Goal: Feedback & Contribution: Submit feedback/report problem

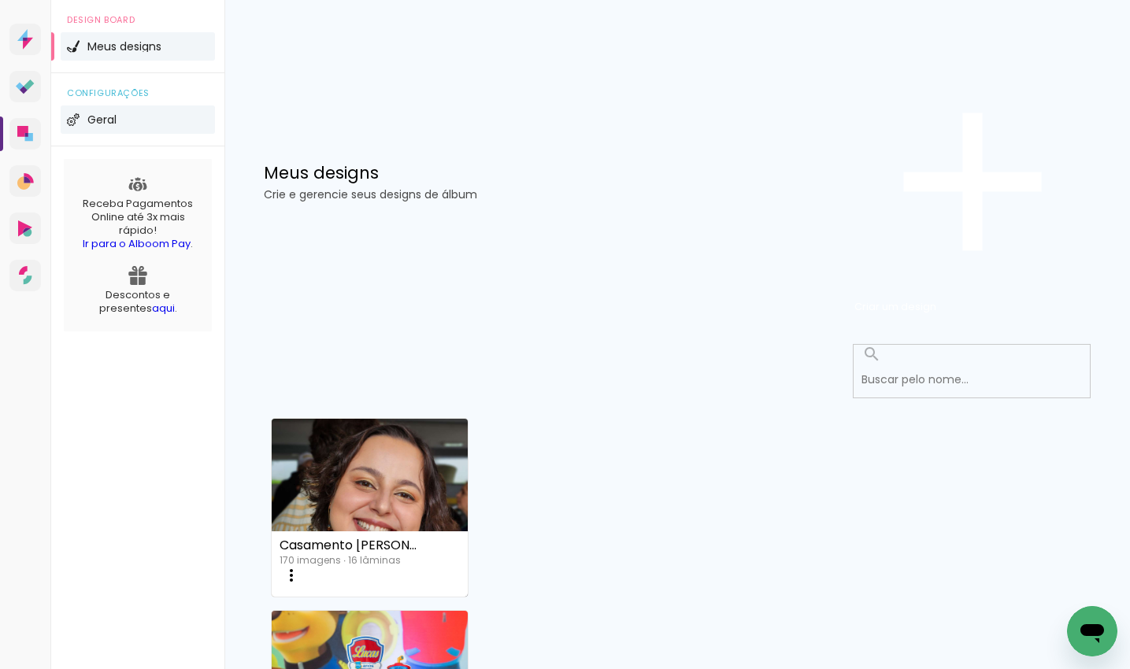
click at [108, 125] on span "Geral" at bounding box center [101, 119] width 29 height 11
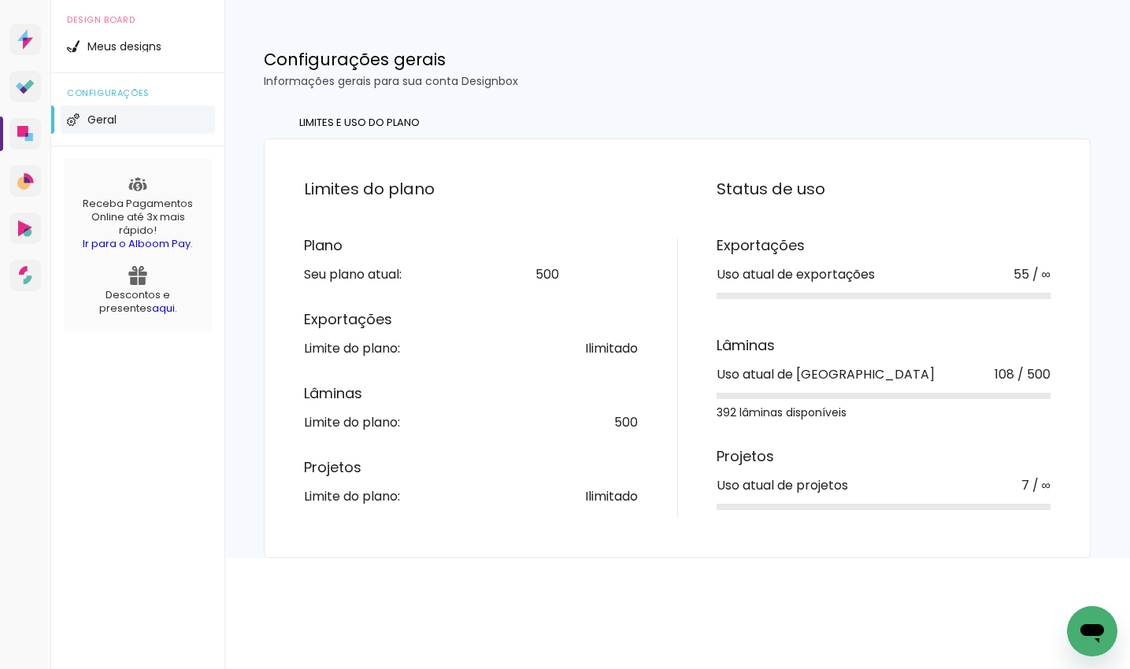
click at [613, 287] on link "Upgrade" at bounding box center [604, 275] width 67 height 24
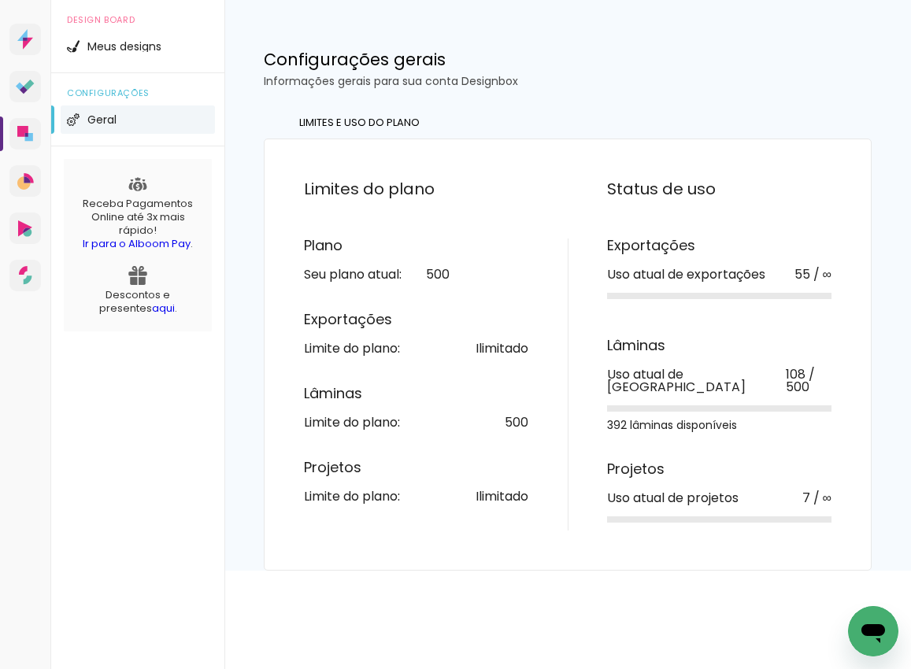
click at [879, 631] on icon "Abrir janela de mensagens" at bounding box center [873, 633] width 24 height 19
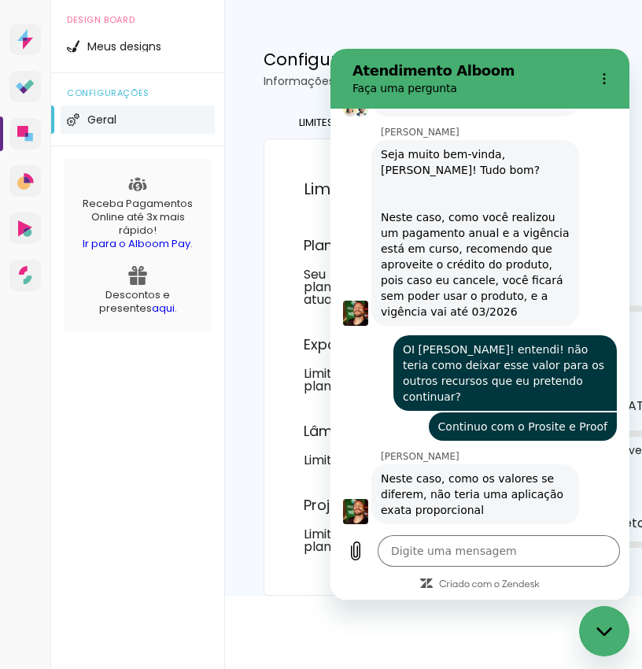
scroll to position [517, 0]
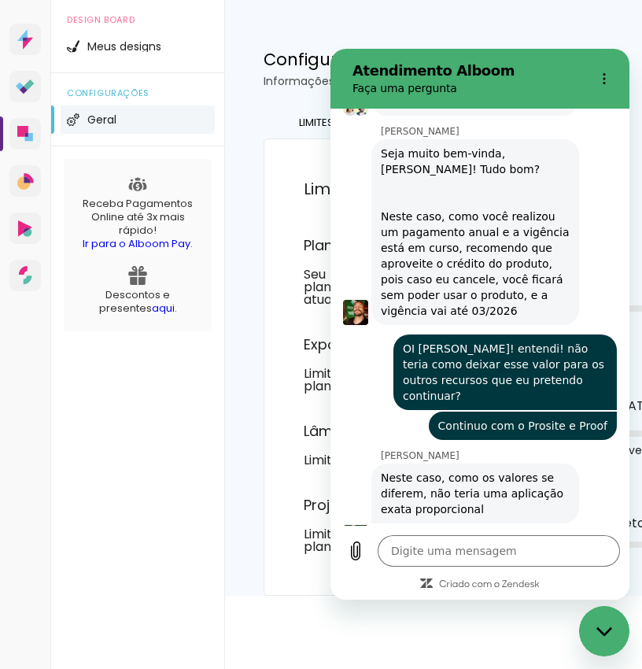
type textarea "x"
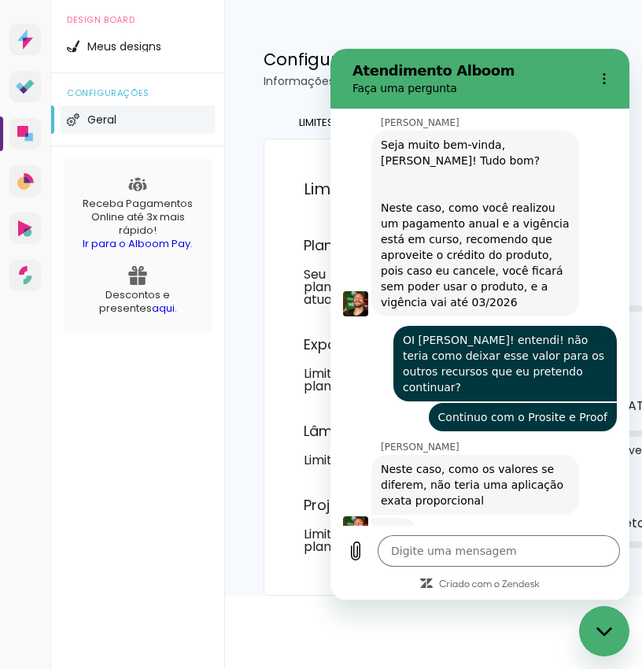
scroll to position [525, 0]
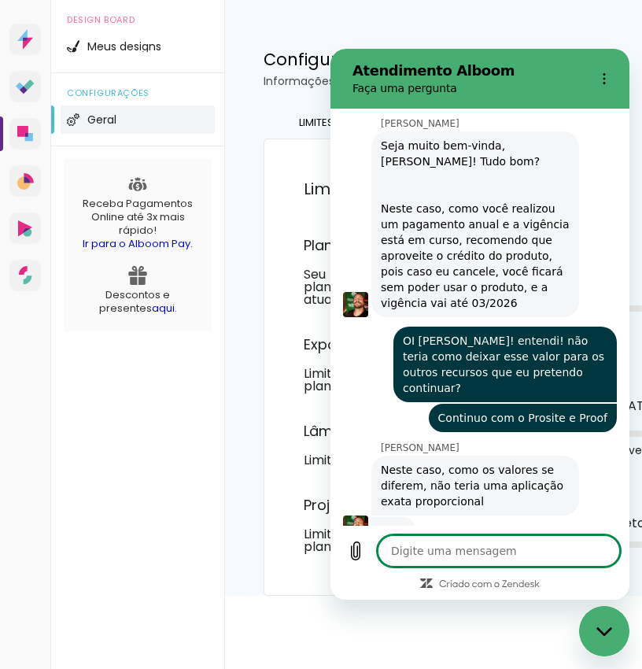
type textarea "e"
type textarea "x"
type textarea "en"
type textarea "x"
type textarea "ent"
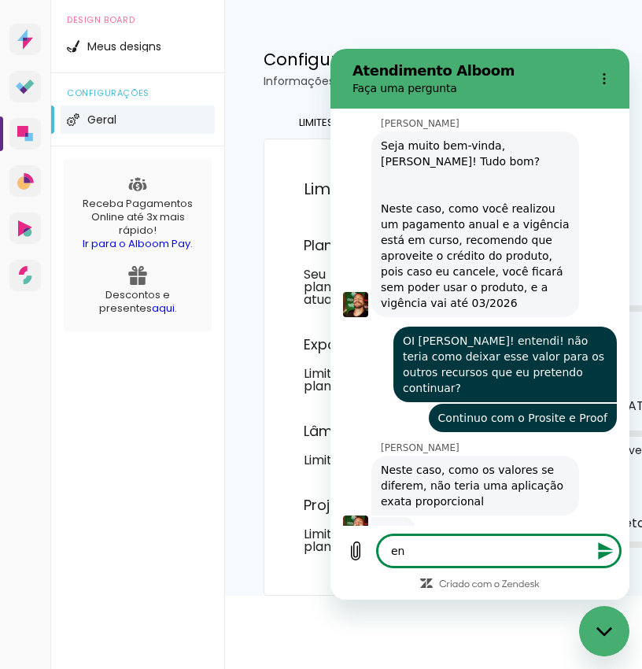
type textarea "x"
type textarea "ente"
type textarea "x"
type textarea "enten"
type textarea "x"
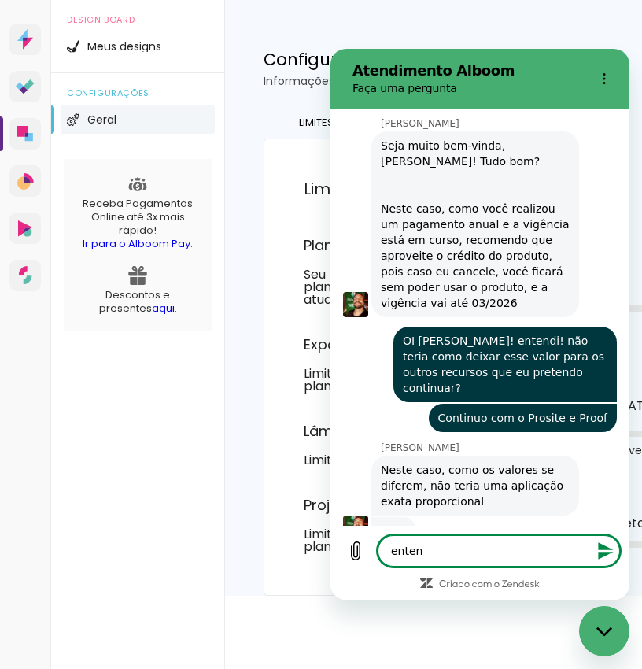
type textarea "entend"
type textarea "x"
type textarea "entendi"
type textarea "x"
type textarea "entendi!"
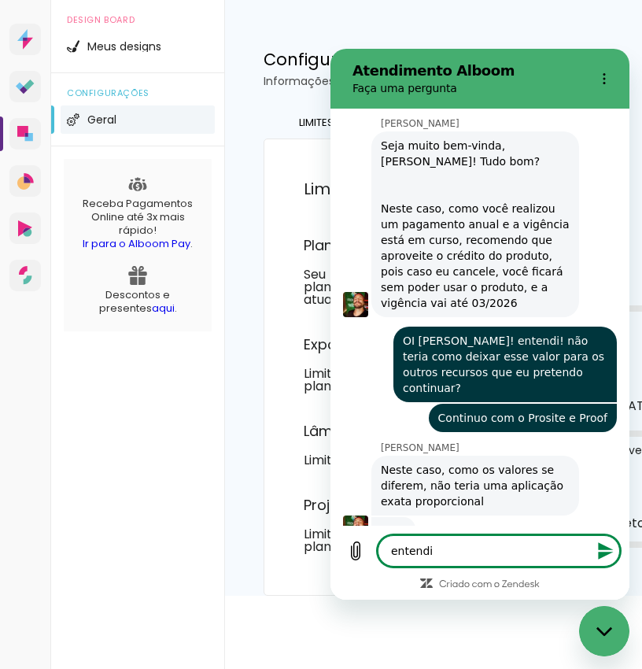
type textarea "x"
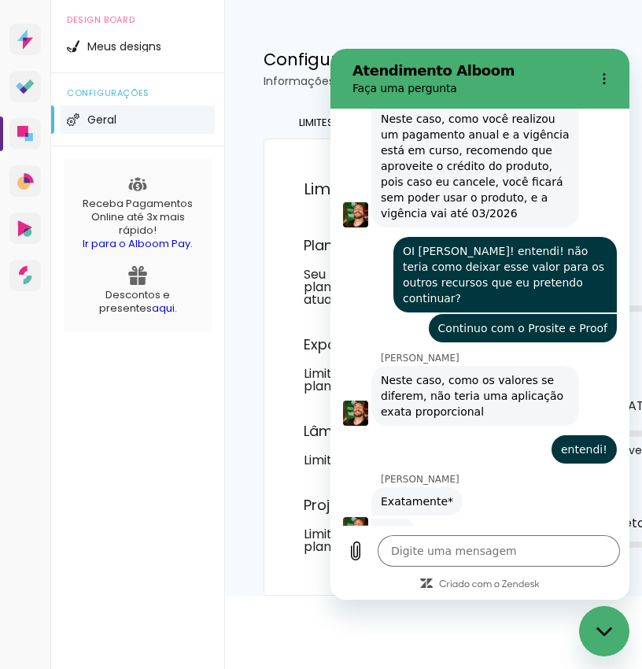
scroll to position [615, 0]
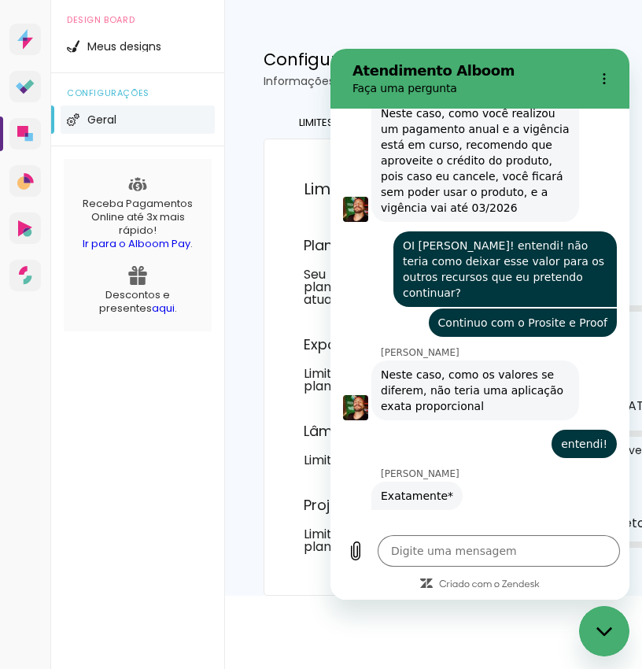
type textarea "x"
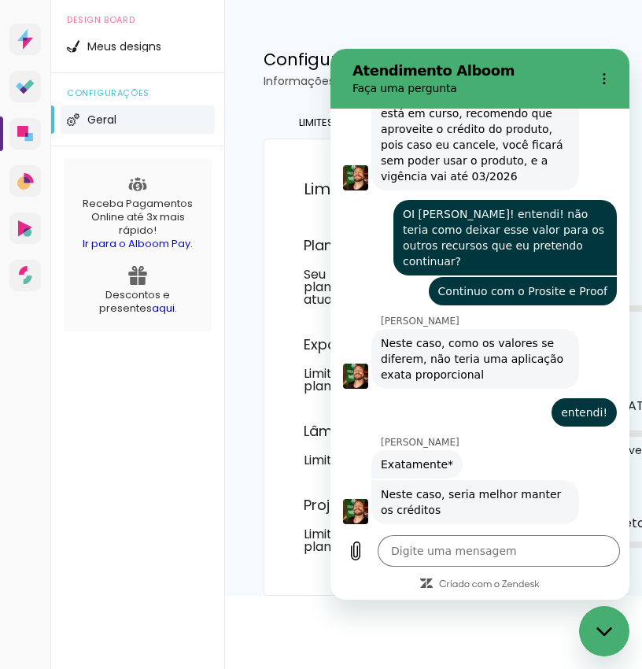
scroll to position [653, 0]
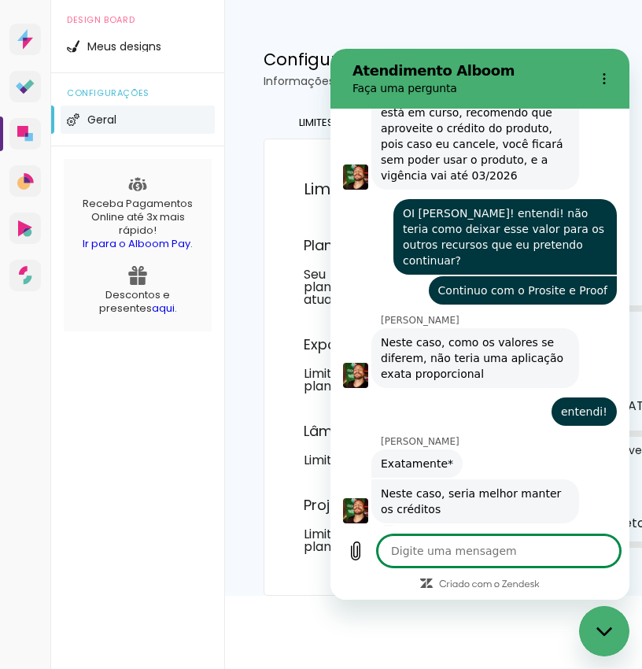
click at [446, 552] on textarea at bounding box center [499, 550] width 243 height 31
type textarea "o"
type textarea "x"
type textarea "ok"
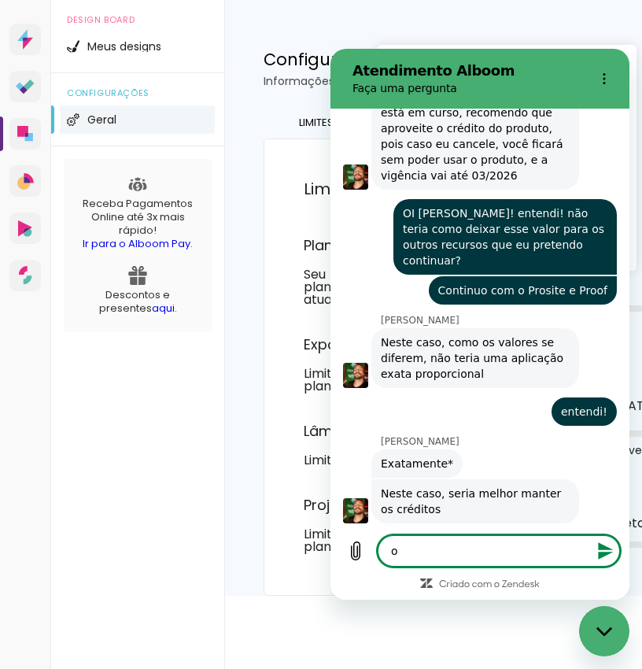
type textarea "x"
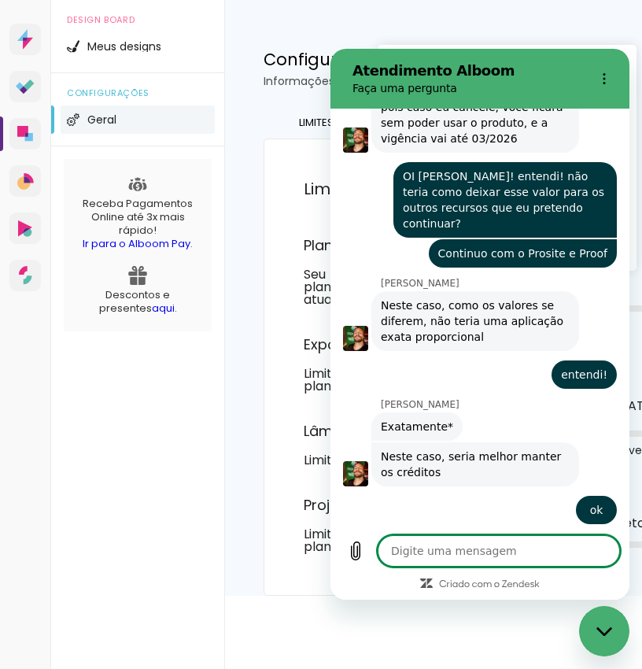
scroll to position [690, 0]
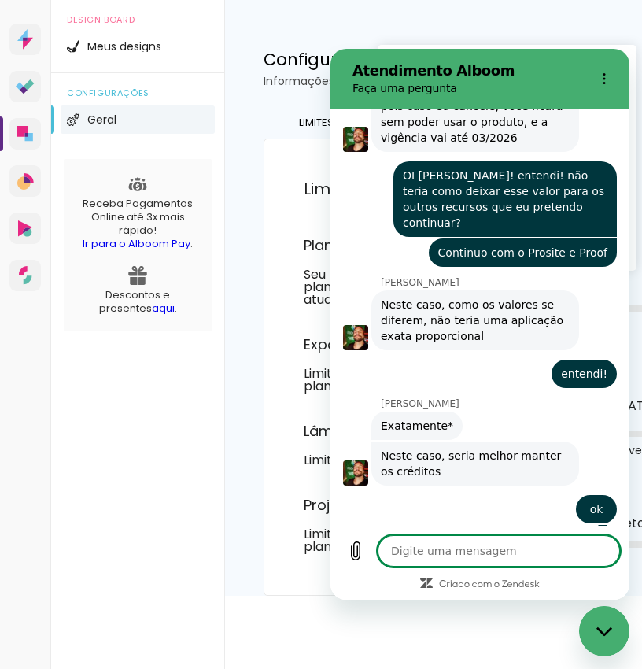
click at [453, 544] on textarea at bounding box center [499, 550] width 243 height 31
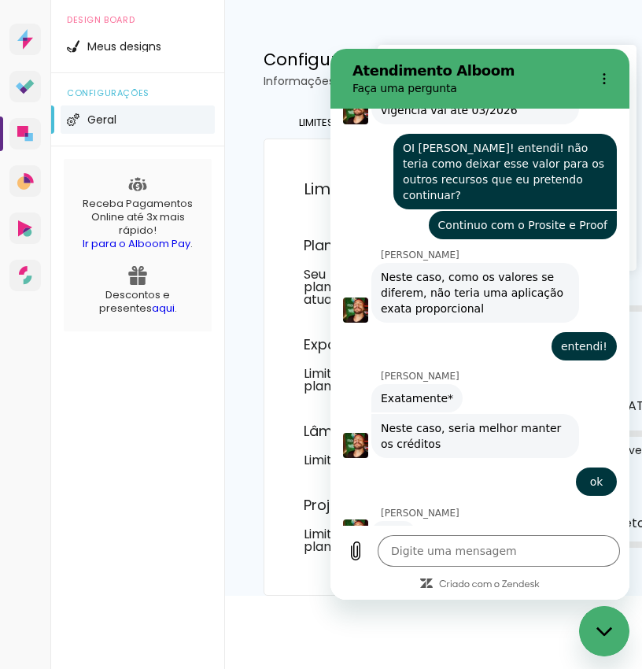
scroll to position [720, 0]
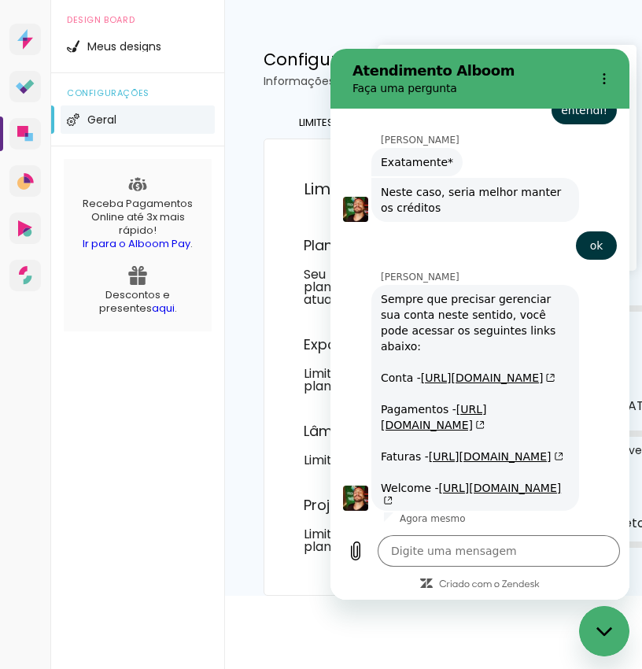
type textarea "x"
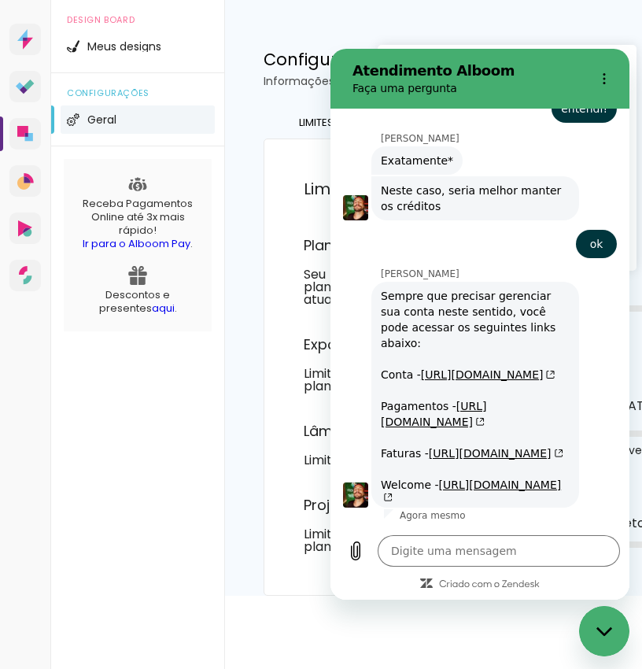
scroll to position [1035, 0]
click at [439, 554] on textarea at bounding box center [499, 550] width 243 height 31
type textarea "o"
type textarea "x"
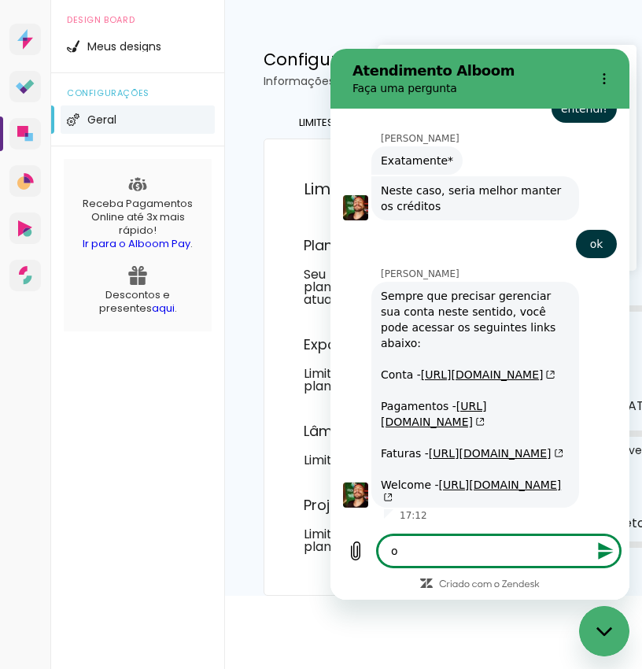
type textarea "ob"
type textarea "x"
type textarea "obr"
type textarea "x"
type textarea "obri"
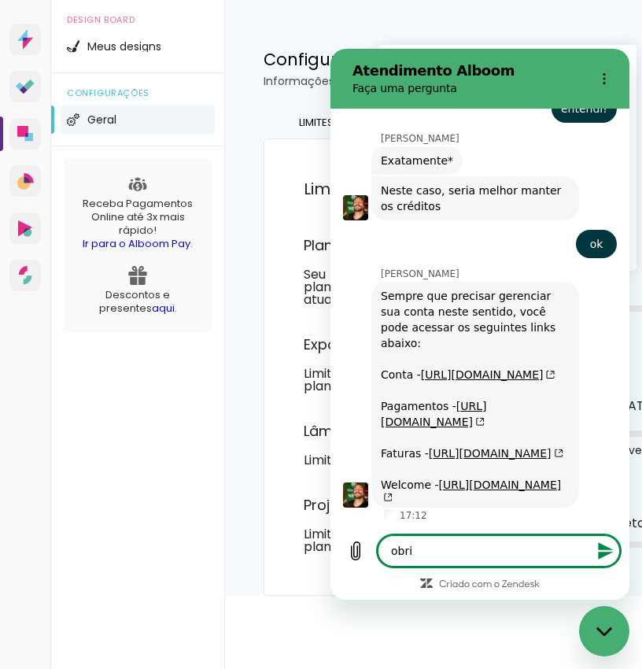
type textarea "x"
type textarea "obrig"
type textarea "x"
type textarea "obriga"
type textarea "x"
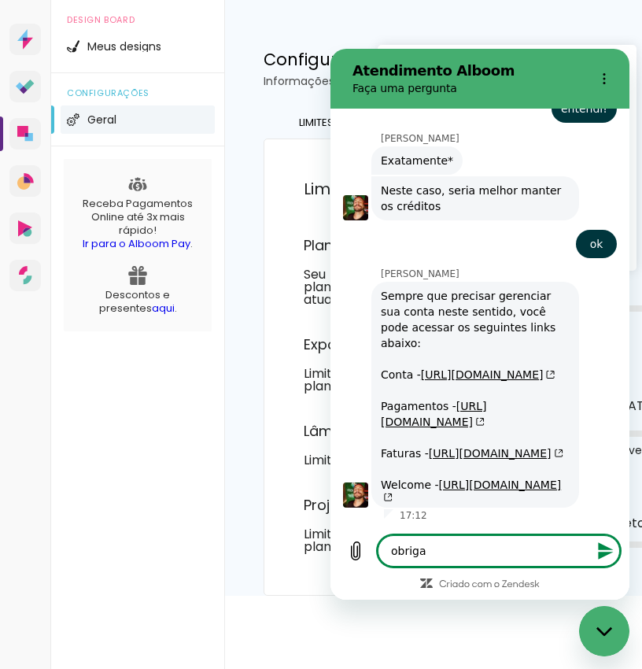
type textarea "obrigad"
type textarea "x"
type textarea "obrigado"
type textarea "x"
type textarea "obrigad"
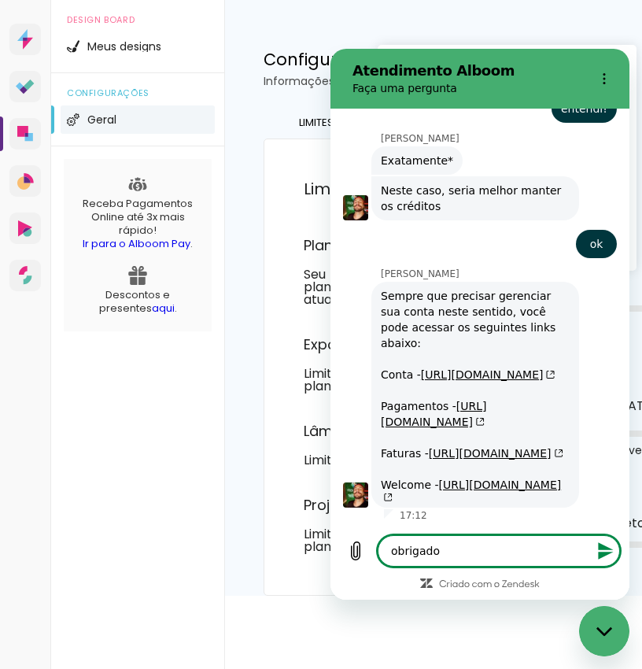
type textarea "x"
type textarea "obrigada"
type textarea "x"
type textarea "obrigada!"
type textarea "x"
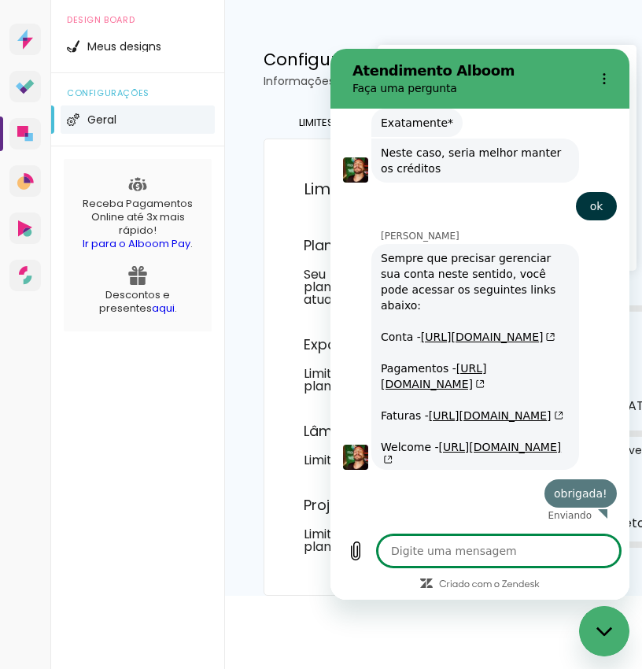
type textarea "x"
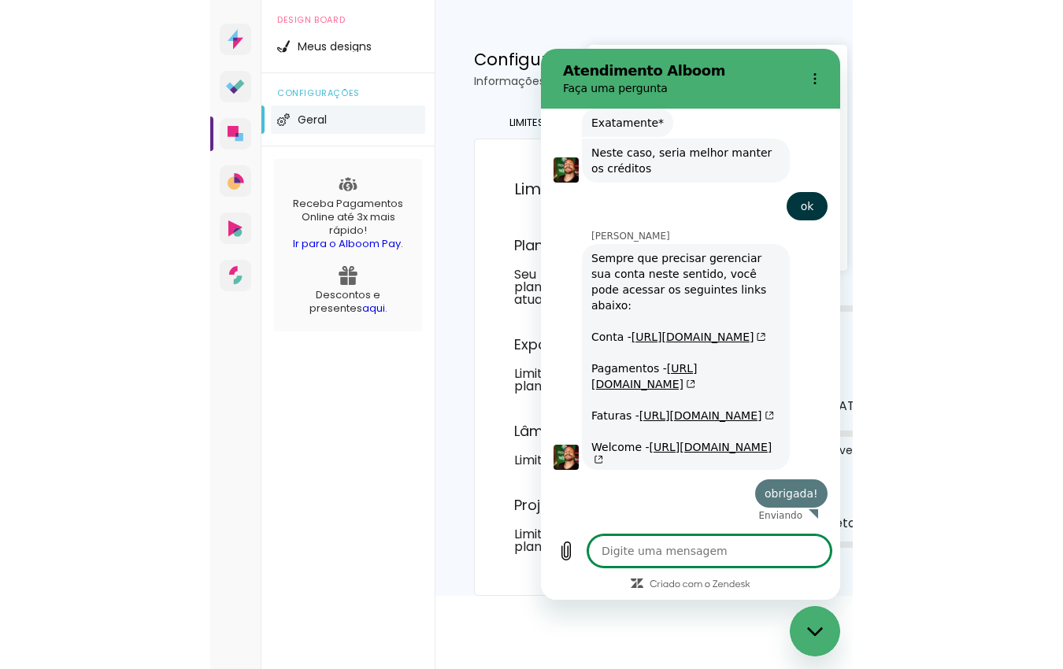
scroll to position [1072, 0]
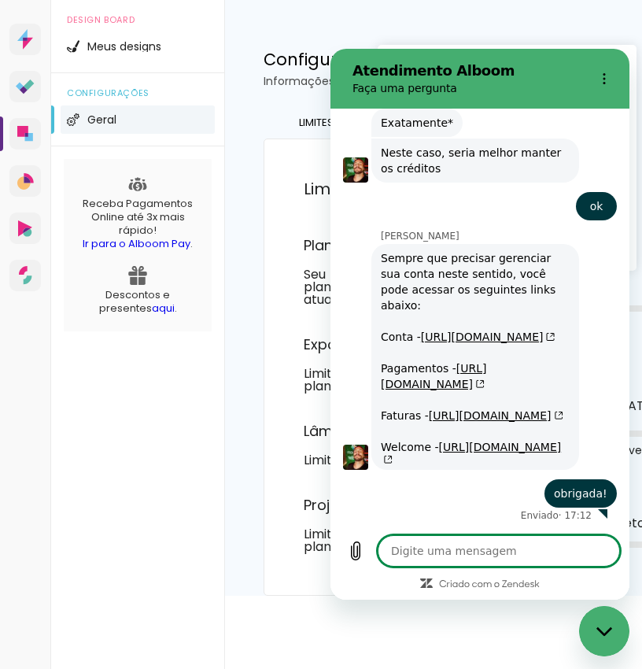
click at [444, 557] on textarea at bounding box center [499, 550] width 243 height 31
type textarea "t"
type textarea "x"
type textarea "te"
type textarea "x"
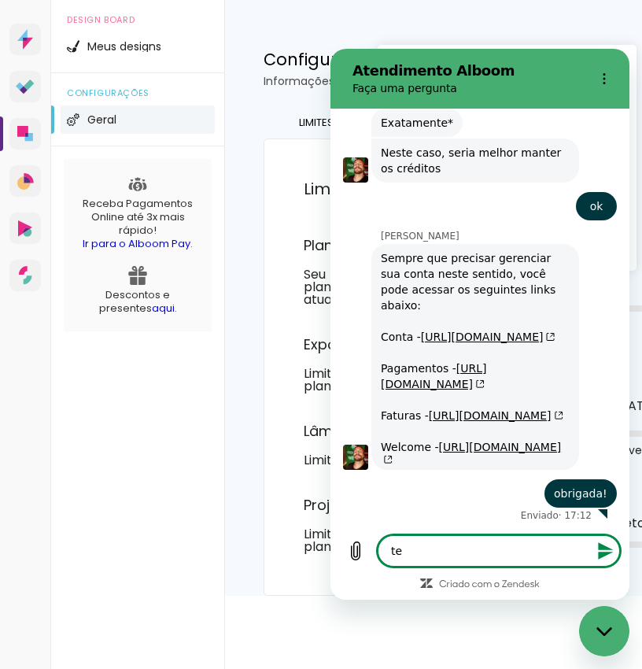
type textarea "ten"
type textarea "x"
type textarea "tent"
type textarea "x"
type textarea "tente"
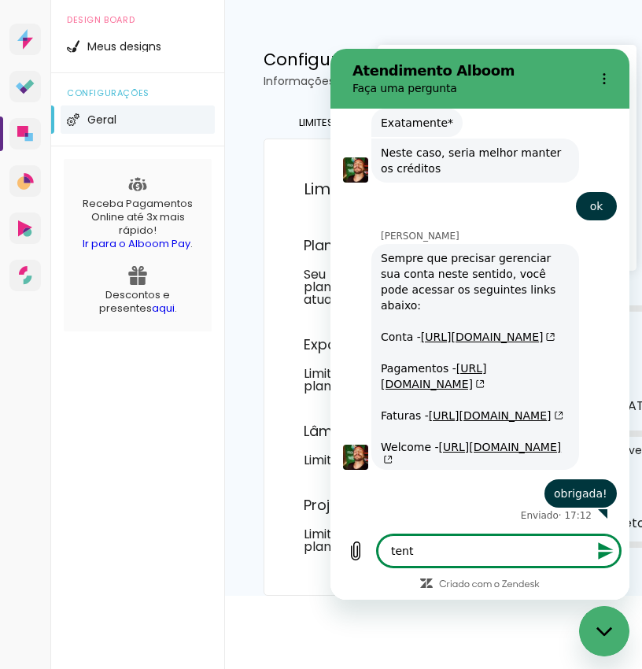
type textarea "x"
type textarea "tentei"
type textarea "x"
type textarea "tentei"
type textarea "x"
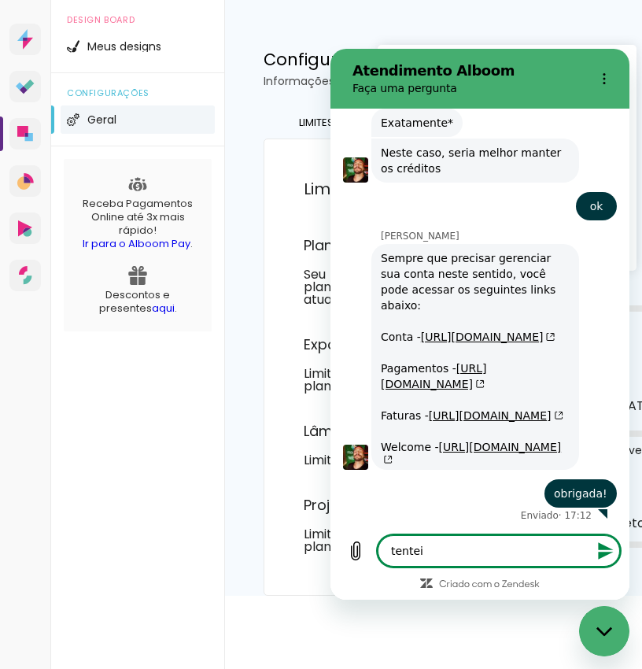
type textarea "tentei"
type textarea "x"
type textarea "tente"
type textarea "x"
type textarea "tent"
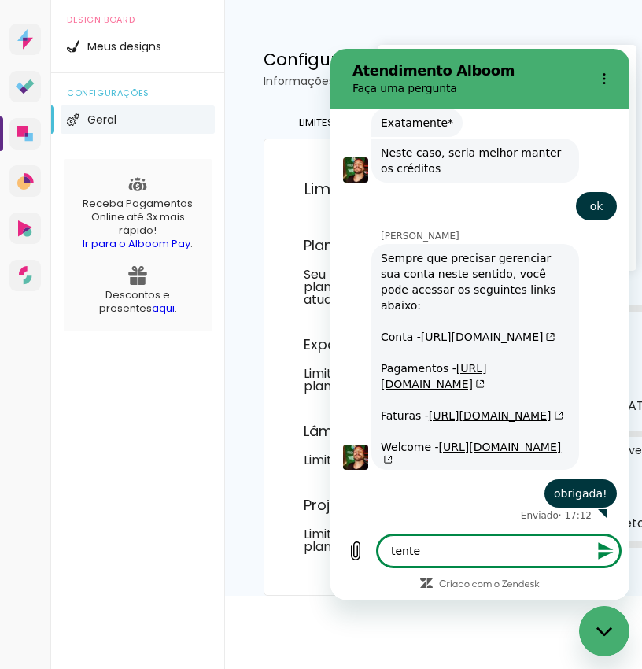
type textarea "x"
type textarea "ten"
type textarea "x"
type textarea "te"
type textarea "x"
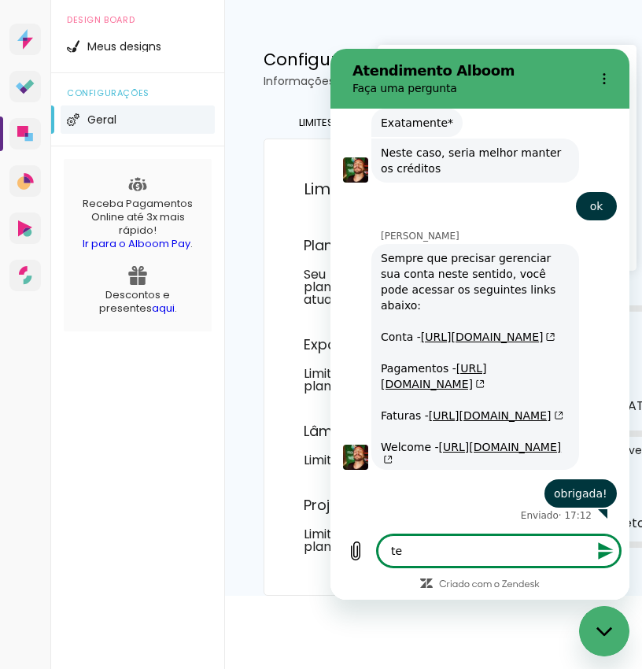
type textarea "t"
type textarea "x"
click at [436, 331] on link "https://accounts.alboompro.com/subscriptions" at bounding box center [488, 337] width 135 height 13
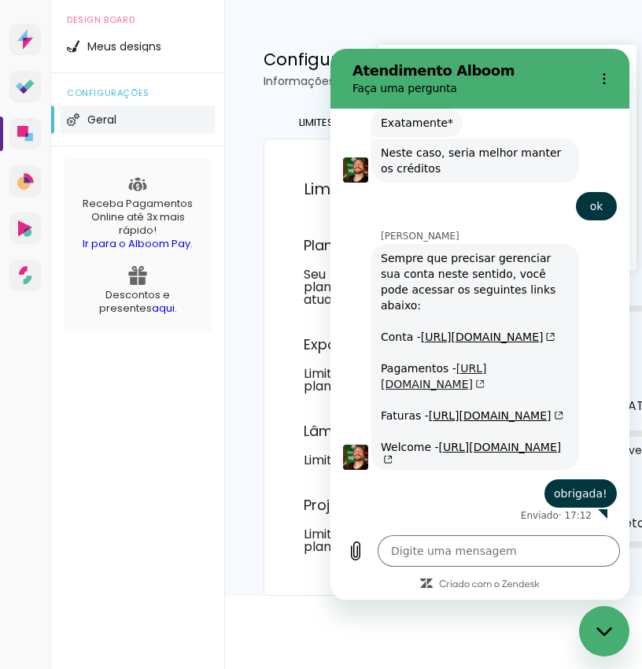
click at [443, 362] on link "https://accounts.alboompro.com/payments" at bounding box center [434, 376] width 106 height 28
click at [435, 442] on link "https://myaccount.alboompro.com/welcome" at bounding box center [471, 453] width 180 height 25
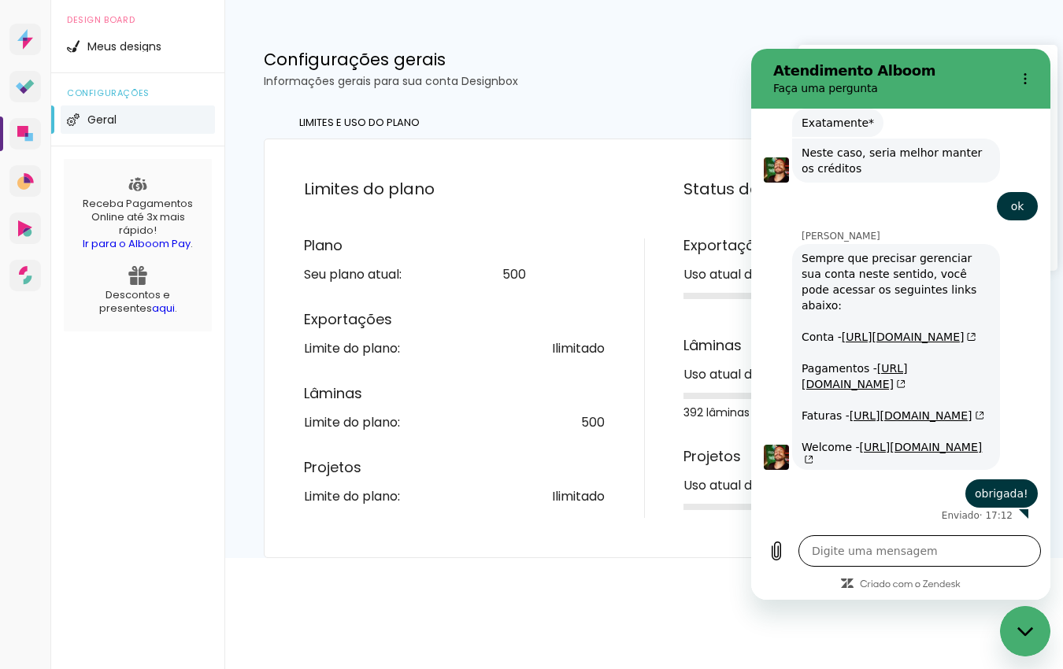
type textarea "x"
click at [857, 549] on textarea at bounding box center [919, 550] width 243 height 31
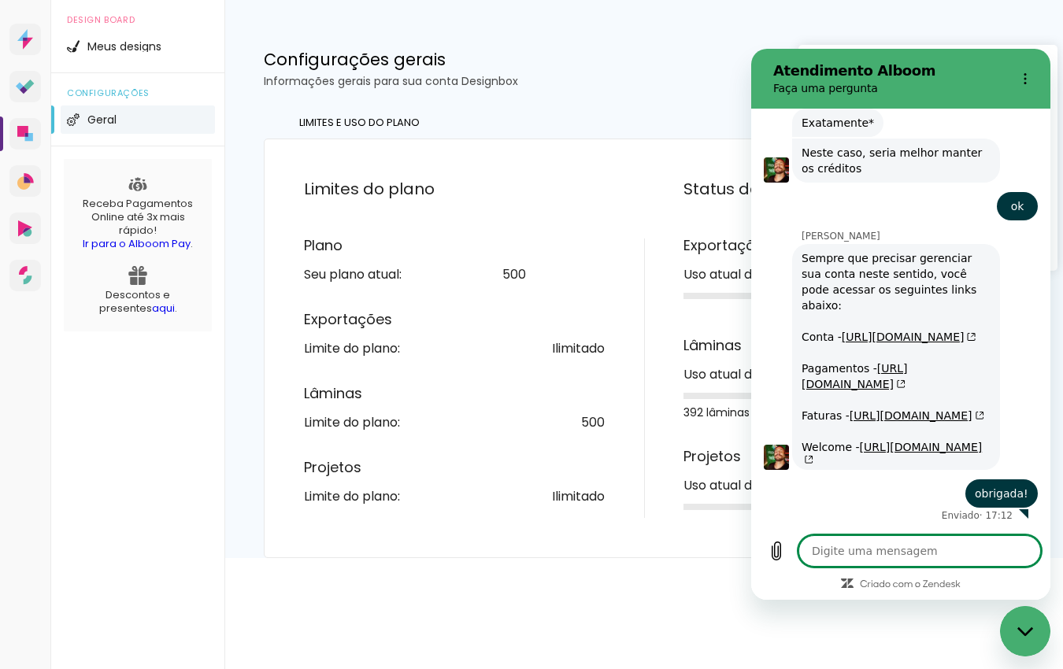
click at [851, 549] on textarea at bounding box center [919, 550] width 243 height 31
type textarea "e"
type textarea "x"
type textarea "es"
type textarea "x"
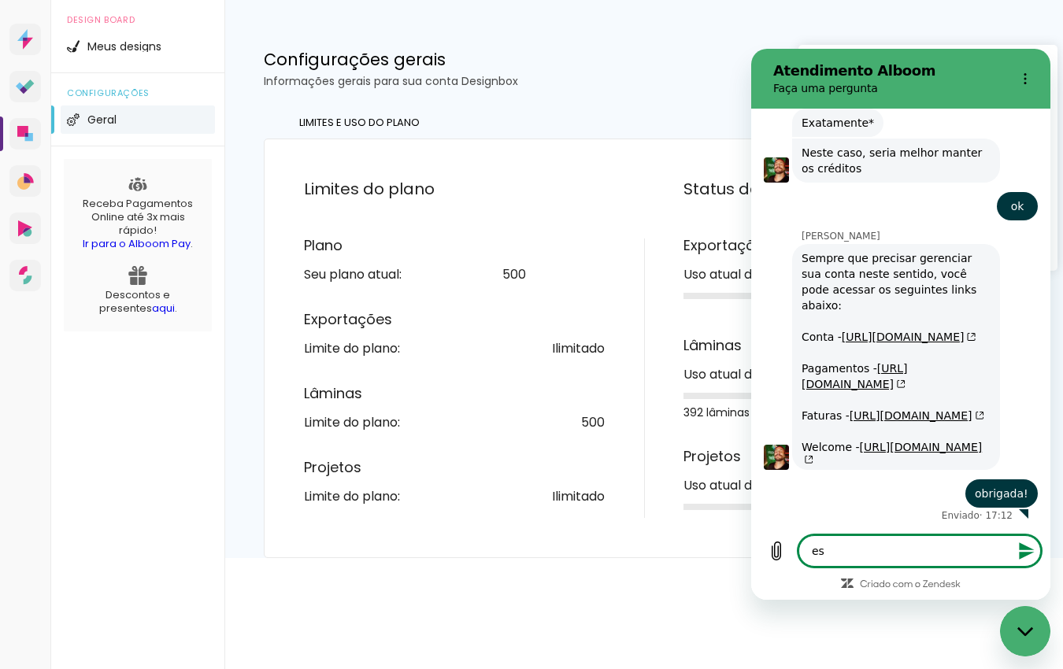
type textarea "est"
type textarea "x"
type textarea "esto"
type textarea "x"
type textarea "estou"
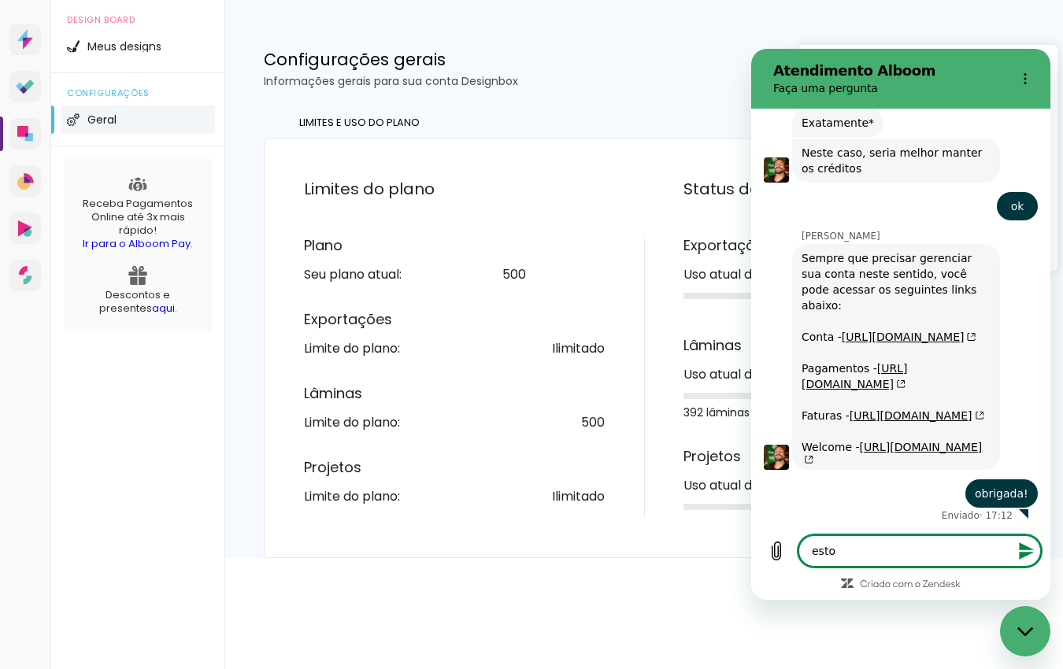
type textarea "x"
type textarea "estou"
type textarea "x"
type textarea "estou t"
type textarea "x"
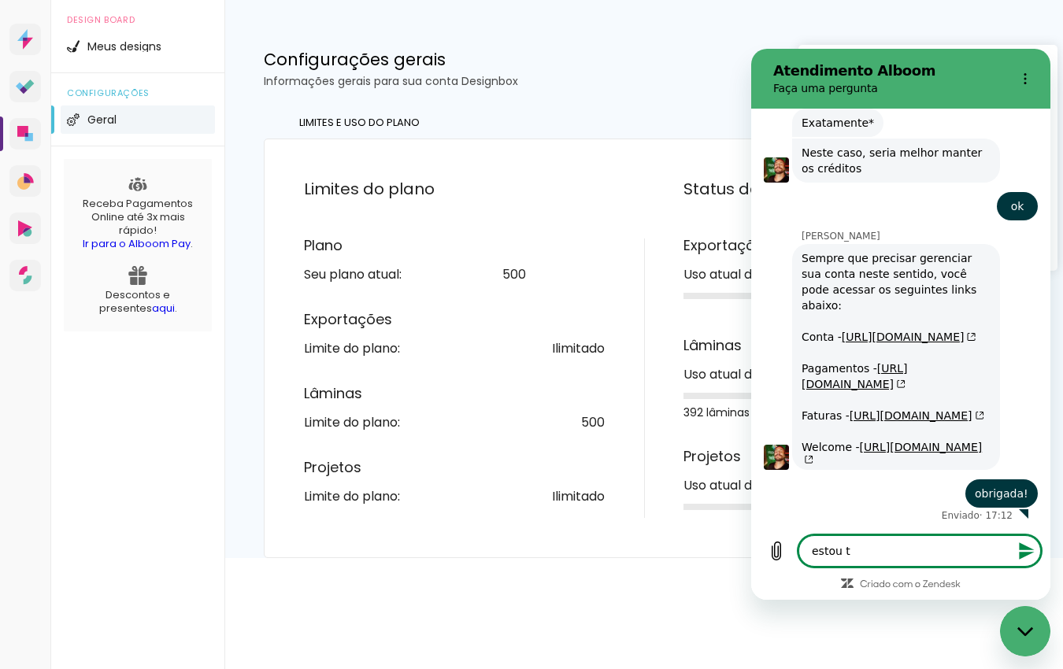
type textarea "estou te"
type textarea "x"
type textarea "estou ten"
type textarea "x"
type textarea "estou tent"
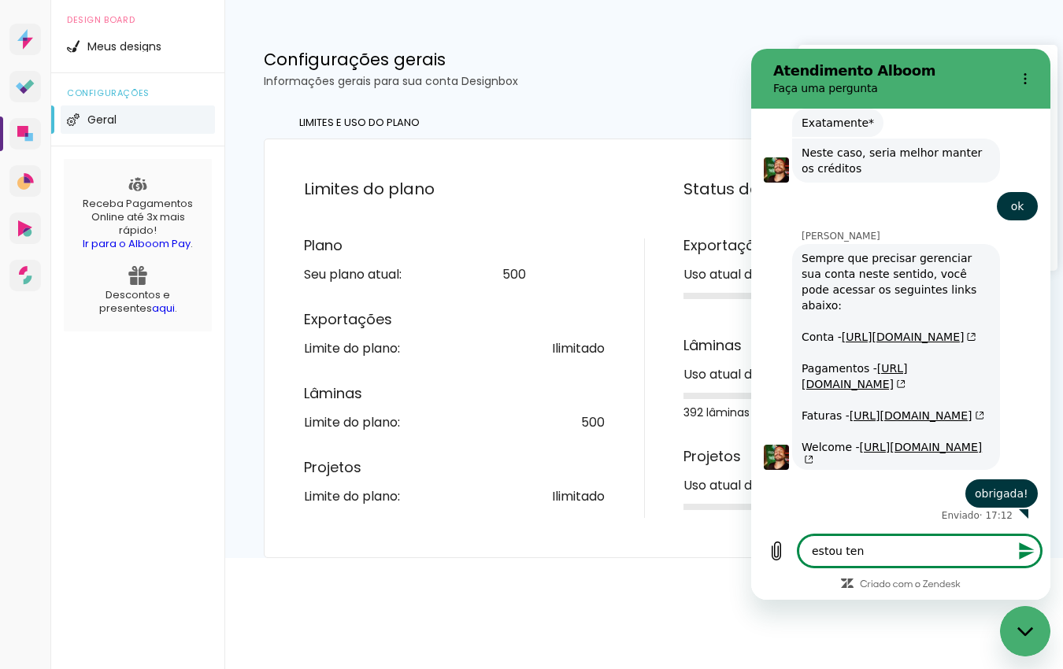
type textarea "x"
type textarea "estou tenta"
type textarea "x"
type textarea "estou tentan"
type textarea "x"
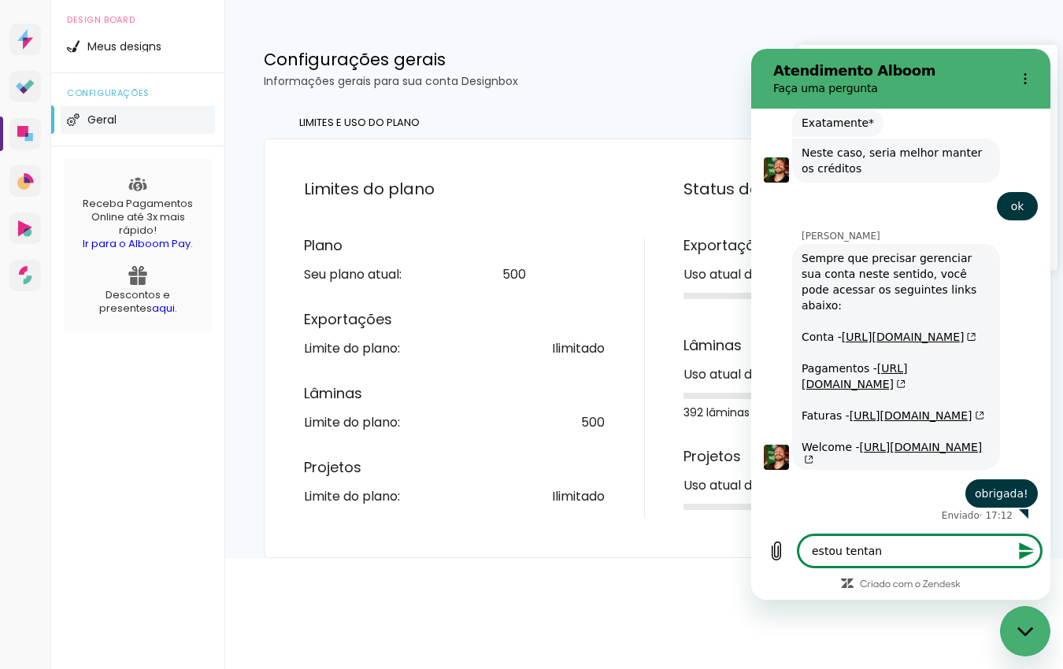
type textarea "estou tentand"
type textarea "x"
type textarea "estou tentando"
type textarea "x"
type textarea "estou tentando"
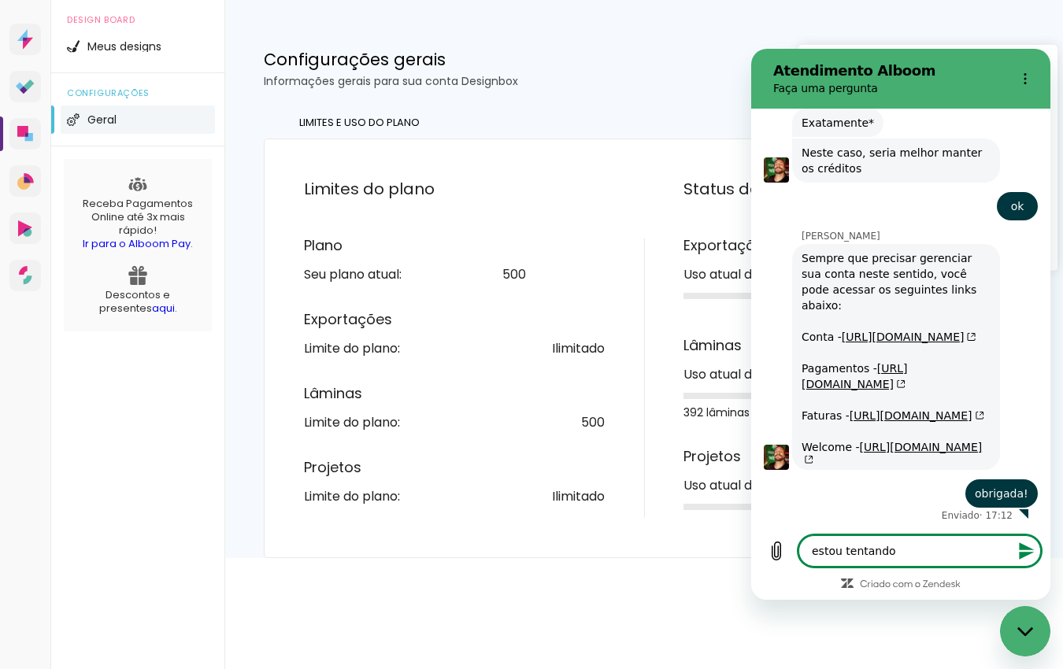
type textarea "x"
type textarea "estou tentando e"
type textarea "x"
type textarea "estou tentando en"
type textarea "x"
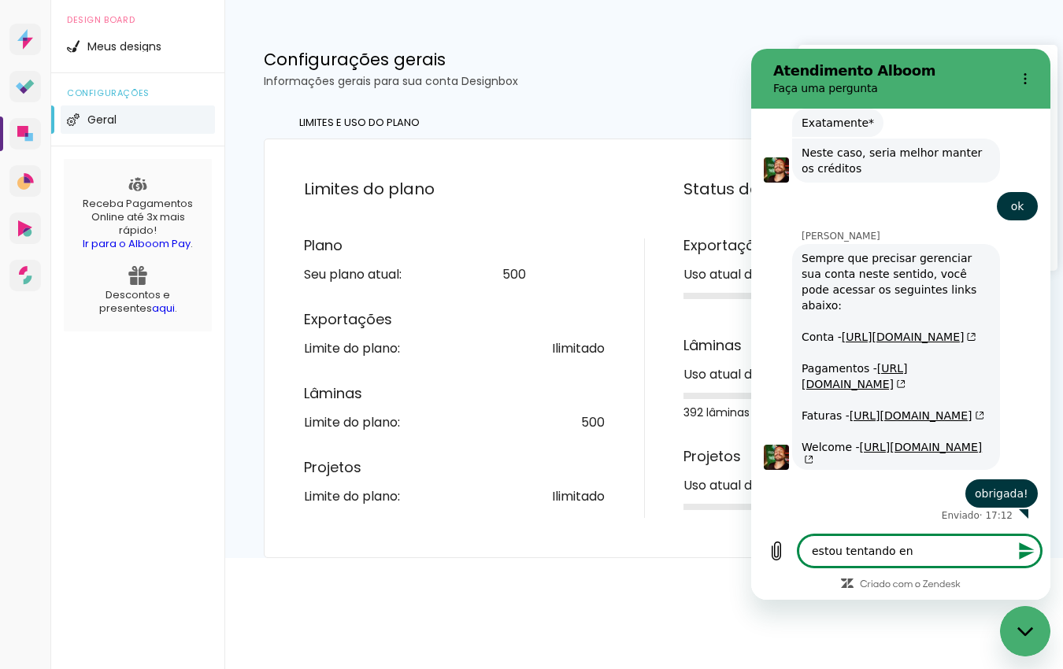
type textarea "estou tentando ent"
type textarea "x"
type textarea "estou tentando entr"
type textarea "x"
type textarea "estou tentando entra"
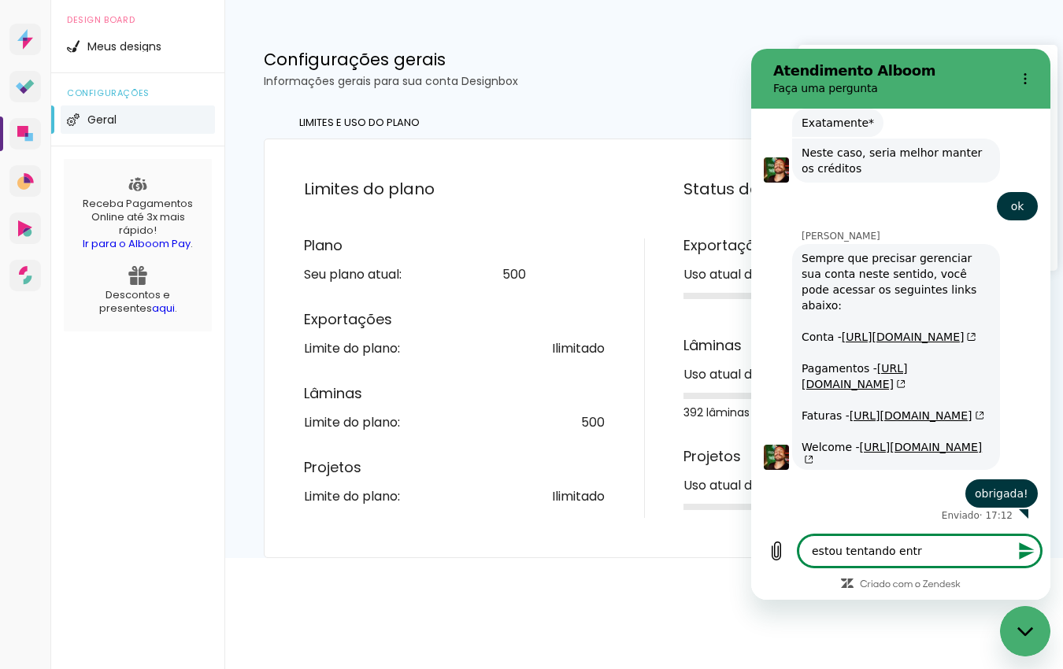
type textarea "x"
type textarea "estou tentando entrar"
type textarea "x"
type textarea "estou tentando entrar"
type textarea "x"
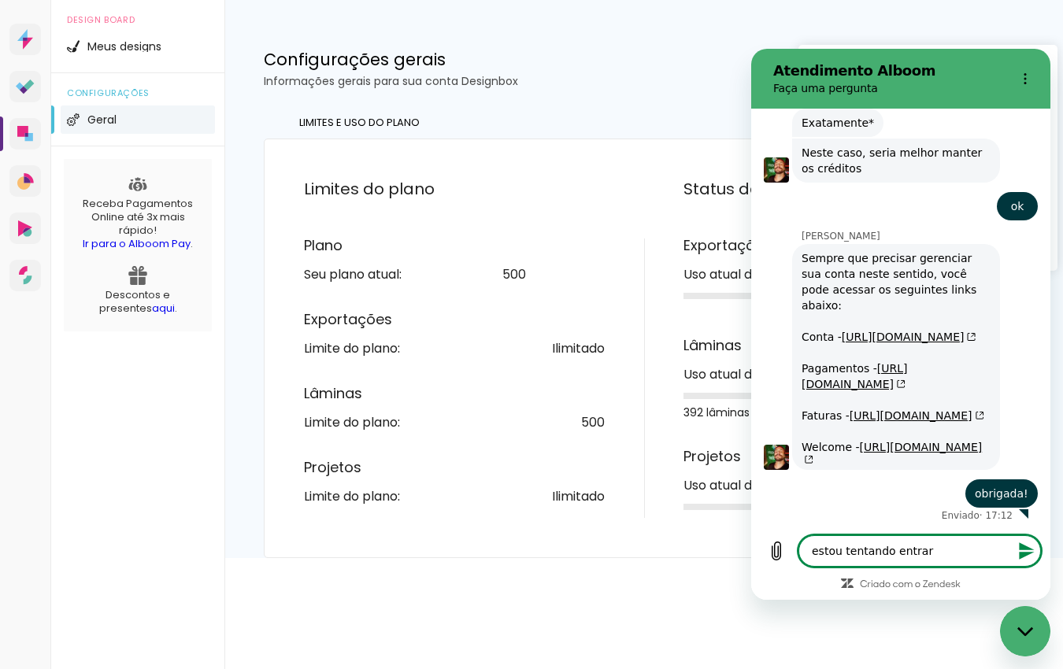
type textarea "estou tentando entrar d"
type textarea "x"
type textarea "estou tentando entrar"
type textarea "x"
type textarea "estou tentando entrar n"
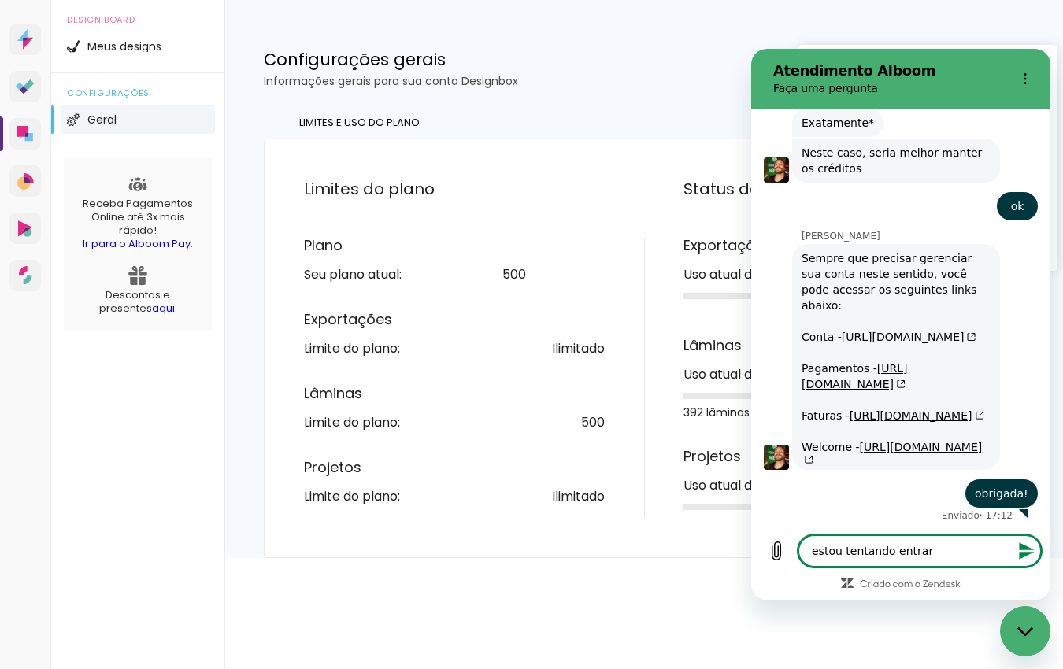
type textarea "x"
type textarea "estou tentando entrar no"
type textarea "x"
click at [24, 262] on div at bounding box center [531, 334] width 1063 height 669
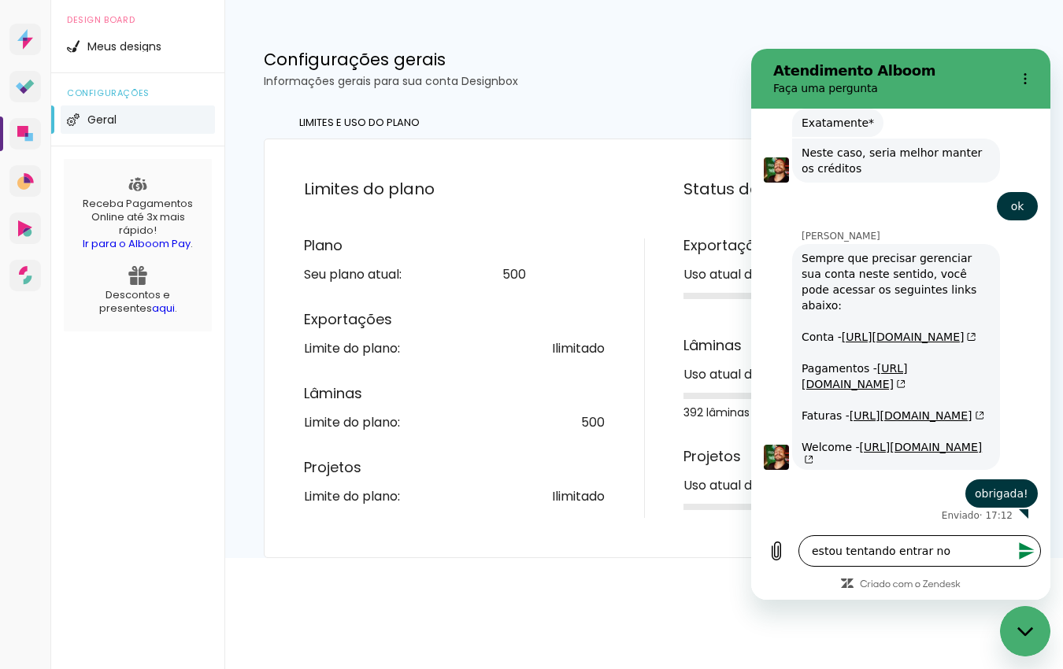
click at [949, 552] on textarea "estou tentando entrar no" at bounding box center [919, 550] width 243 height 31
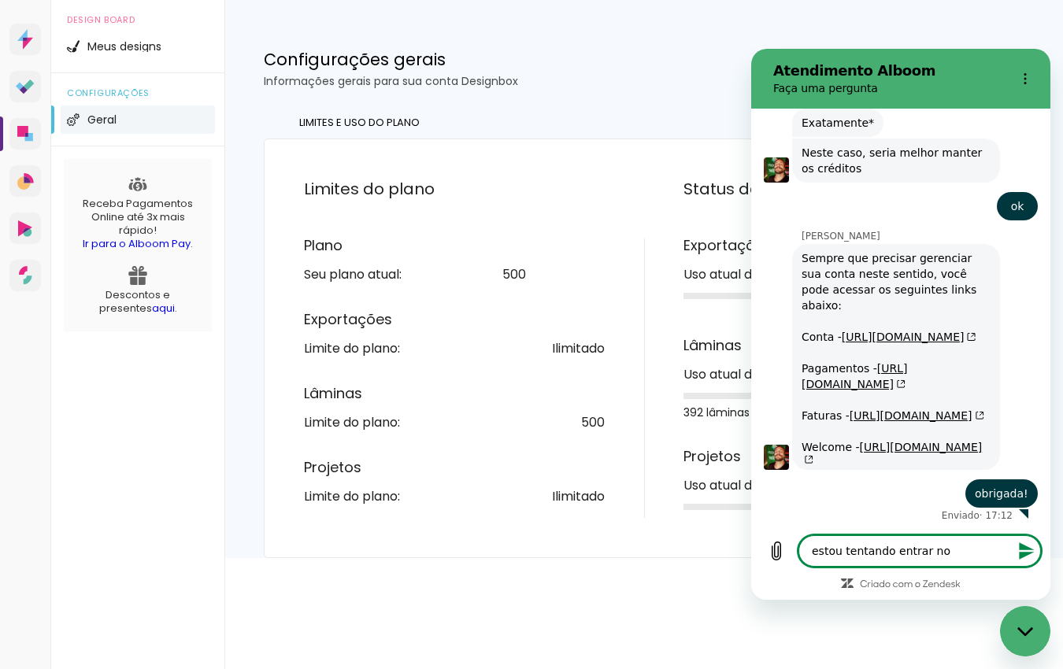
type textarea "estou tentando entrar no"
type textarea "x"
type textarea "estou tentando entrar no C"
type textarea "x"
type textarea "estou tentando entrar no CR"
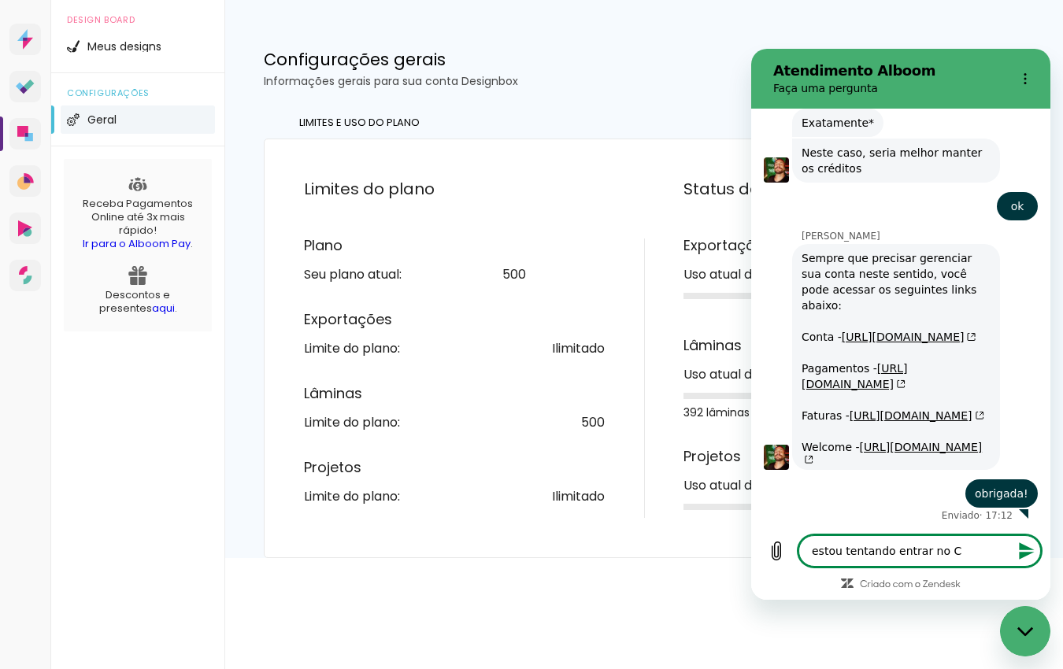
type textarea "x"
type textarea "estou tentando entrar no CRM"
type textarea "x"
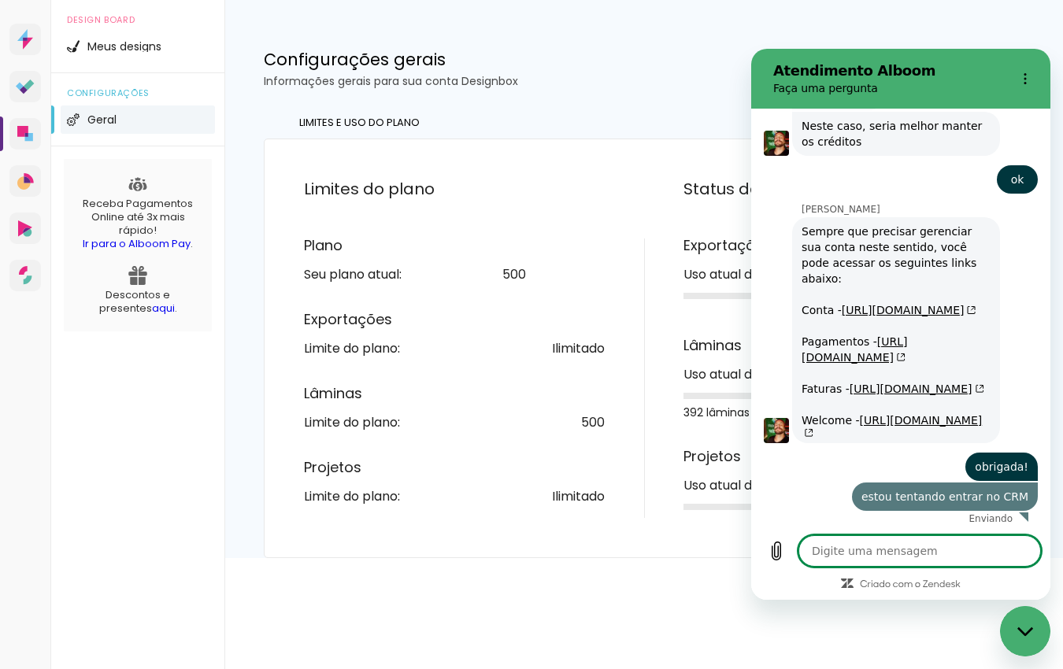
type textarea "x"
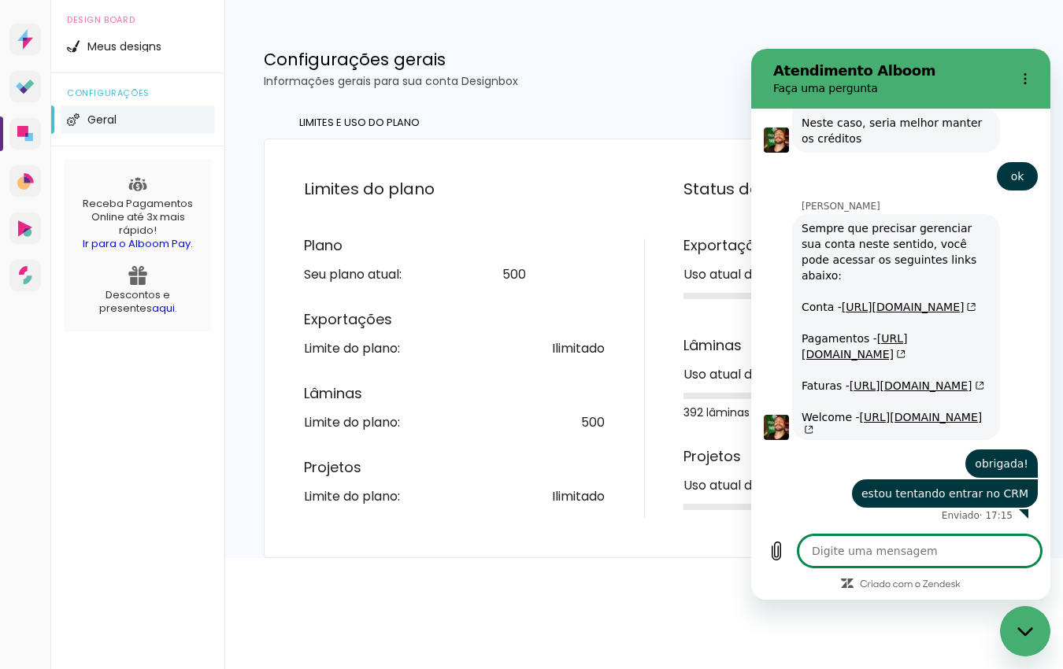
scroll to position [1102, 0]
click at [834, 413] on link "https://myaccount.alboompro.com/welcome" at bounding box center [892, 423] width 180 height 25
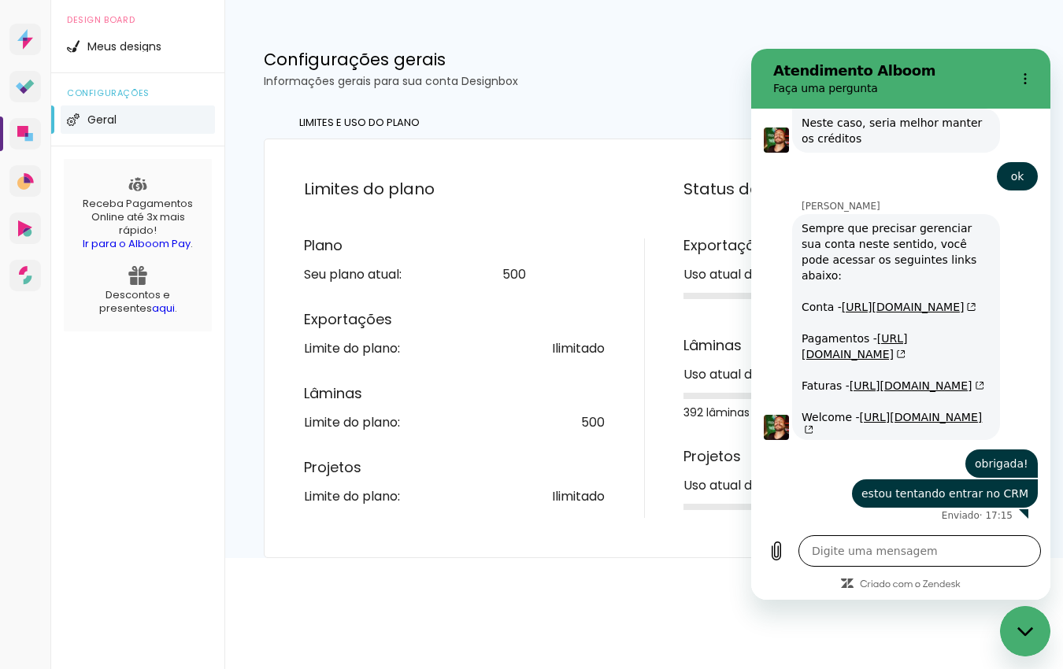
type textarea "x"
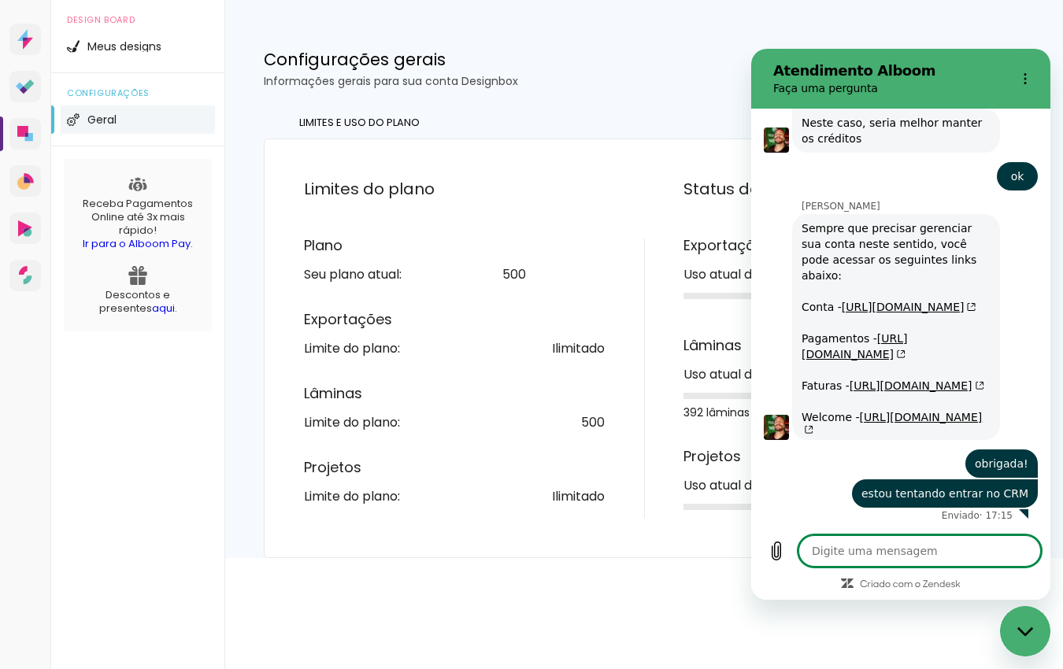
click at [884, 554] on textarea at bounding box center [919, 550] width 243 height 31
type textarea "o"
type textarea "x"
type textarea "os"
type textarea "x"
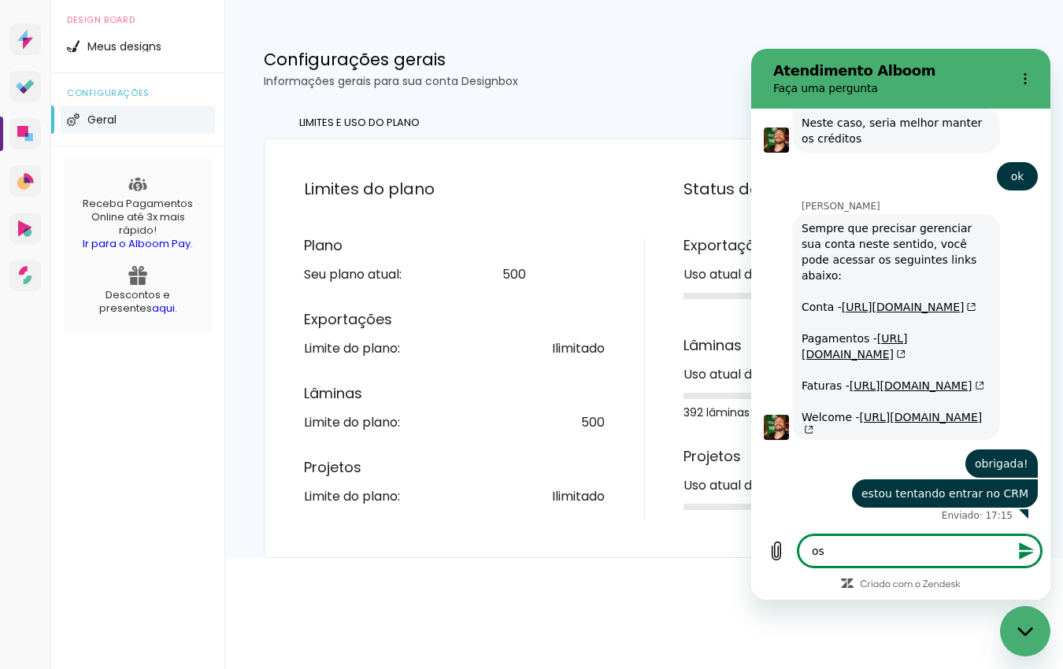
type textarea "os"
type textarea "x"
type textarea "os o"
type textarea "x"
type textarea "os ou"
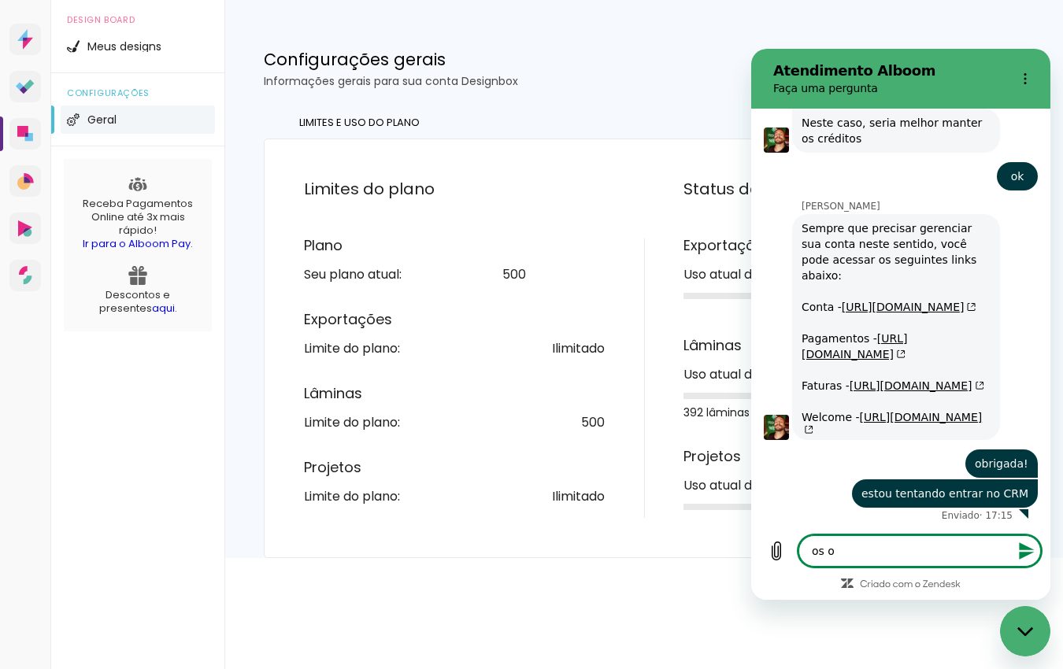
type textarea "x"
type textarea "os out"
type textarea "x"
type textarea "os outr"
type textarea "x"
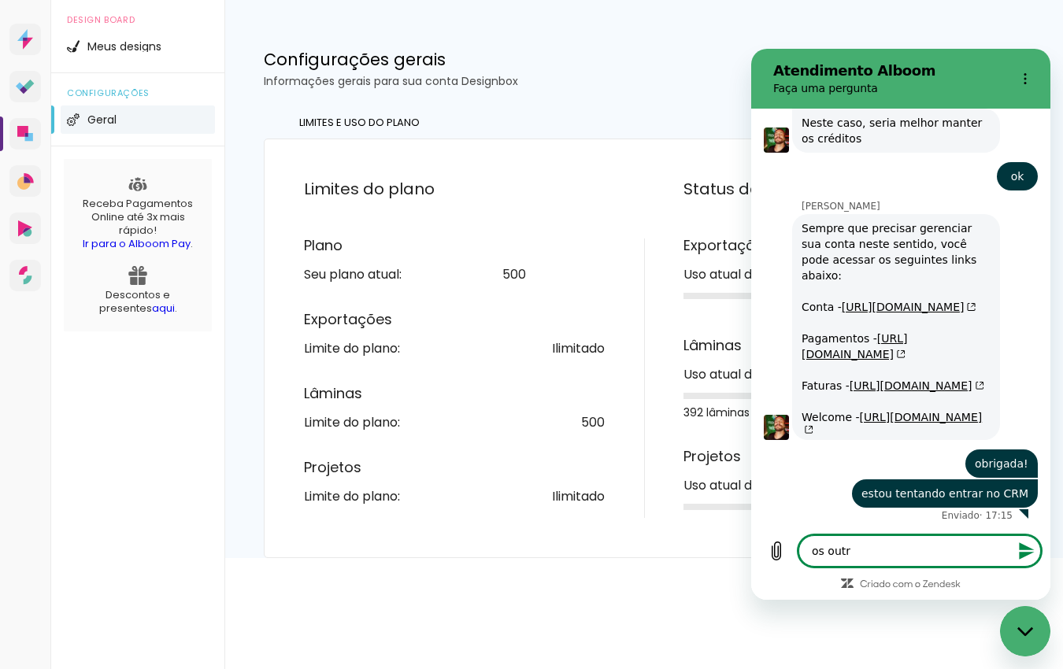
type textarea "os outro"
type textarea "x"
type textarea "os outros"
type textarea "x"
type textarea "os outros"
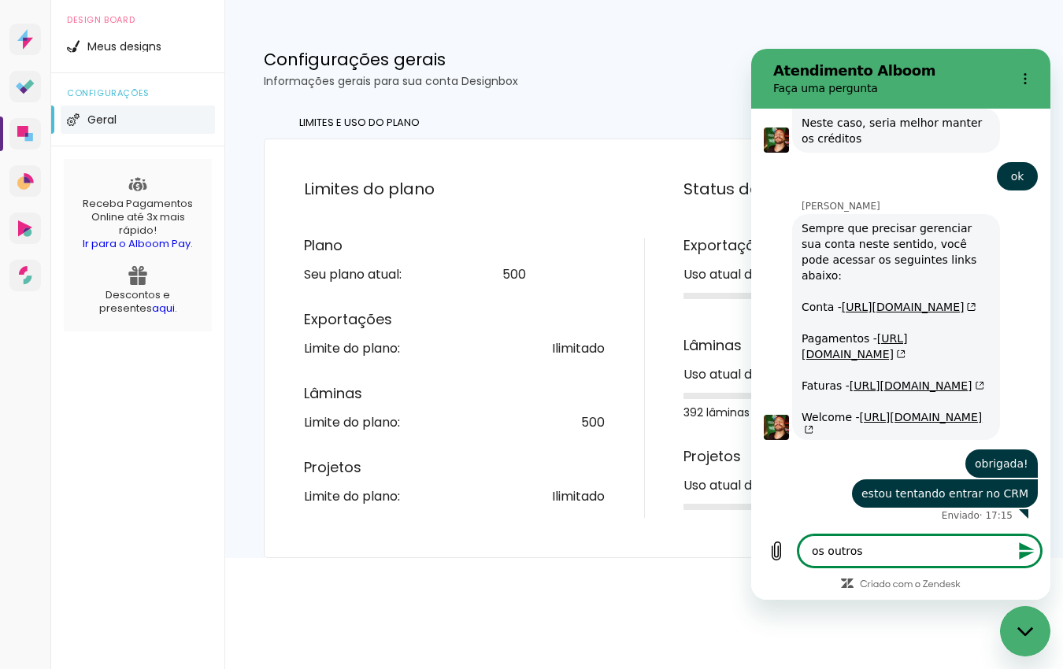
type textarea "x"
type textarea "os outros p"
type textarea "x"
type textarea "os outros pa"
type textarea "x"
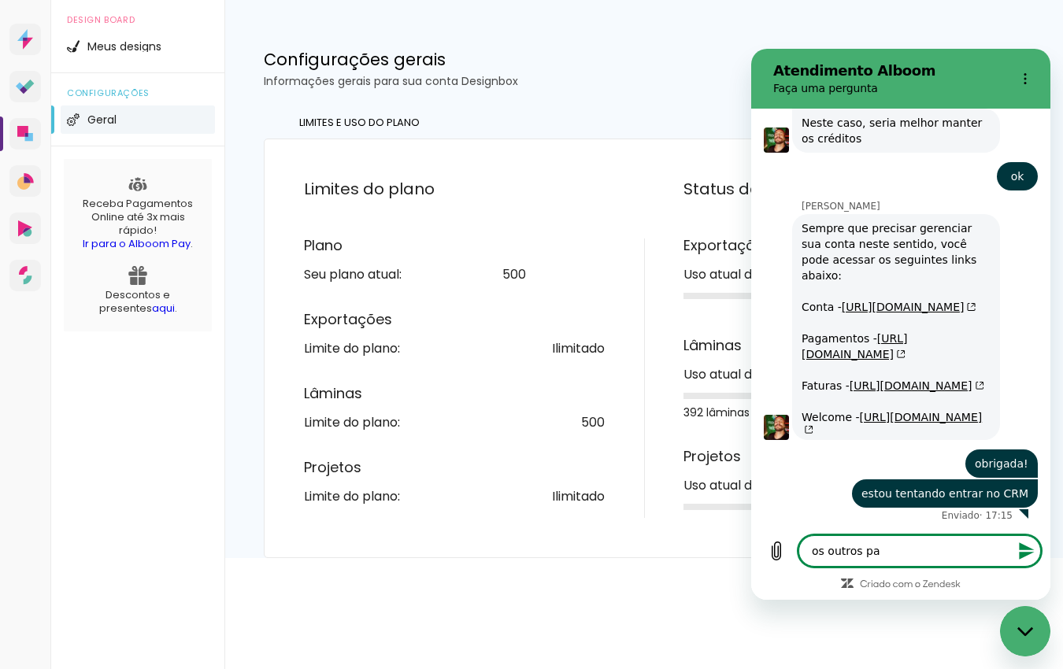
type textarea "os outros pas"
type textarea "x"
type textarea "os outros pass"
type textarea "x"
type textarea "os outros passe"
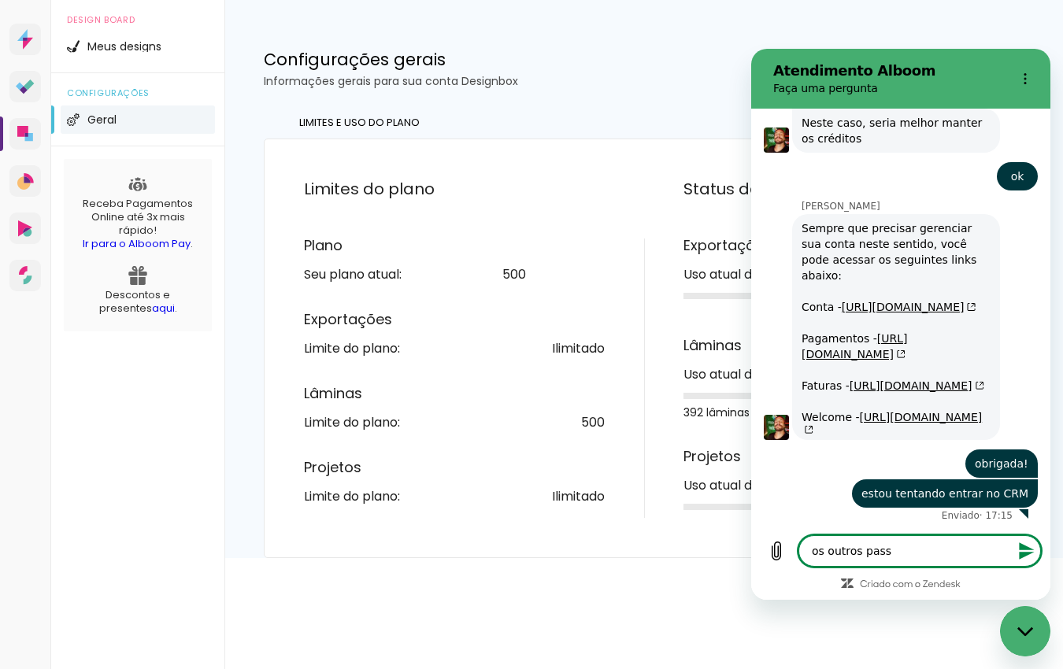
type textarea "x"
type textarea "os outros passei"
type textarea "x"
type textarea "os outros passei"
type textarea "x"
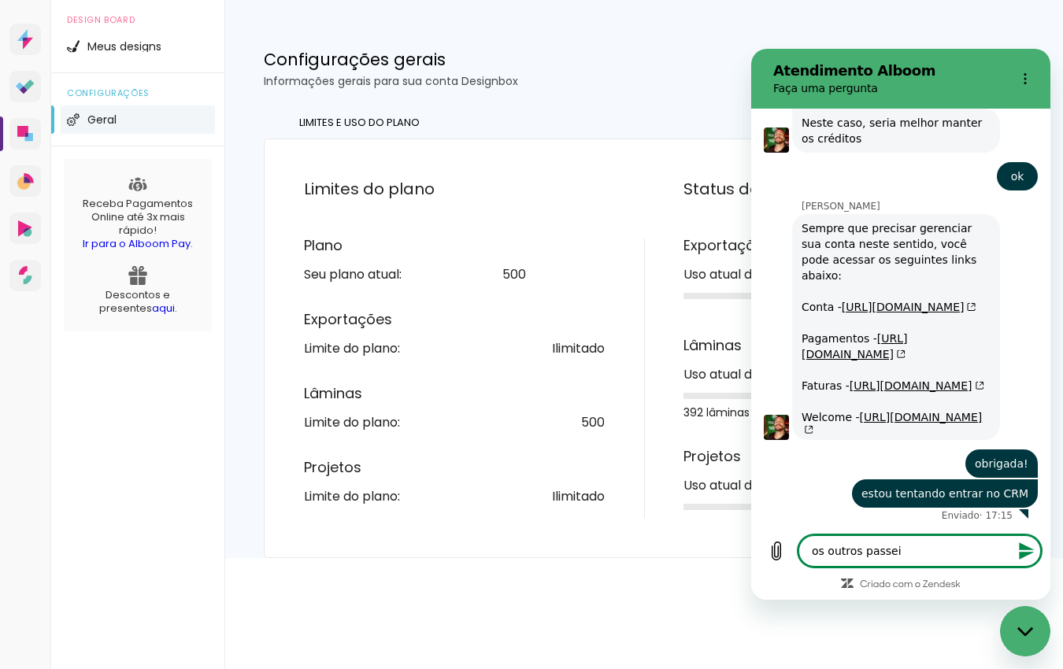
type textarea "os outros passei a"
type textarea "x"
type textarea "os outros passei an"
type textarea "x"
type textarea "os outros passei ant"
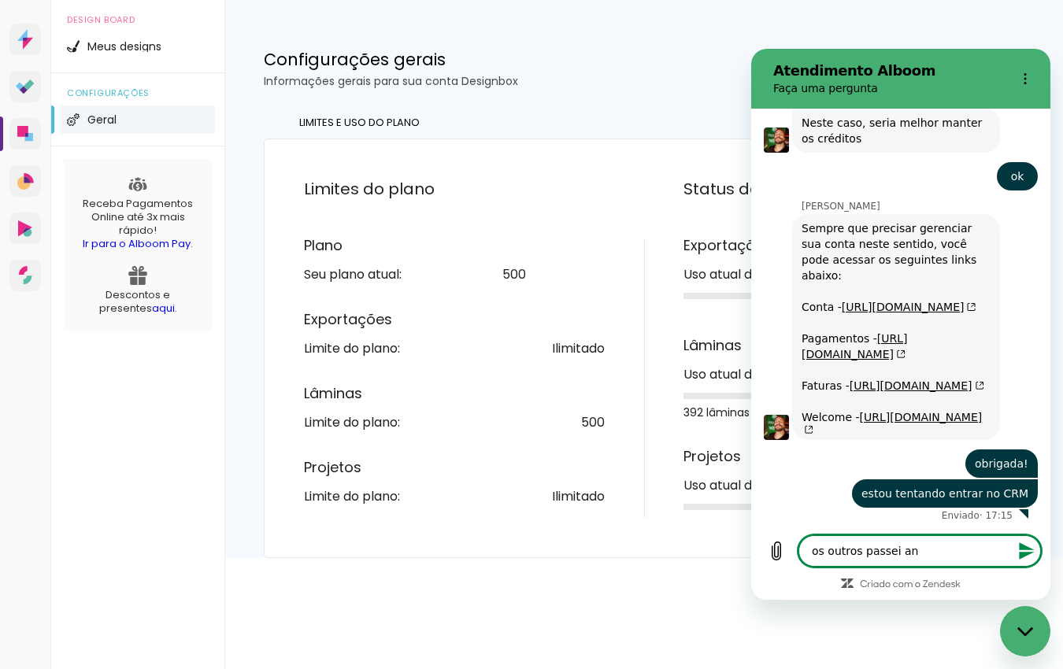
type textarea "x"
type textarea "os outros passei ante"
type textarea "x"
type textarea "os outros passei antes"
type textarea "x"
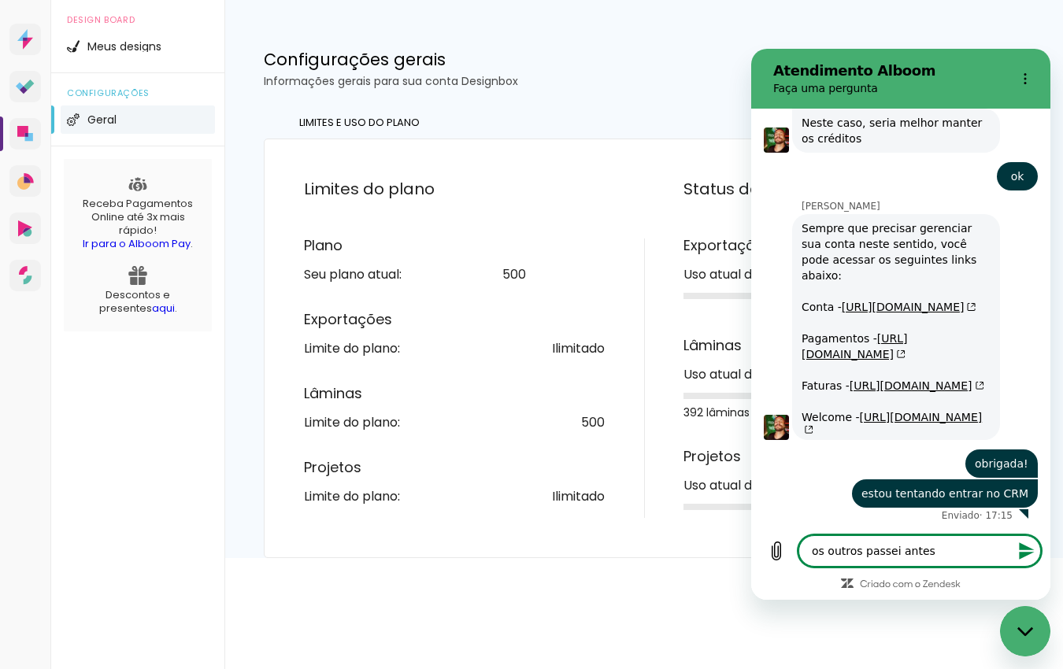
type textarea "os outros passei antes"
type textarea "x"
type textarea "os outros passei antes d"
type textarea "x"
type textarea "os outros passei antes de"
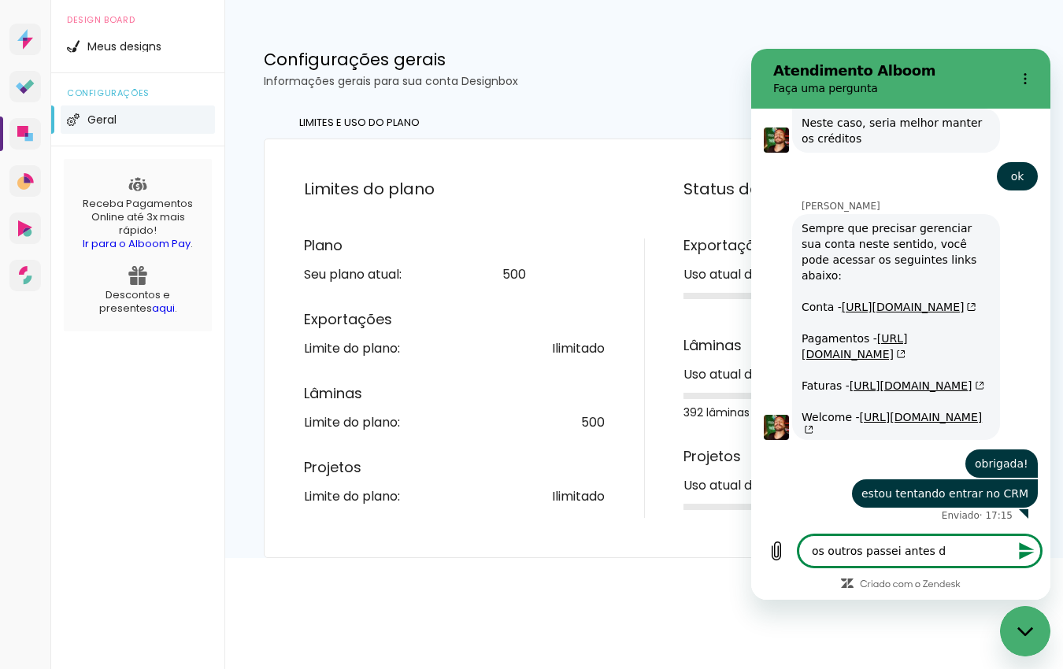
type textarea "x"
type textarea "os outros passei antes de"
type textarea "x"
type textarea "os outros passei antes de f"
type textarea "x"
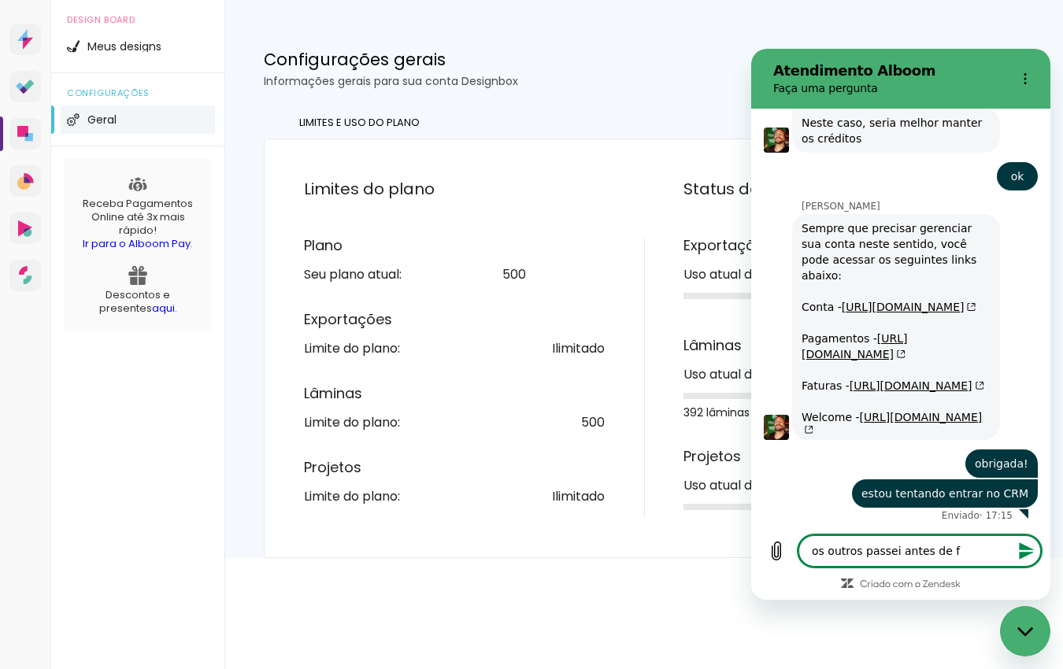
type textarea "os outros passei antes de fa"
type textarea "x"
type textarea "os outros passei antes de fal"
type textarea "x"
type textarea "os outros passei antes de fala"
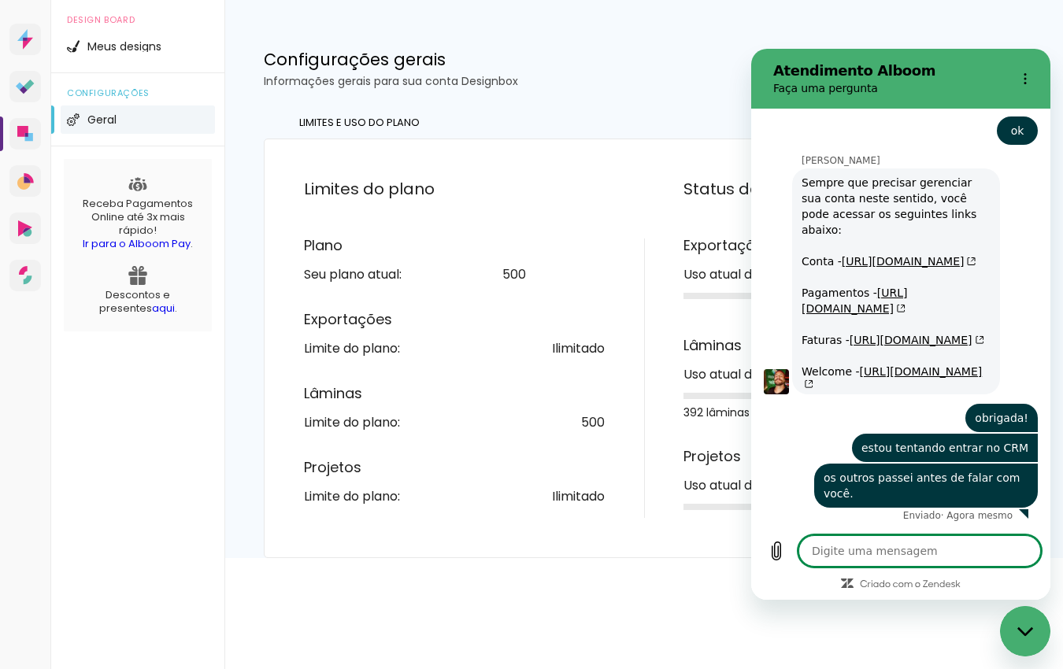
scroll to position [1148, 0]
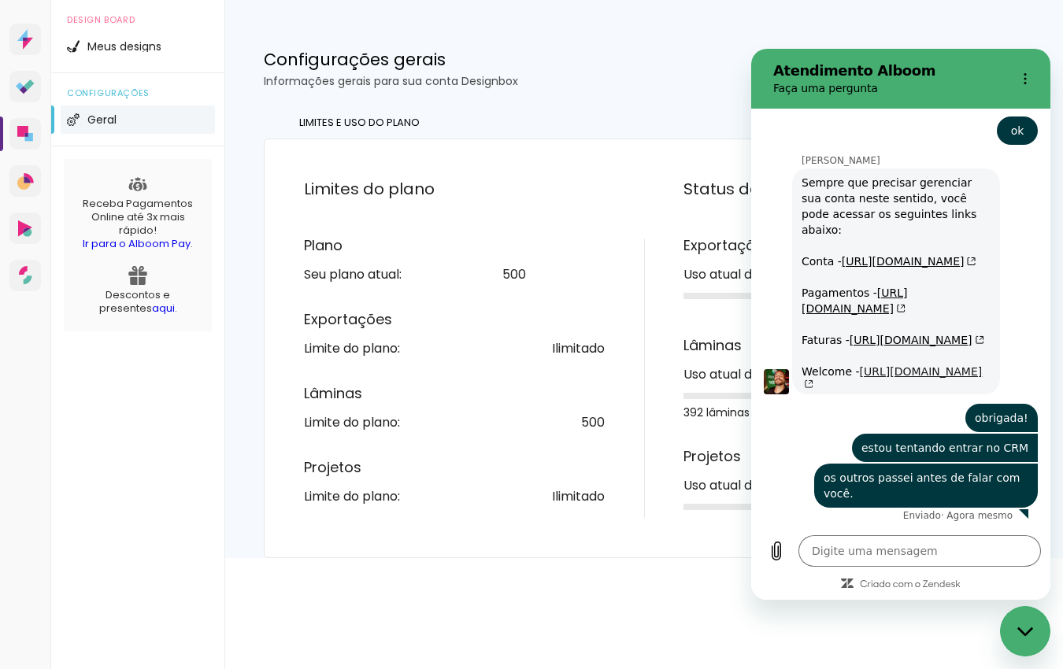
click at [839, 366] on link "https://myaccount.alboompro.com/welcome" at bounding box center [892, 377] width 180 height 25
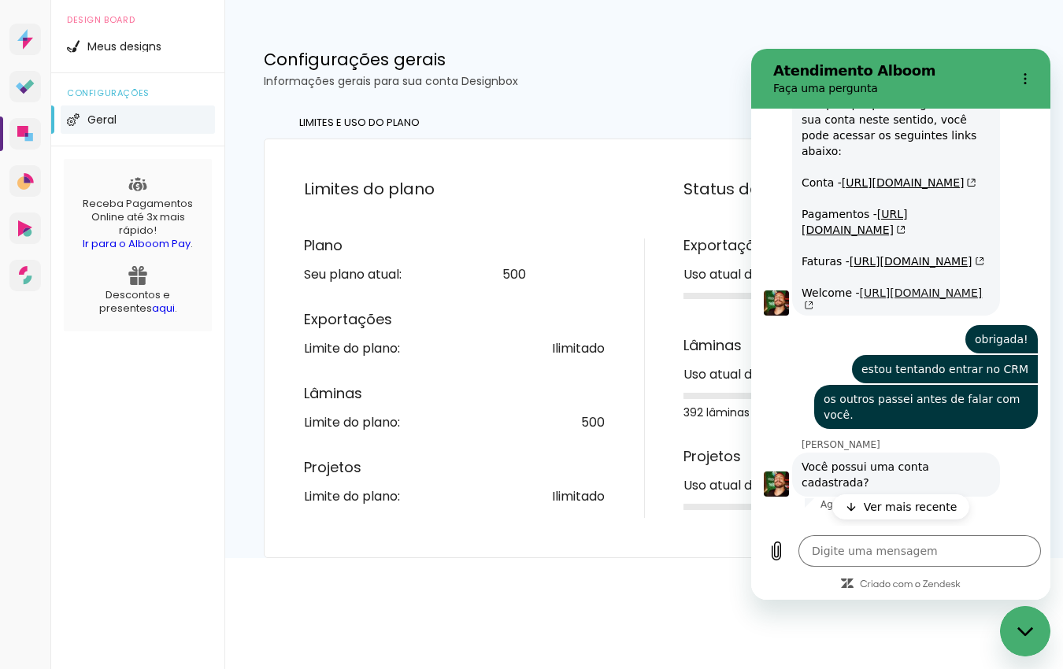
scroll to position [1134, 0]
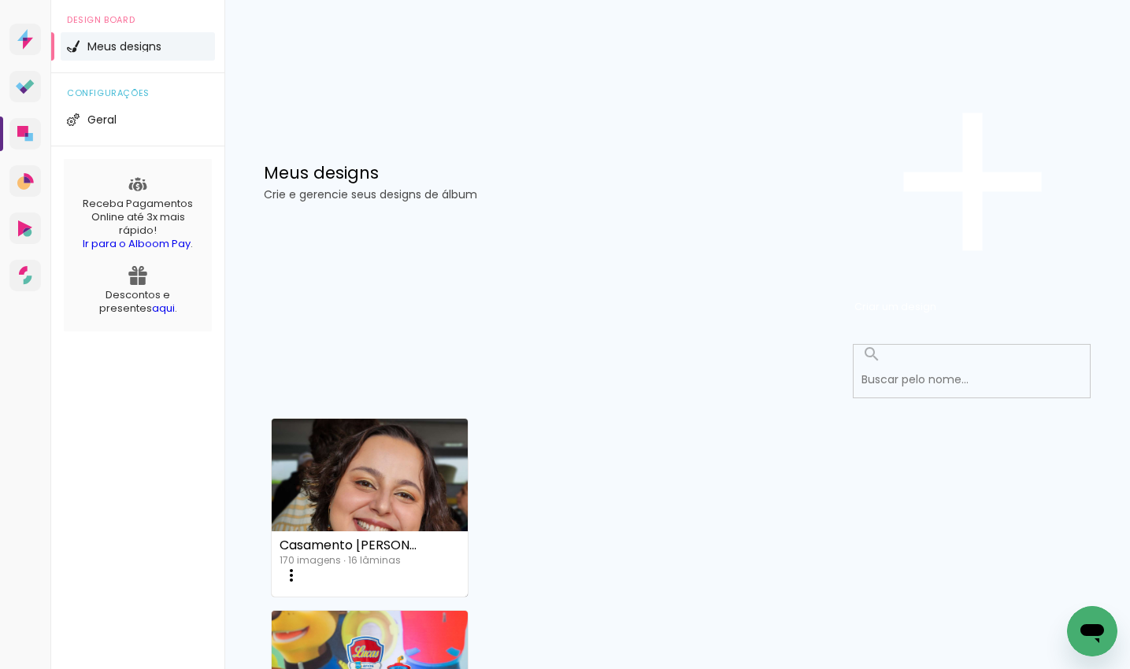
click at [1083, 628] on icon "Abrir janela de mensagens" at bounding box center [1092, 633] width 24 height 19
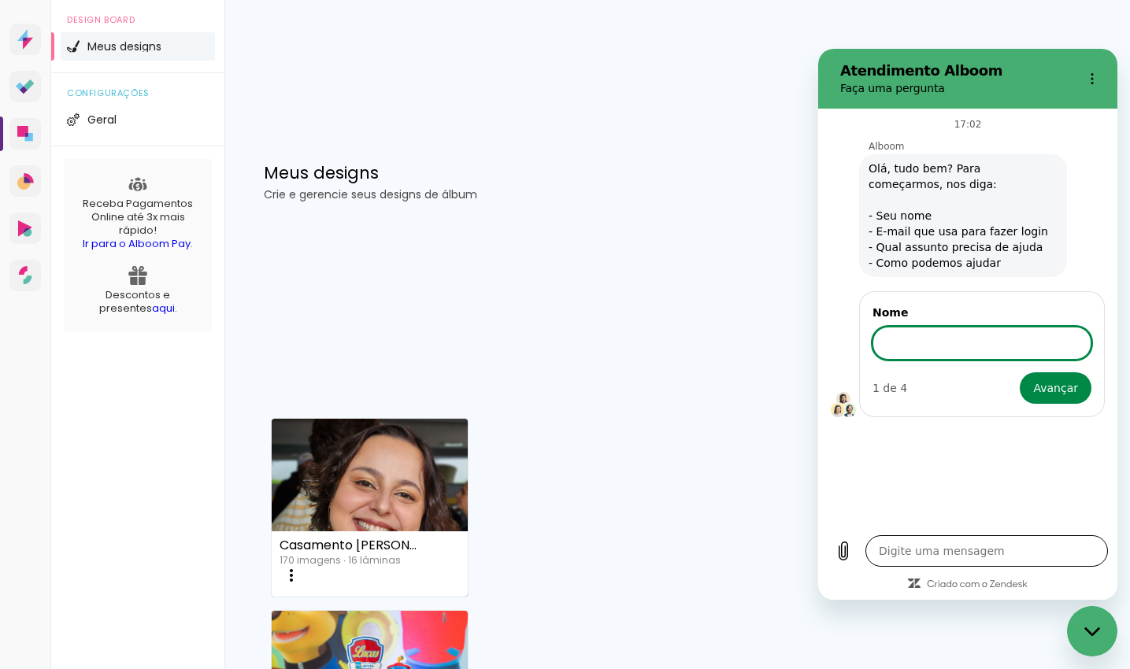
type textarea "x"
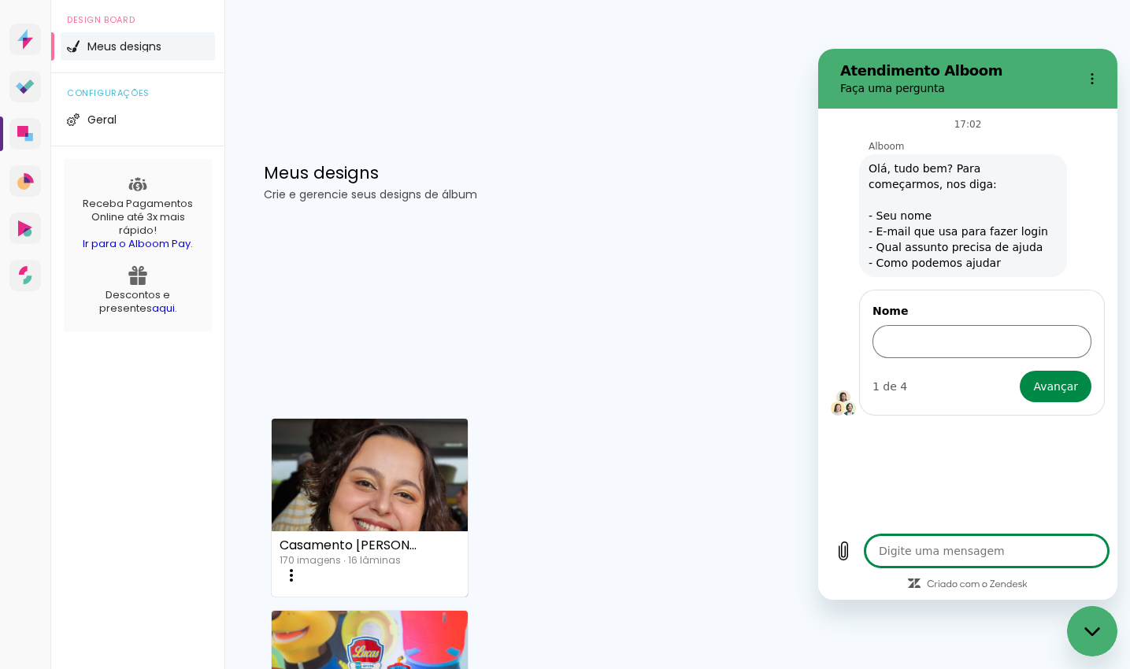
click at [987, 556] on textarea at bounding box center [986, 550] width 243 height 31
type textarea "B"
type textarea "x"
type textarea "Bo"
type textarea "x"
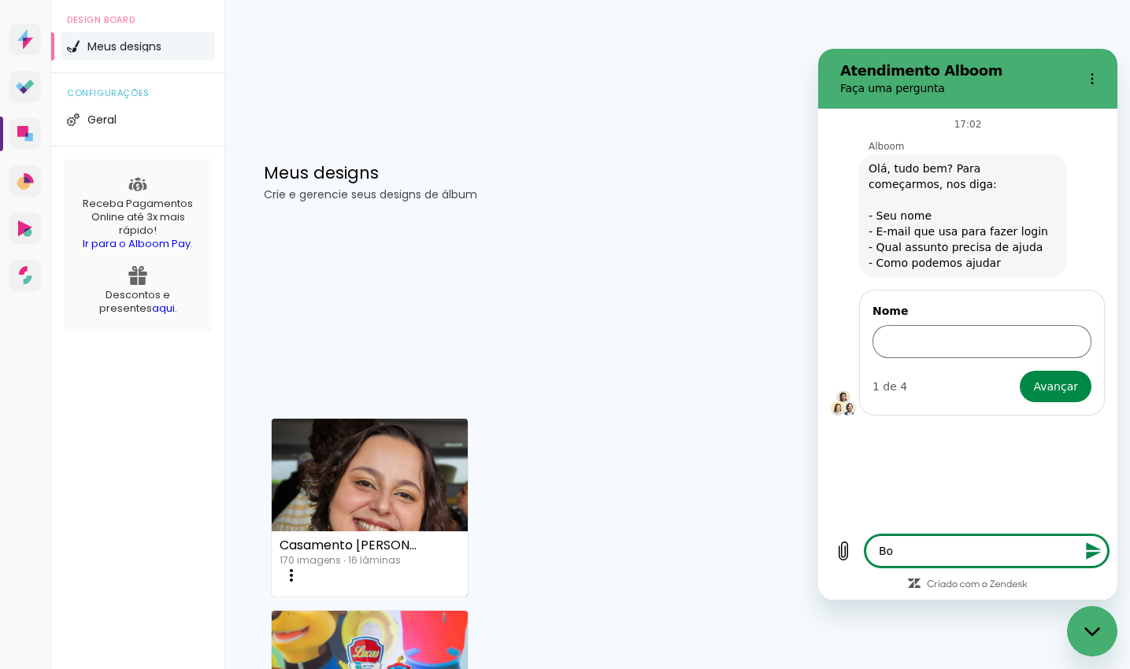
type textarea "Boa"
type textarea "x"
type textarea "Boa"
type textarea "x"
type textarea "Boa T"
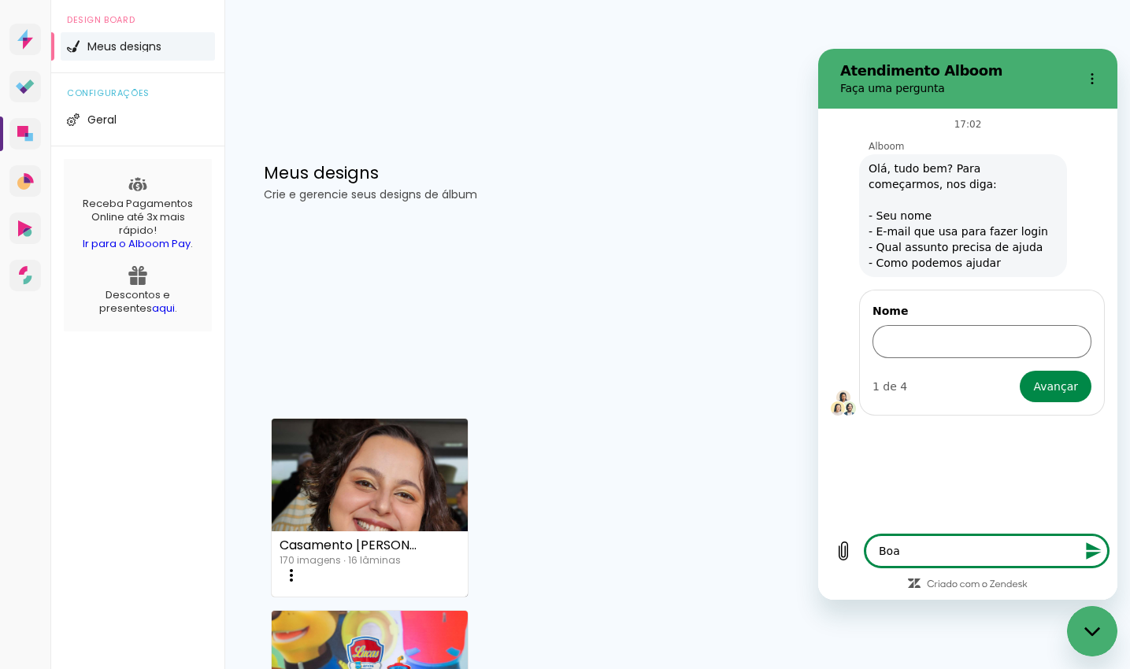
type textarea "x"
type textarea "Boa Ta"
type textarea "x"
type textarea "Boa Tar"
type textarea "x"
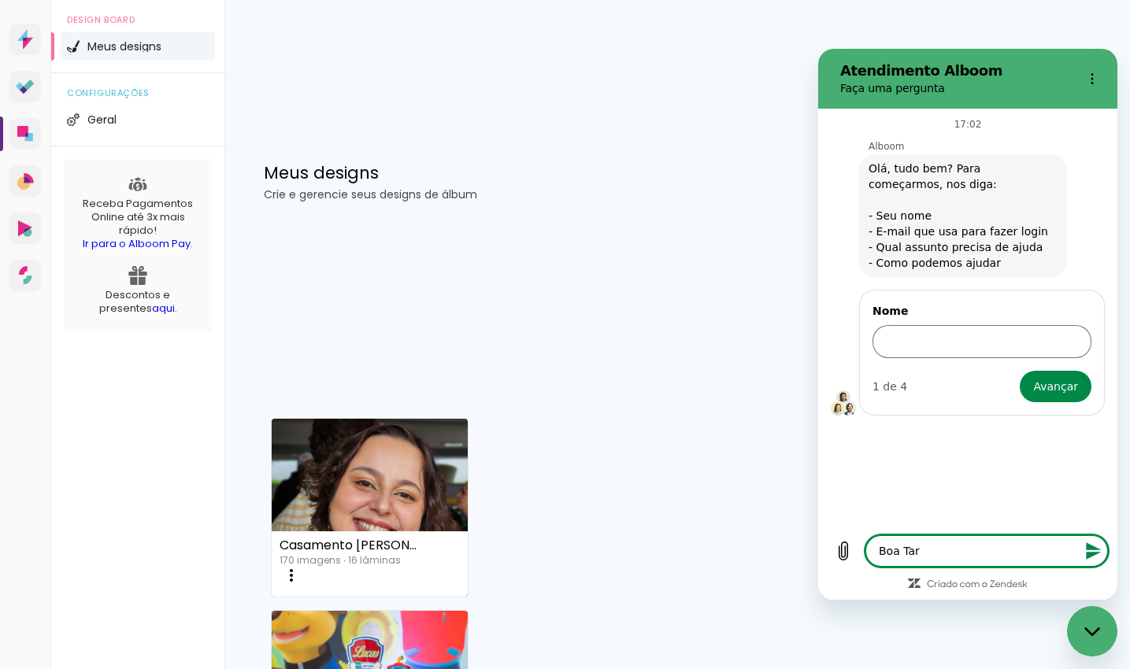
type textarea "Boa Tard"
type textarea "x"
type textarea "Boa Tarde"
type textarea "x"
type textarea "Boa Tarde!"
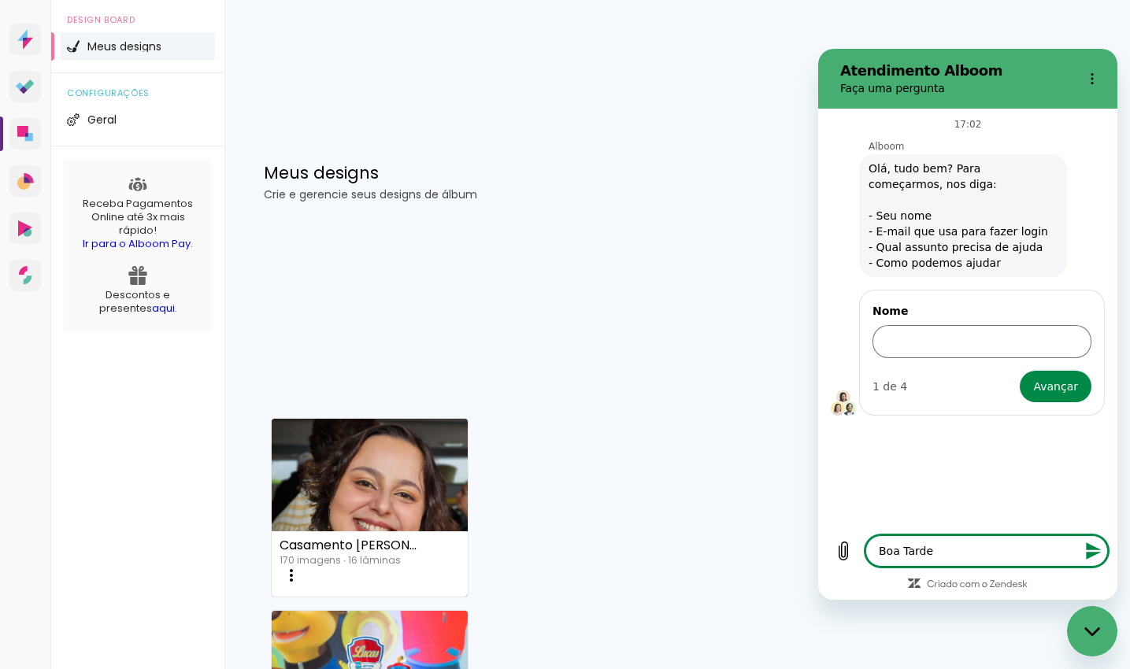
type textarea "x"
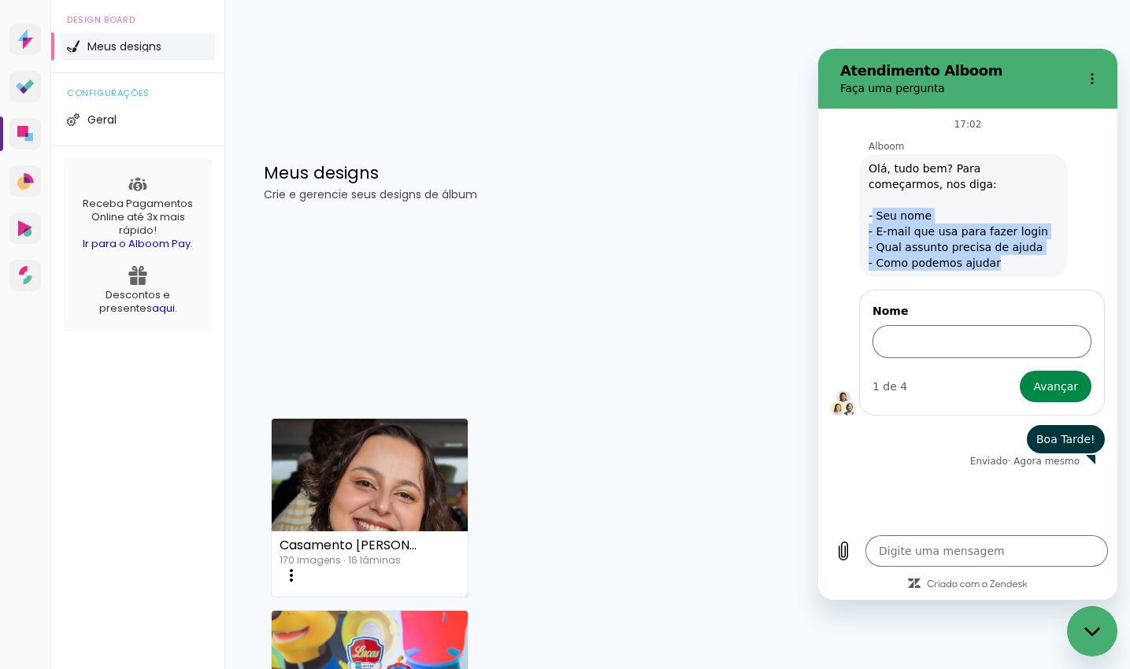
drag, startPoint x: 875, startPoint y: 217, endPoint x: 1008, endPoint y: 264, distance: 141.2
click at [1008, 264] on span "Olá, tudo bem? Para começarmos, nos diga: - Seu nome - E-mail que usa para faze…" at bounding box center [962, 216] width 189 height 110
copy span "Seu nome - E-mail que usa para fazer login - Qual assunto precisa de ajuda - Co…"
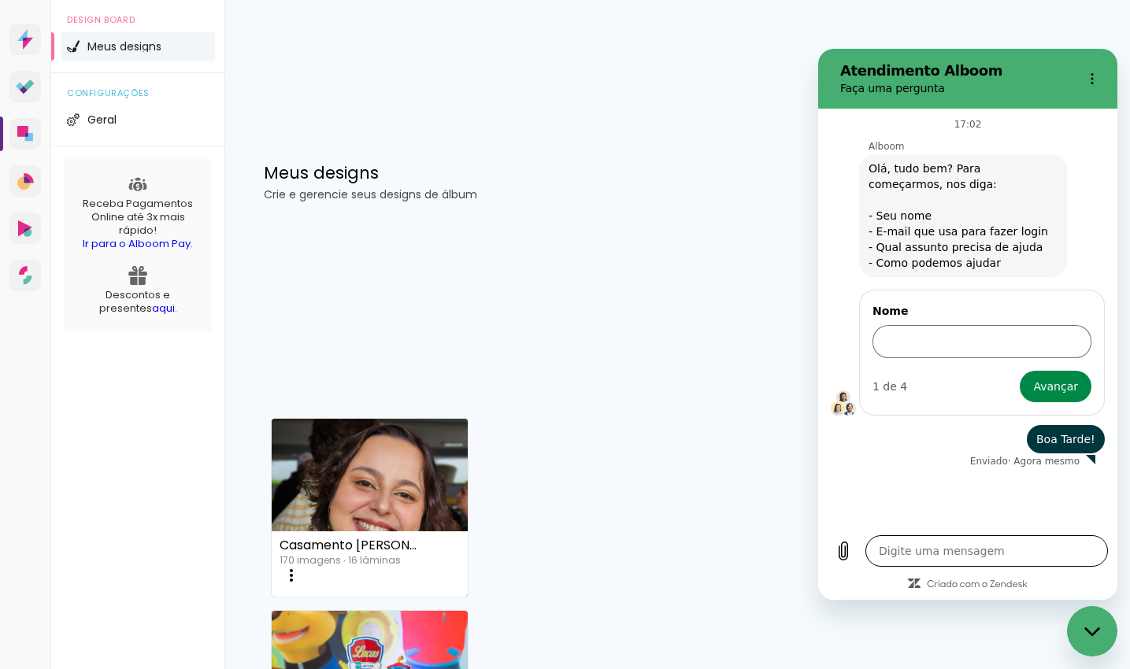
click at [892, 551] on textarea at bounding box center [986, 550] width 243 height 31
click at [917, 345] on input "Nome" at bounding box center [981, 341] width 219 height 33
type input "[PERSON_NAME]"
click at [1020, 371] on button "Avançar" at bounding box center [1056, 386] width 72 height 31
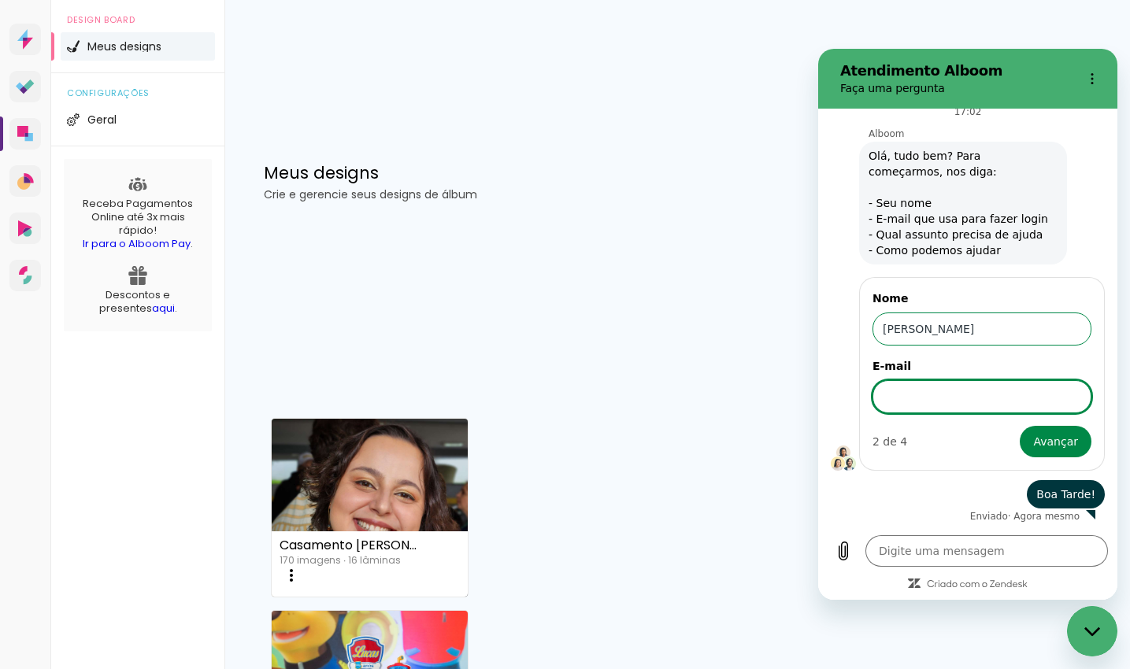
scroll to position [13, 0]
type textarea "x"
paste input "[EMAIL_ADDRESS][DOMAIN_NAME]"
type input "[EMAIL_ADDRESS][DOMAIN_NAME]"
click at [1041, 435] on span "Avançar" at bounding box center [1055, 440] width 45 height 19
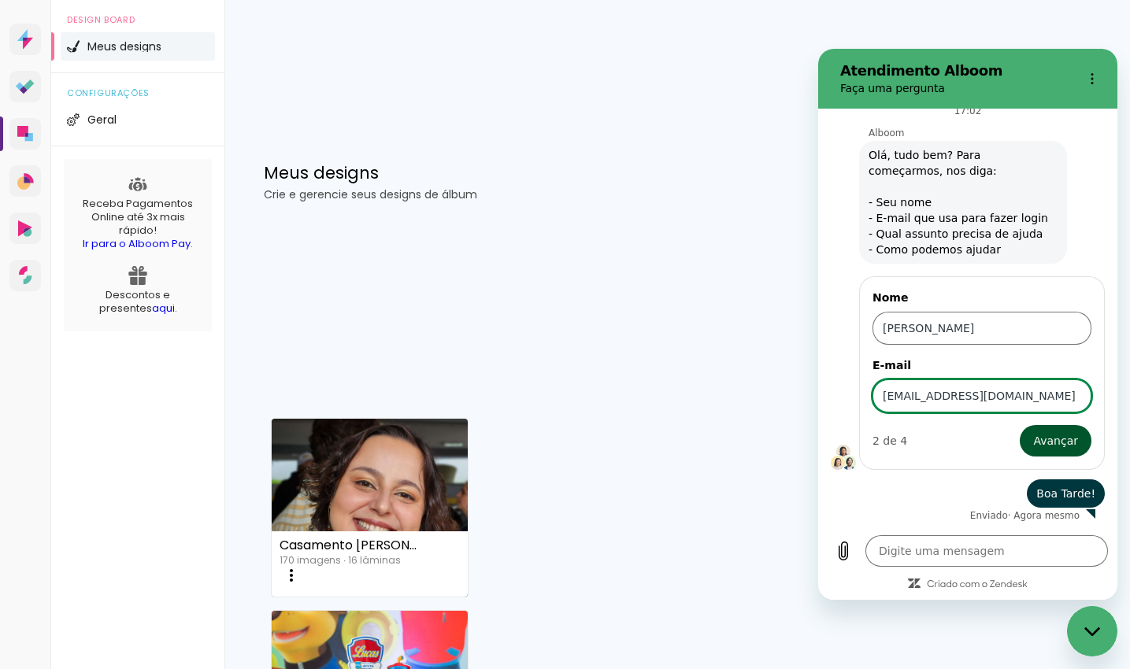
type textarea "x"
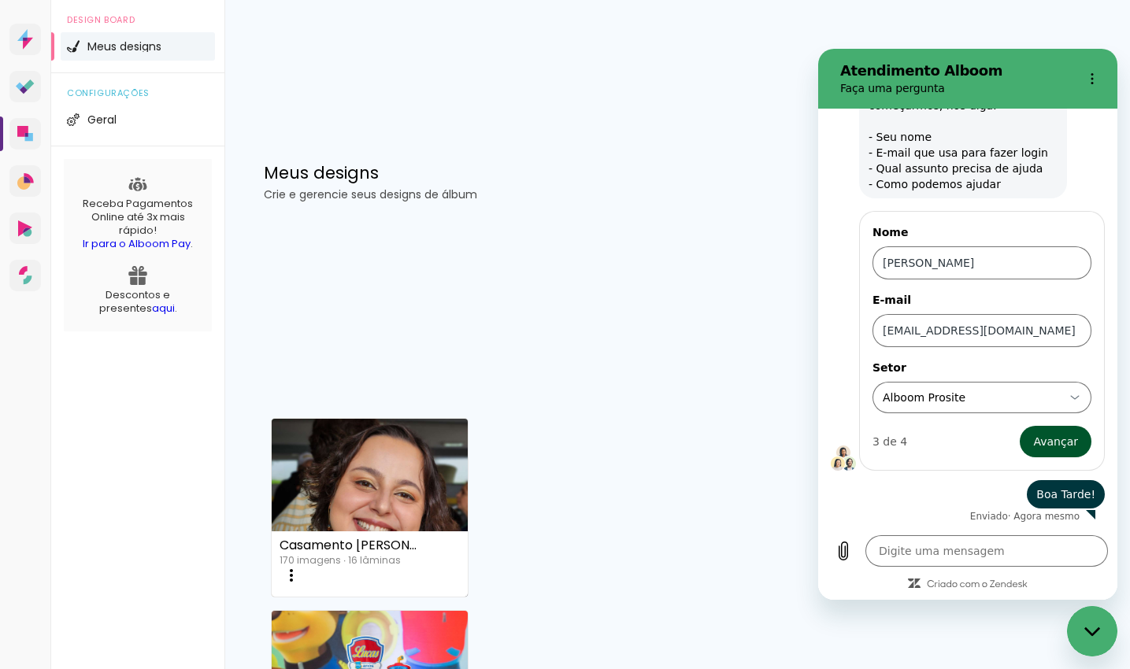
scroll to position [80, 0]
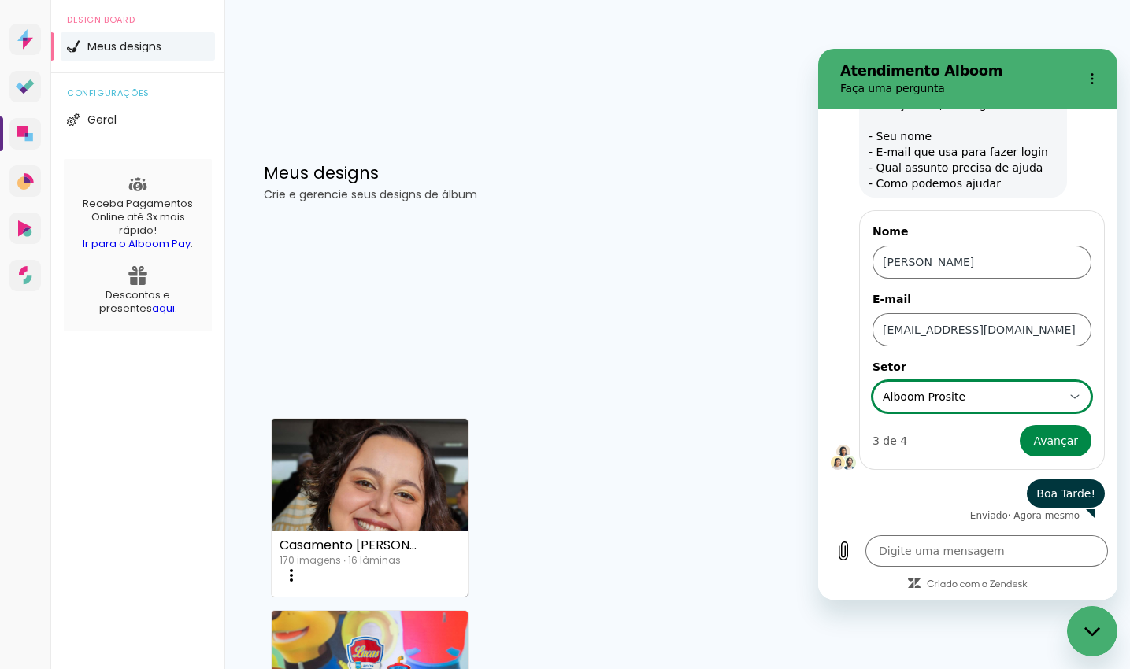
click at [950, 397] on div "Alboom Prosite Alboom Prosite" at bounding box center [972, 397] width 183 height 28
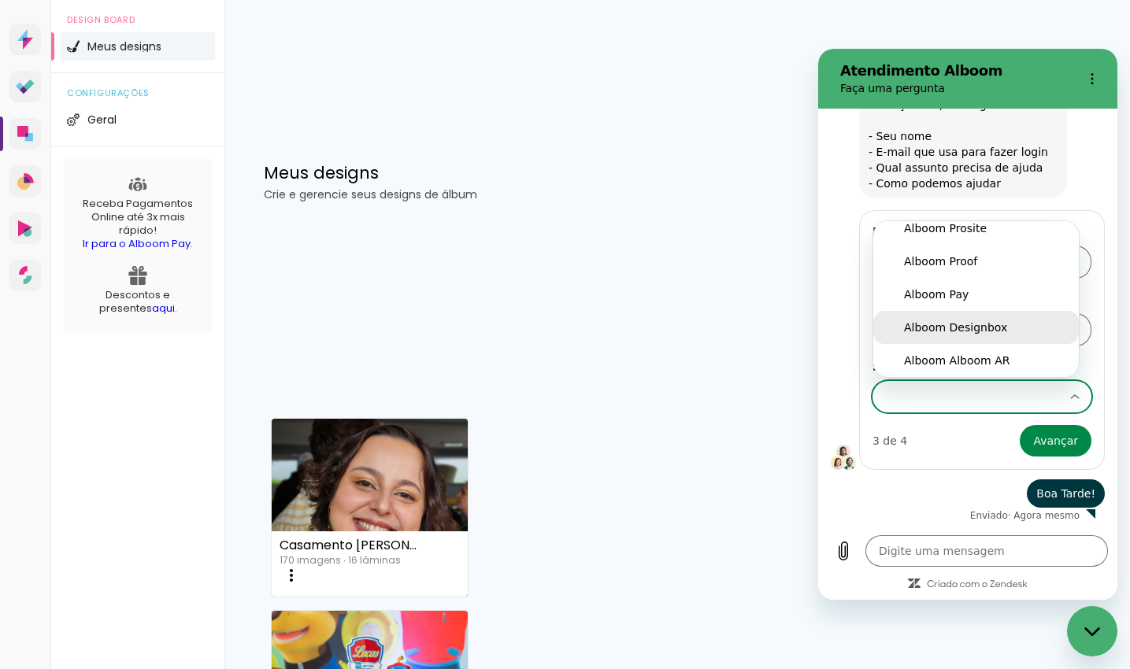
scroll to position [0, 0]
click at [982, 327] on div "Alboom Designbox" at bounding box center [976, 328] width 144 height 16
type input "Alboom Designbox"
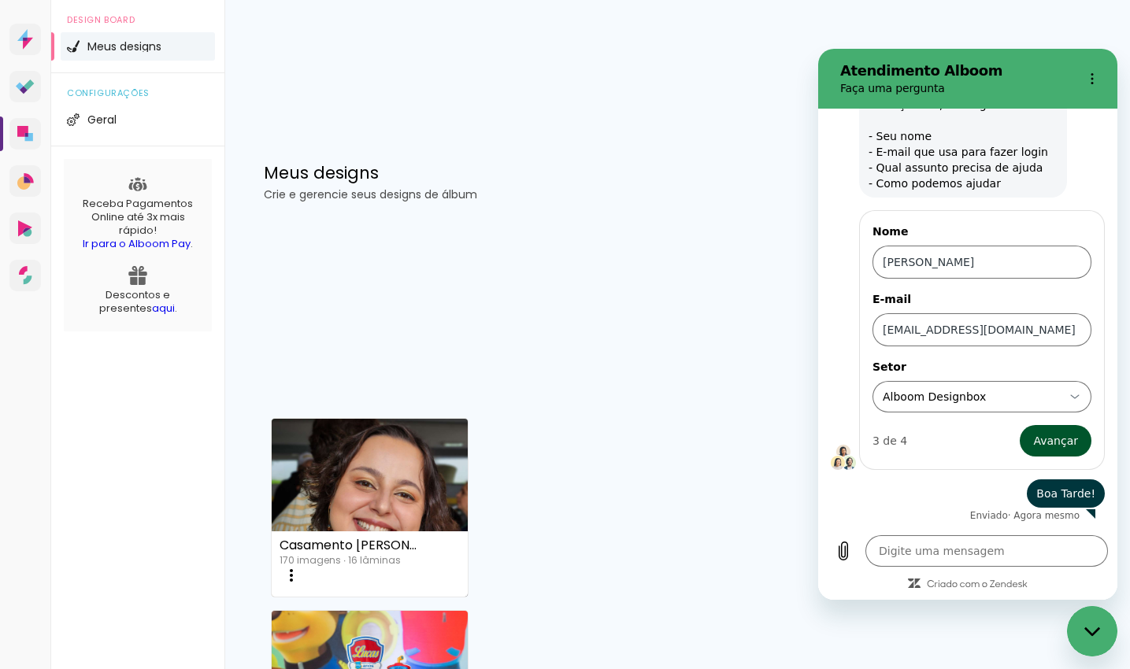
click at [1037, 443] on span "Avançar" at bounding box center [1055, 440] width 45 height 19
type textarea "x"
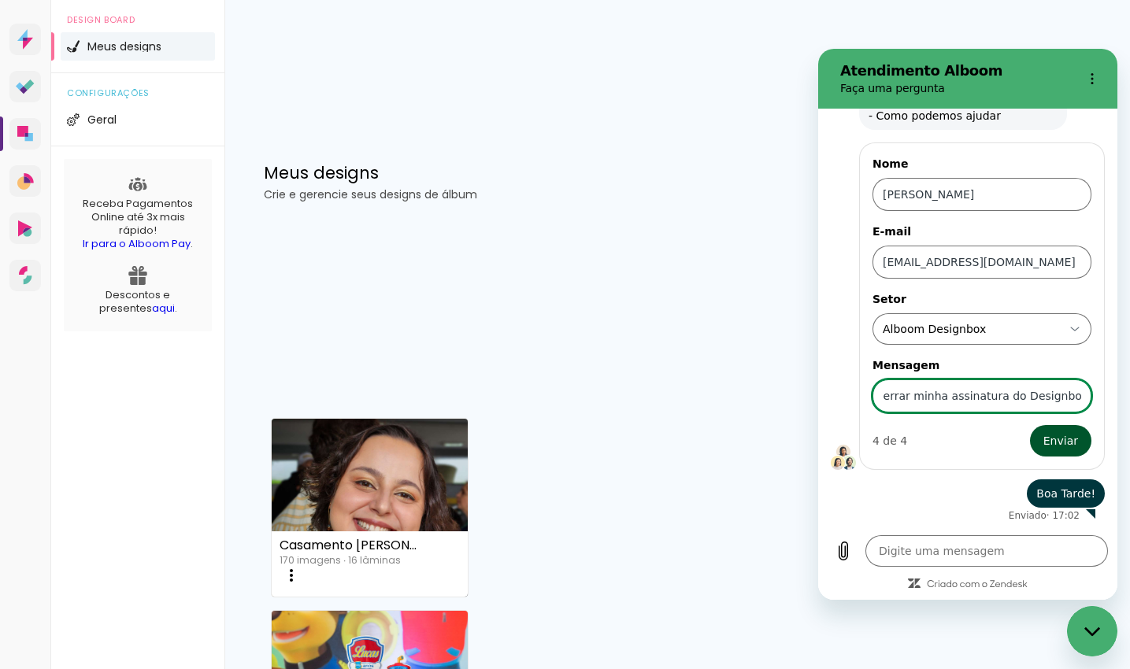
scroll to position [0, 90]
type input "Gostaria de encerrar minha assinatura do Designboox."
click at [1030, 425] on button "Enviar" at bounding box center [1060, 440] width 61 height 31
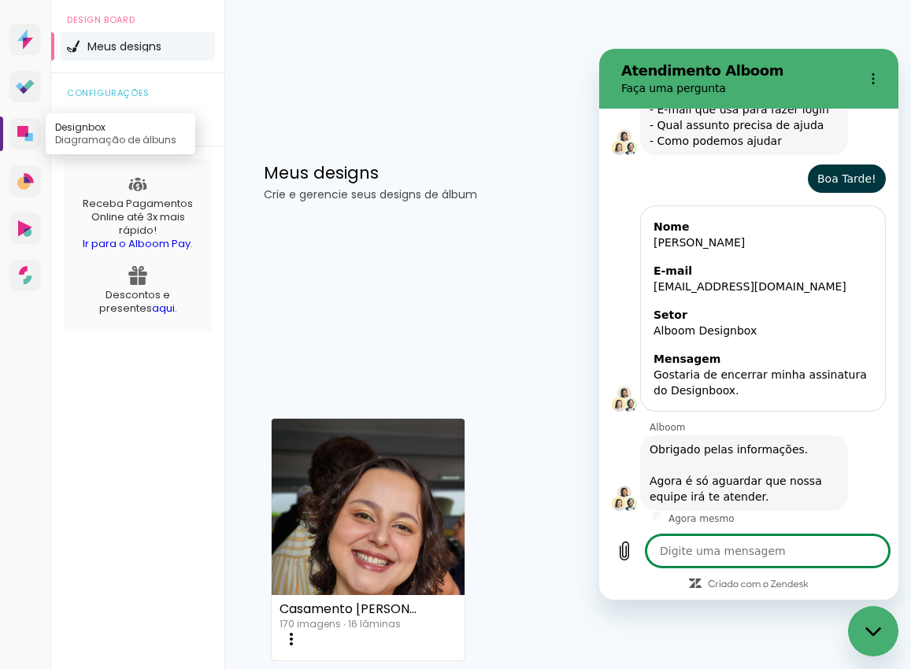
scroll to position [125, 0]
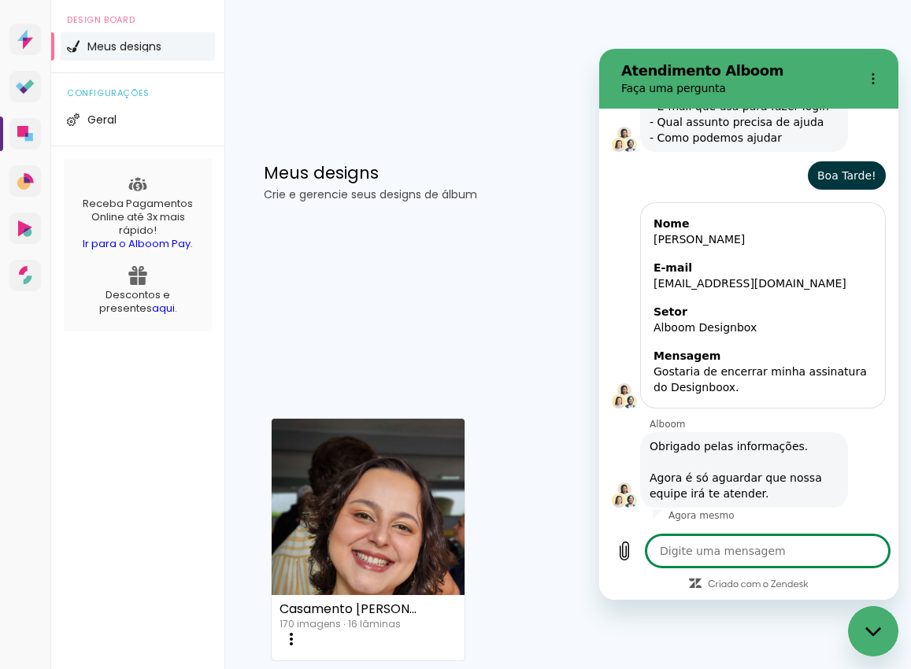
click at [730, 556] on textarea at bounding box center [767, 550] width 243 height 31
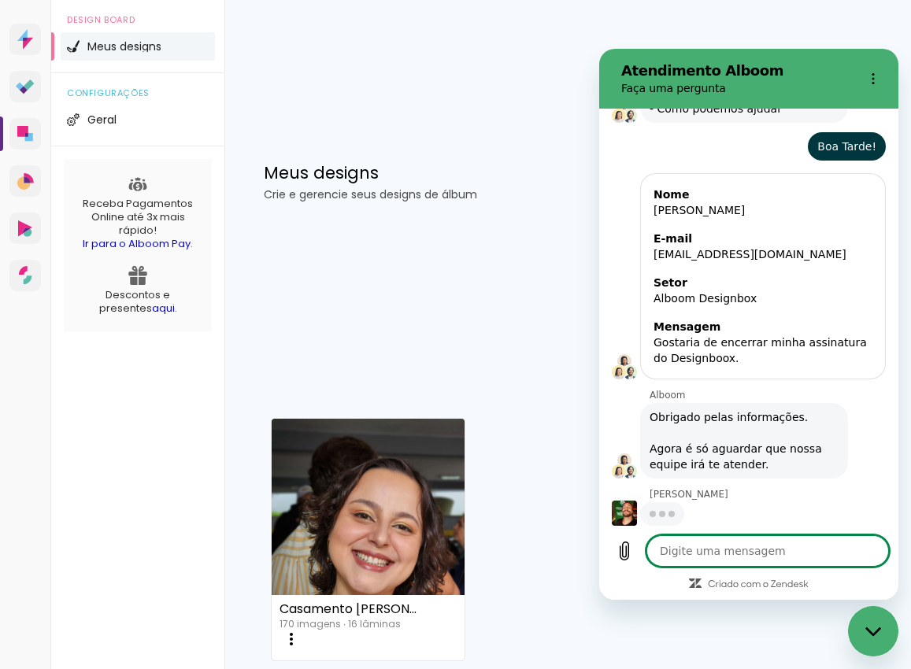
scroll to position [155, 0]
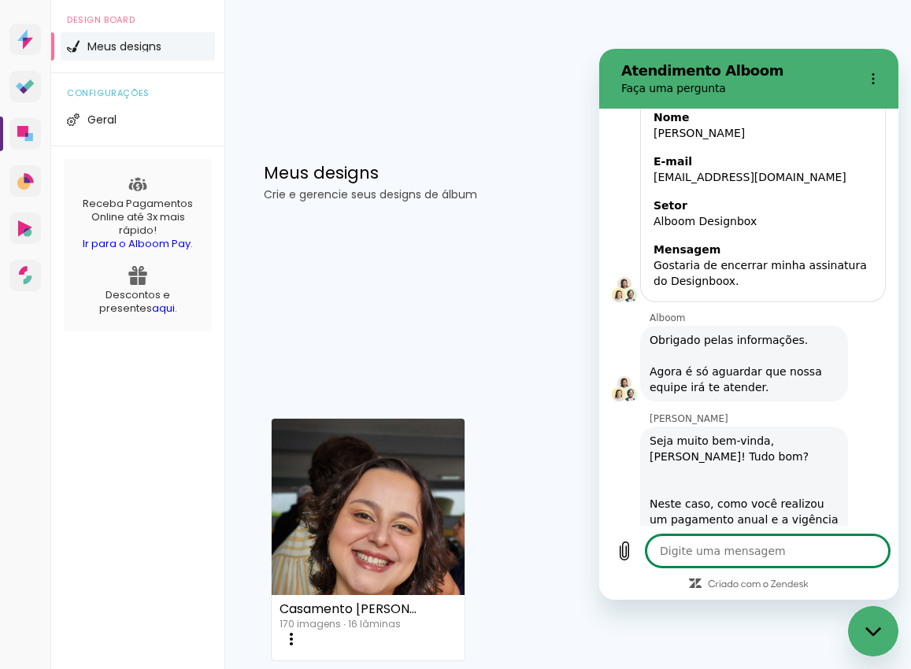
type textarea "x"
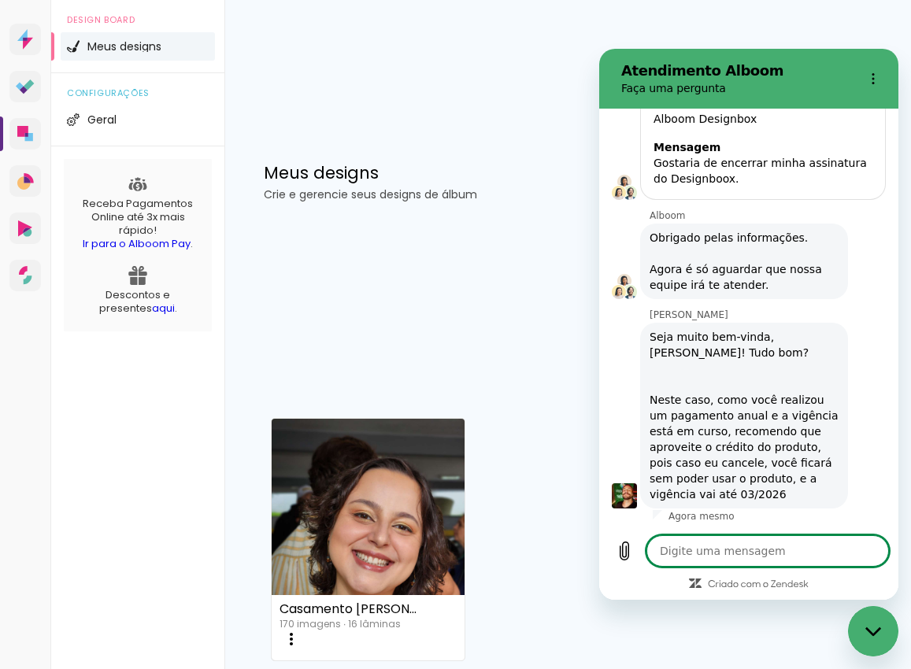
scroll to position [335, 0]
type textarea "e"
type textarea "x"
type textarea "en"
type textarea "x"
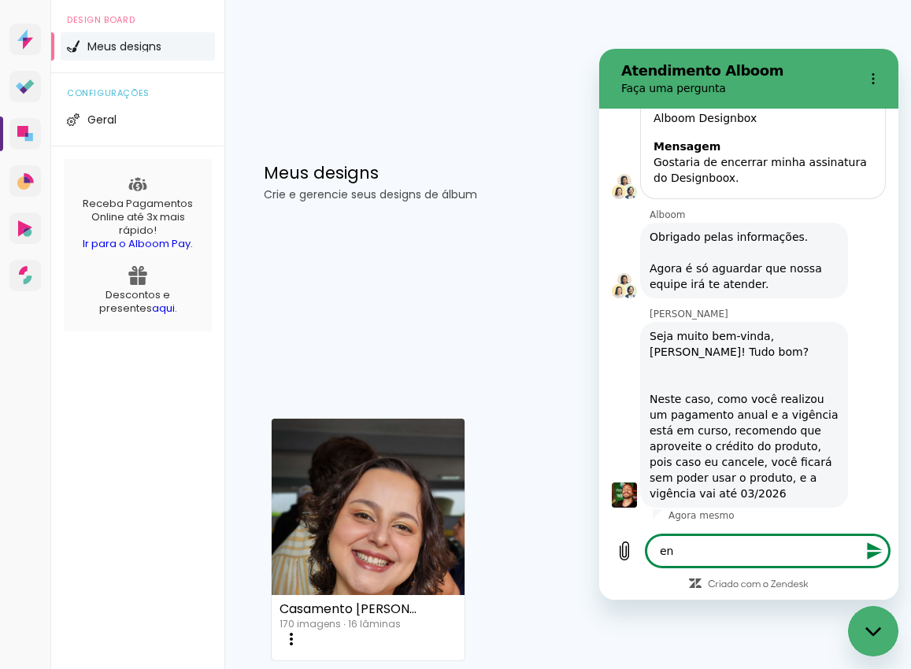
type textarea "ent"
type textarea "x"
type textarea "ente"
type textarea "x"
type textarea "enten"
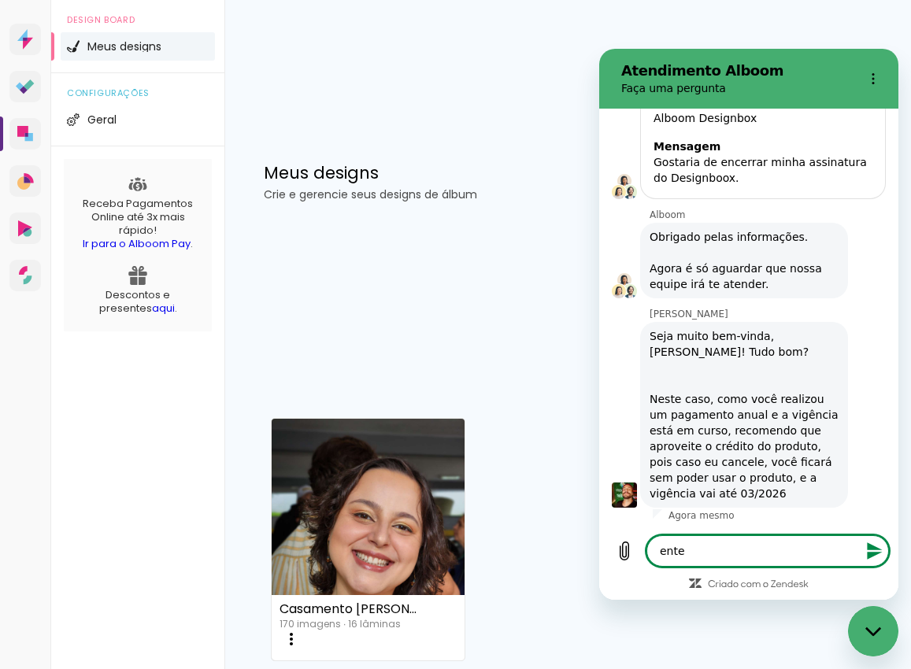
type textarea "x"
type textarea "entend"
type textarea "x"
type textarea "entendi"
type textarea "x"
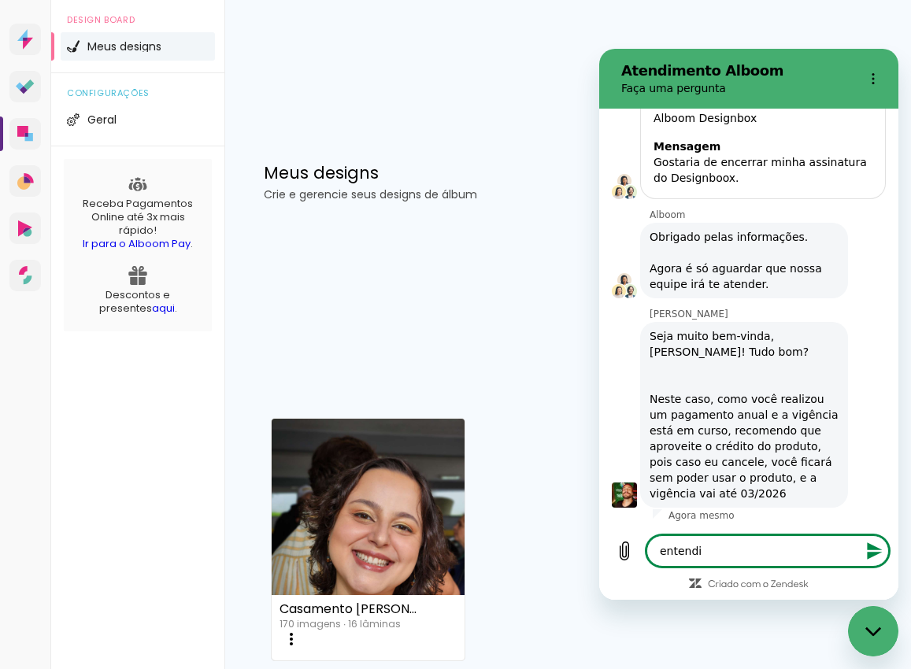
type textarea "entendi!"
type textarea "x"
type textarea "entendi"
type textarea "x"
type textarea "entend"
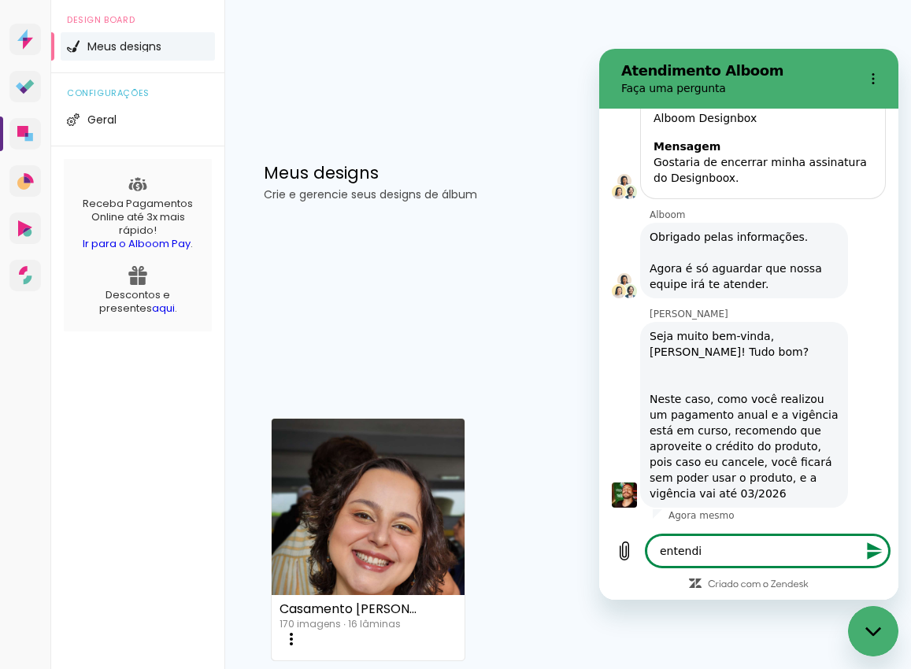
type textarea "x"
type textarea "enten"
type textarea "x"
type textarea "ente"
type textarea "x"
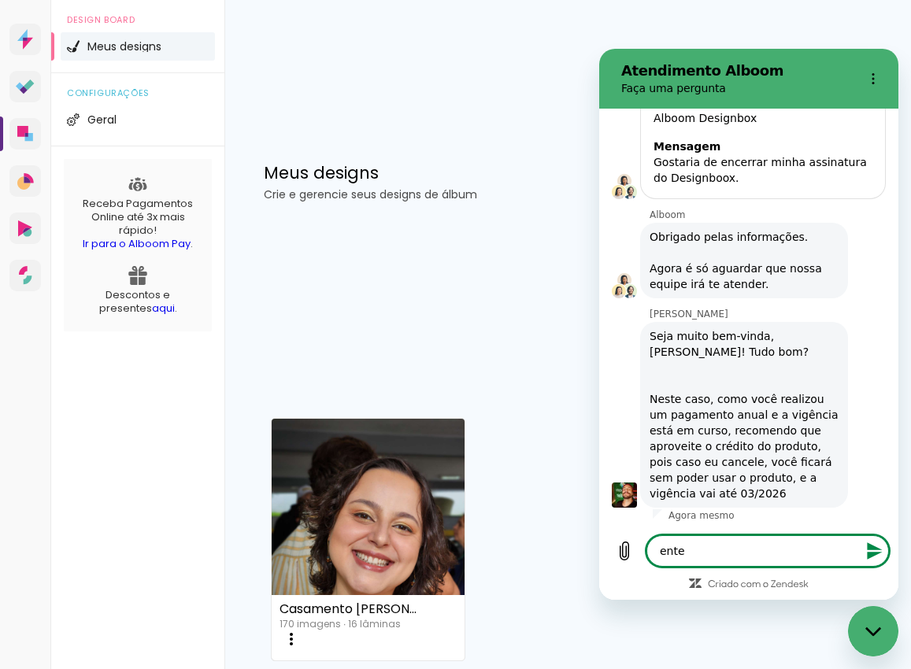
type textarea "ent"
type textarea "x"
type textarea "en"
type textarea "x"
type textarea "e"
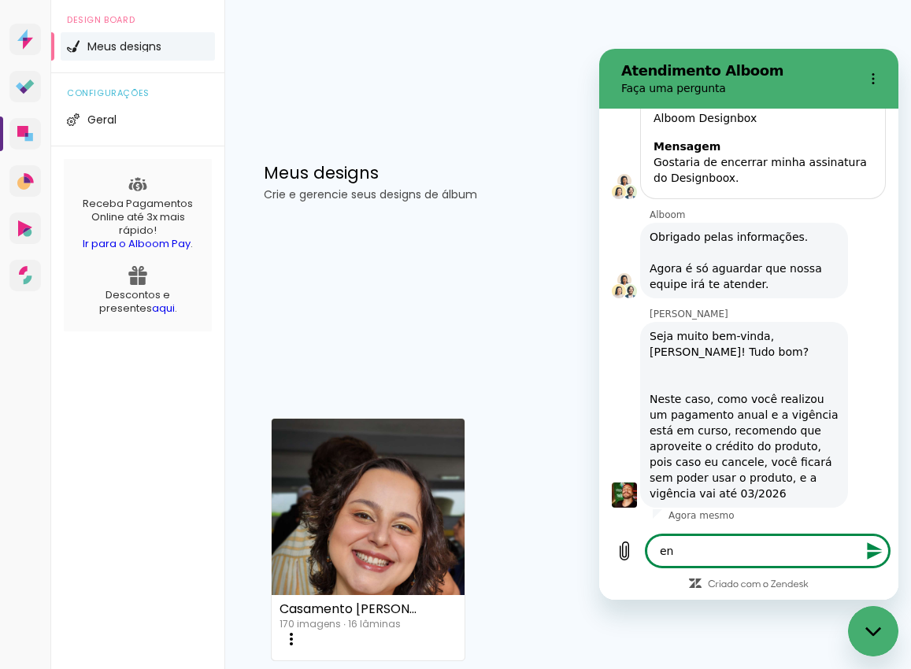
type textarea "x"
type textarea "O"
type textarea "x"
type textarea "OI"
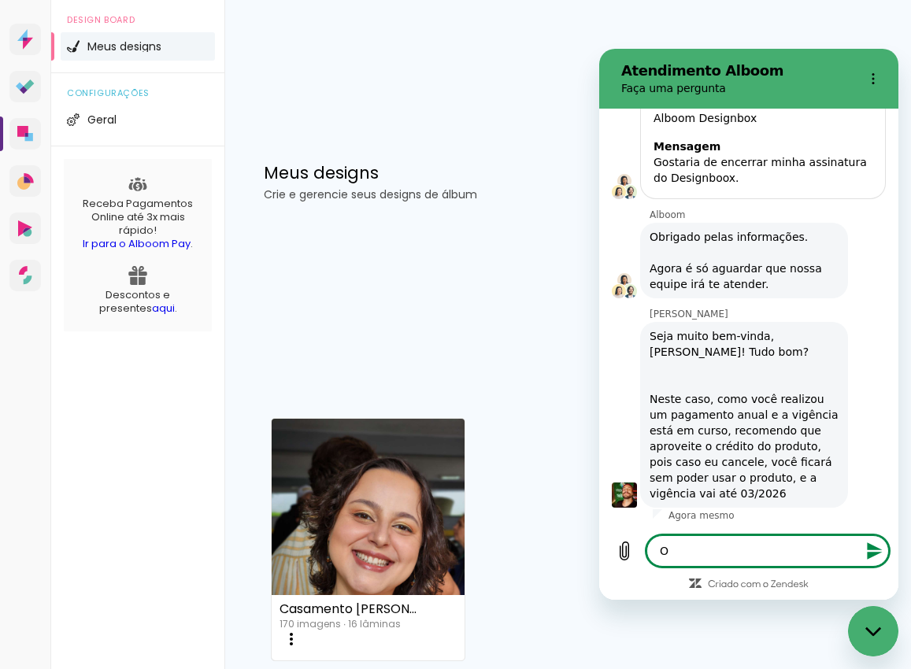
type textarea "x"
type textarea "OI"
type textarea "x"
type textarea "OI G"
type textarea "x"
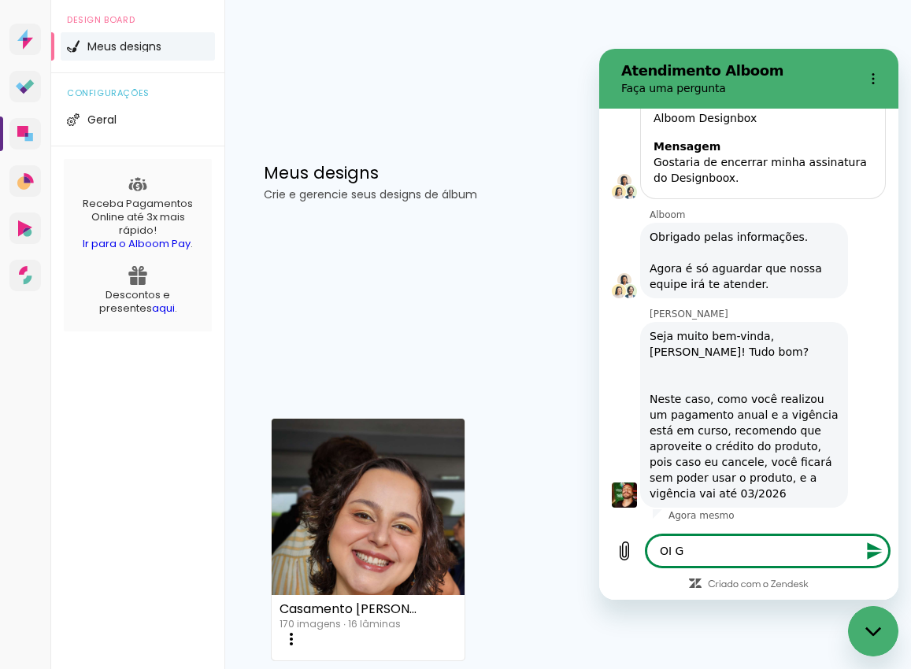
type textarea "OI Gu"
type textarea "x"
type textarea "OI Gui"
type textarea "x"
type textarea "OI Guil"
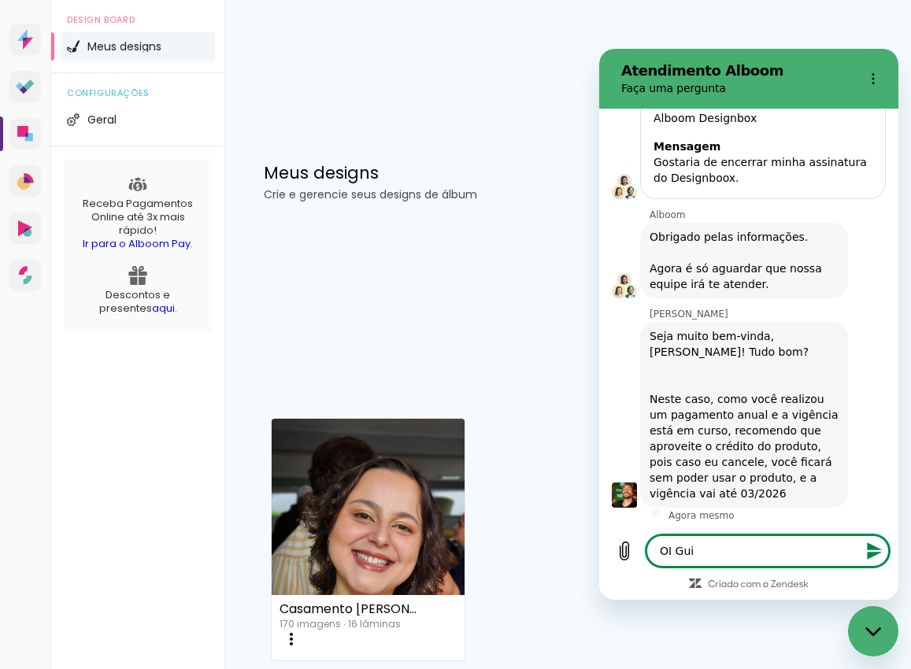
type textarea "x"
type textarea "OI Guilh"
type textarea "x"
type textarea "OI Guilhe"
type textarea "x"
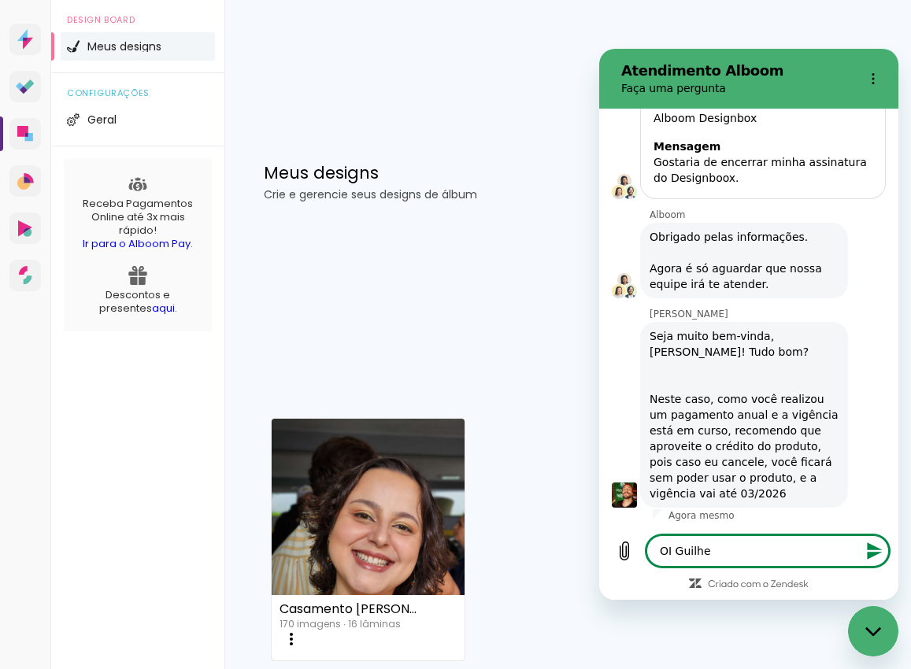
type textarea "OI Guilher"
type textarea "x"
type textarea "OI Guilherm"
type textarea "x"
type textarea "OI [PERSON_NAME]"
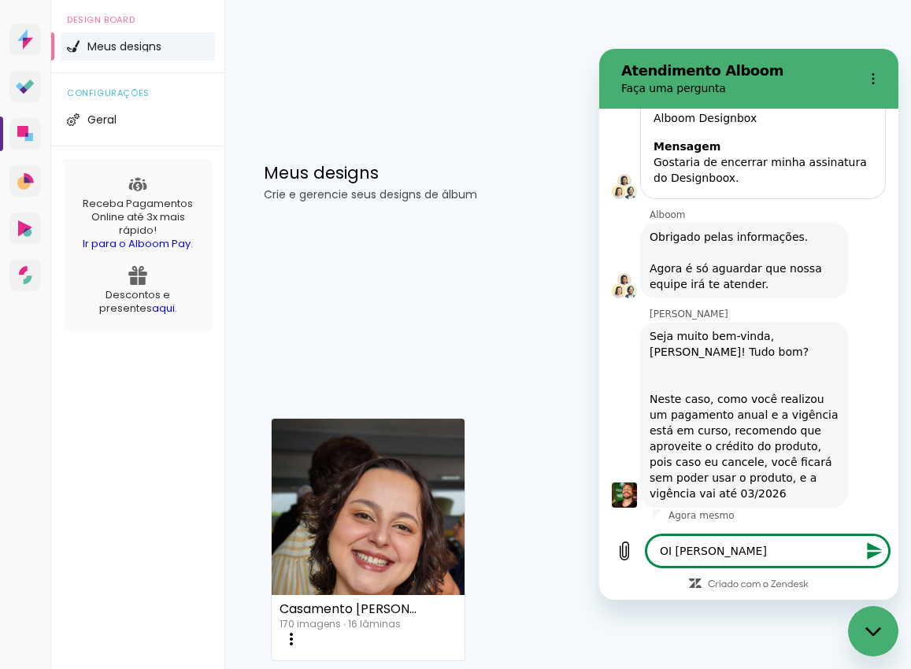
type textarea "x"
type textarea "OI [PERSON_NAME]!"
type textarea "x"
type textarea "OI [PERSON_NAME]!"
type textarea "x"
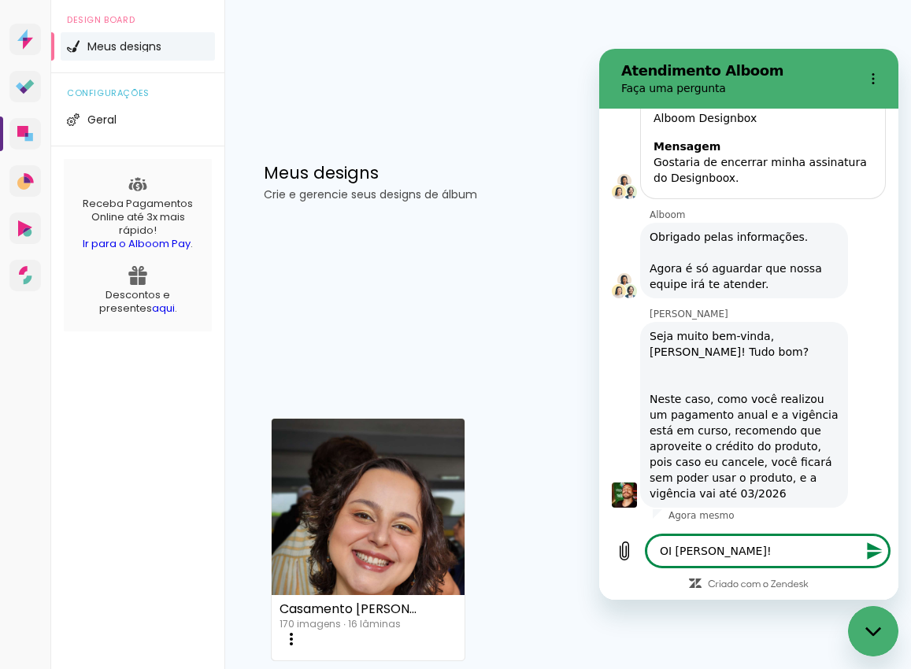
type textarea "OI [PERSON_NAME]! e"
type textarea "x"
type textarea "OI [PERSON_NAME]! en"
type textarea "x"
type textarea "OI [PERSON_NAME]! ent"
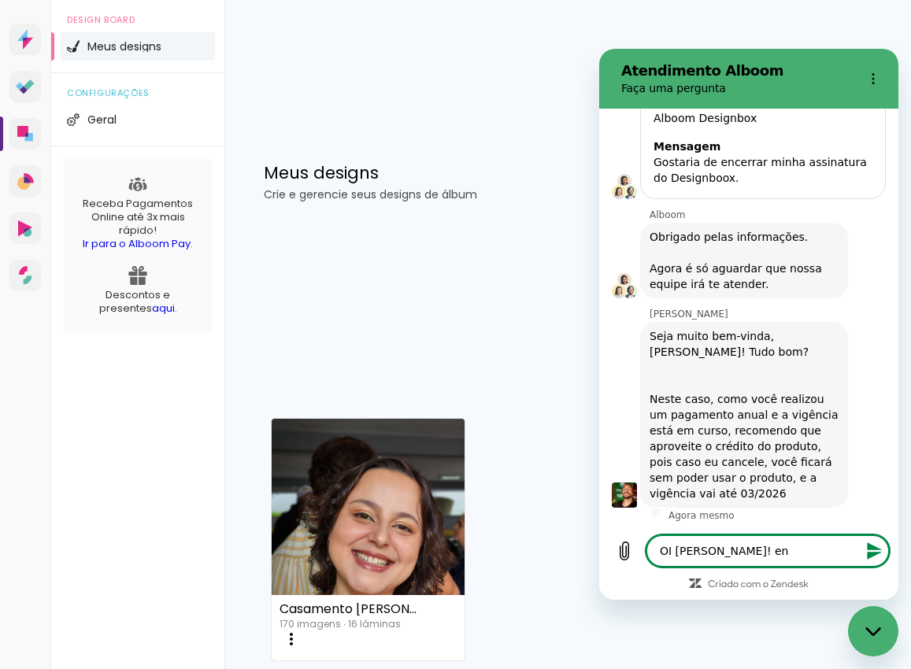
type textarea "x"
type textarea "OI [PERSON_NAME]! ente"
type textarea "x"
type textarea "OI [PERSON_NAME]! enten"
type textarea "x"
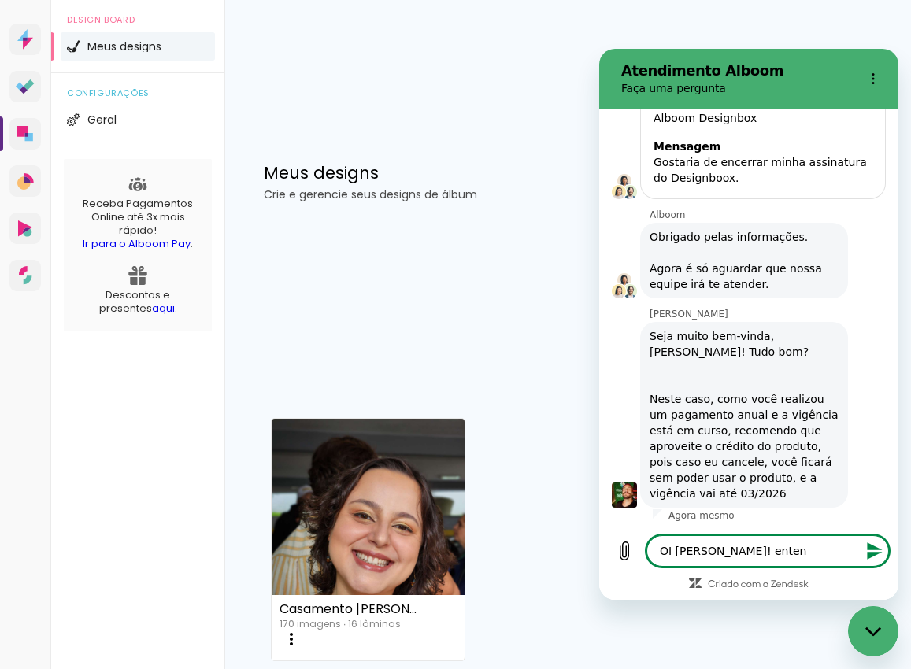
type textarea "OI [PERSON_NAME]! entend"
type textarea "x"
type textarea "OI [PERSON_NAME]! entendi"
type textarea "x"
type textarea "OI [PERSON_NAME]! entendi!"
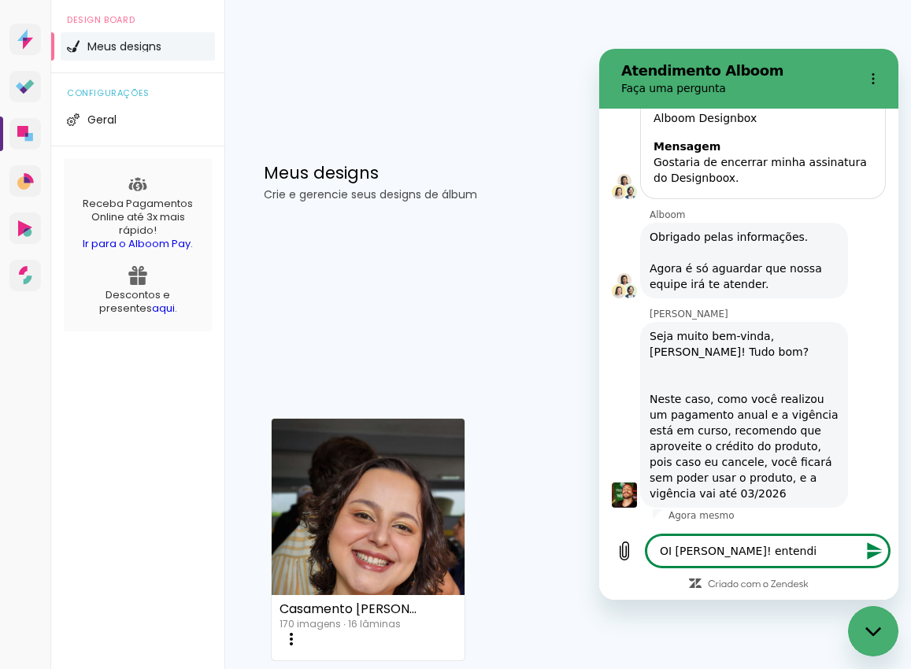
type textarea "x"
type textarea "OI [PERSON_NAME]! entendi!"
type textarea "x"
type textarea "OI [PERSON_NAME]! entendi! n"
type textarea "x"
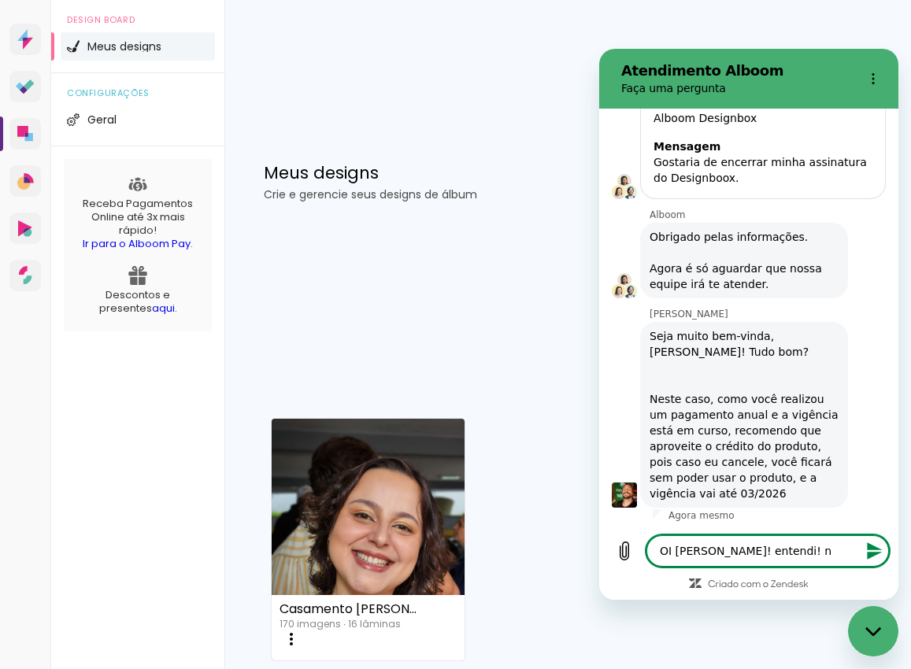
type textarea "OI [PERSON_NAME]! entendi! n˜"
type textarea "x"
type textarea "OI [PERSON_NAME]! entendi! [GEOGRAPHIC_DATA]"
type textarea "x"
type textarea "OI [PERSON_NAME]! entendi! não"
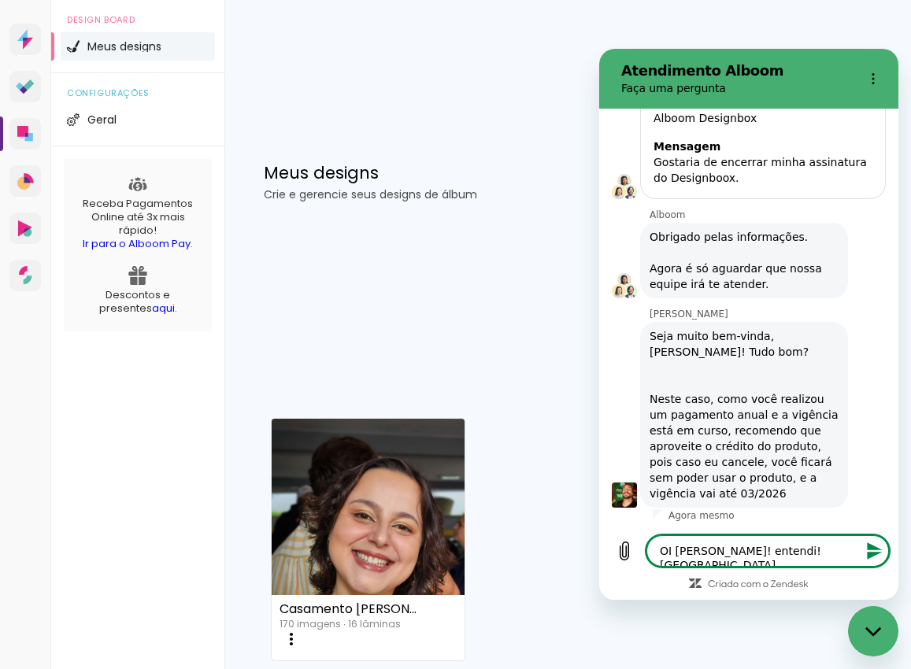
type textarea "x"
type textarea "OI [PERSON_NAME]! entendi! não"
type textarea "x"
type textarea "OI [PERSON_NAME]! entendi! não t"
type textarea "x"
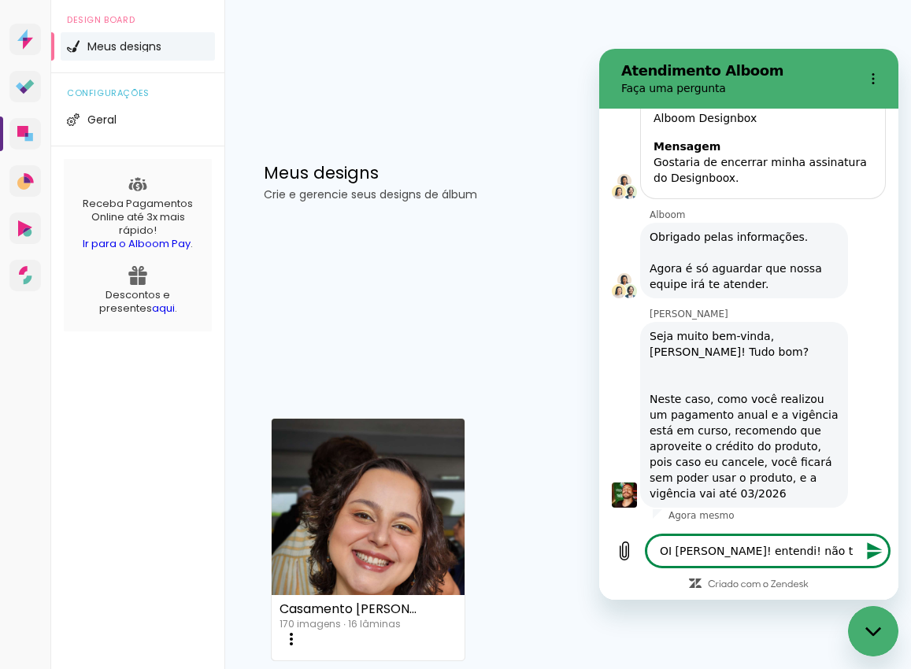
type textarea "OI [PERSON_NAME]! entendi! não te"
type textarea "x"
type textarea "OI [PERSON_NAME]! entendi! não ter"
type textarea "x"
type textarea "OI [PERSON_NAME]! entendi! não teri"
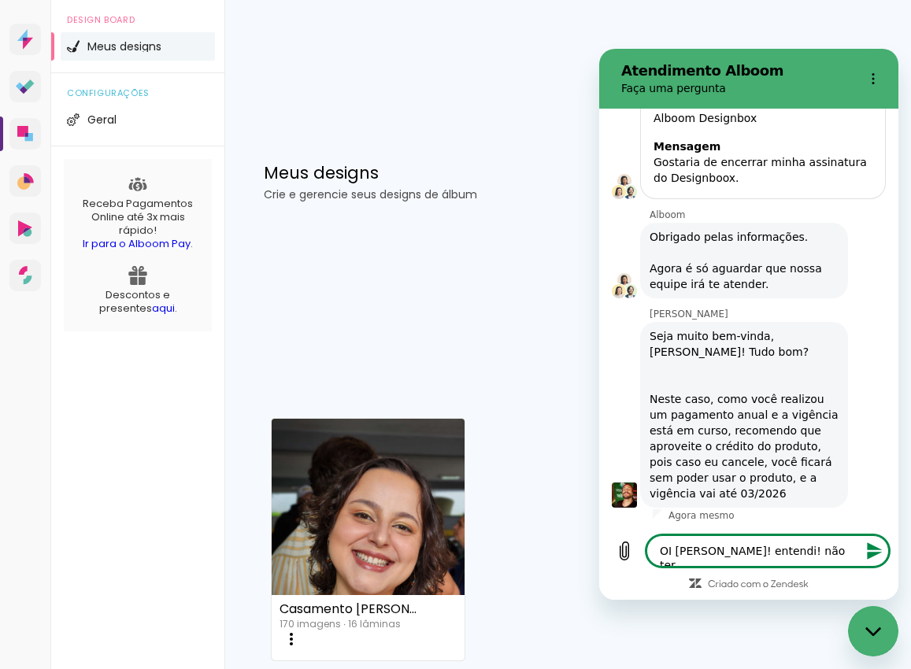
type textarea "x"
type textarea "OI [PERSON_NAME]! entendi! não teria"
type textarea "x"
type textarea "OI [PERSON_NAME]! entendi! não teria"
type textarea "x"
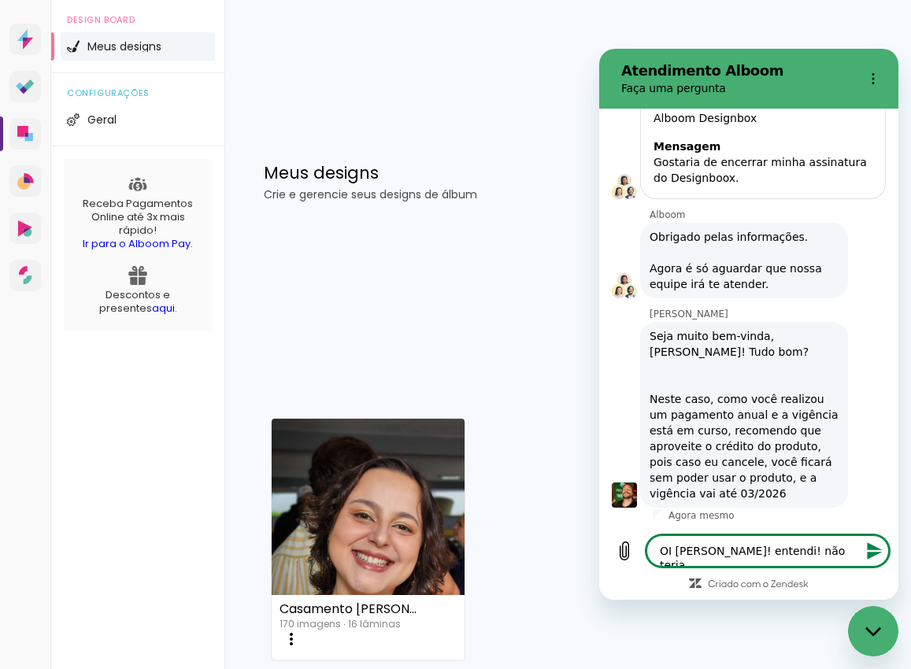
type textarea "OI [PERSON_NAME]! entendi! não teria c"
type textarea "x"
type textarea "OI [PERSON_NAME]! entendi! não teria co"
type textarea "x"
type textarea "OI [PERSON_NAME]! entendi! não teria com"
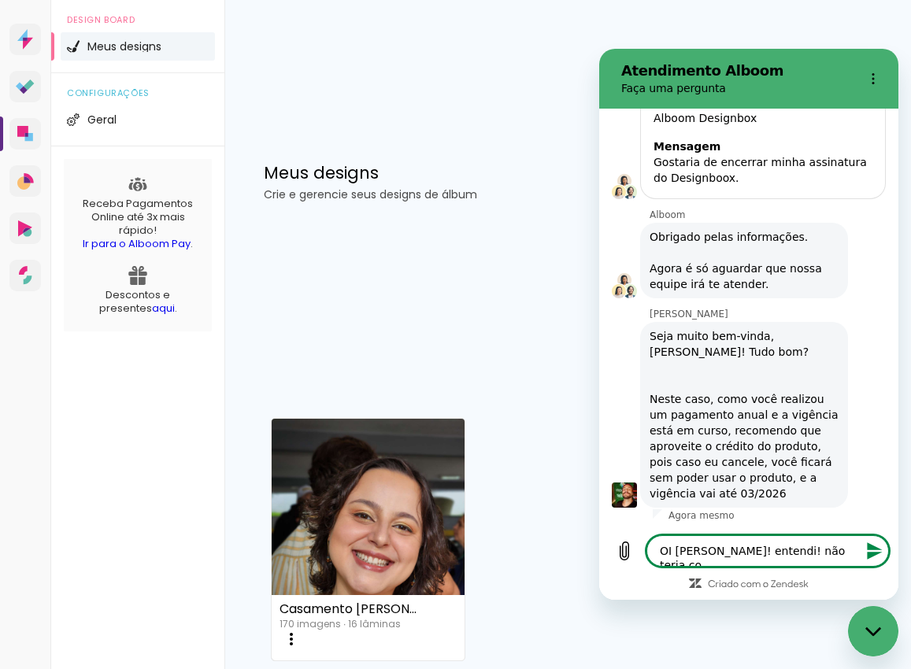
type textarea "x"
type textarea "OI [PERSON_NAME]! entendi! não teria como"
type textarea "x"
type textarea "OI [PERSON_NAME]! entendi! não teria como"
type textarea "x"
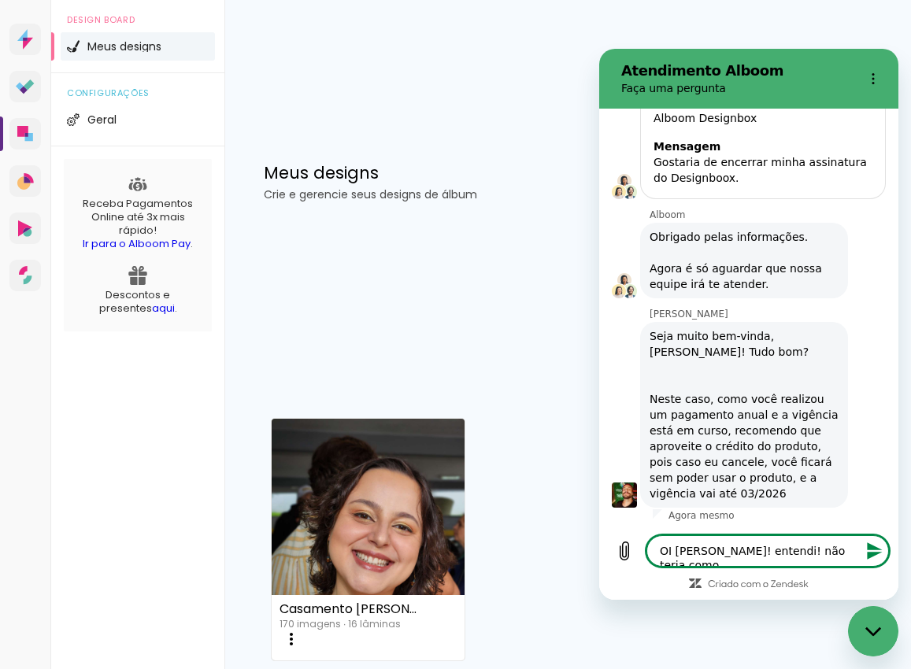
type textarea "OI [PERSON_NAME]! entendi! não teria como d"
type textarea "x"
type textarea "OI [PERSON_NAME]! entendi! não teria como de"
type textarea "x"
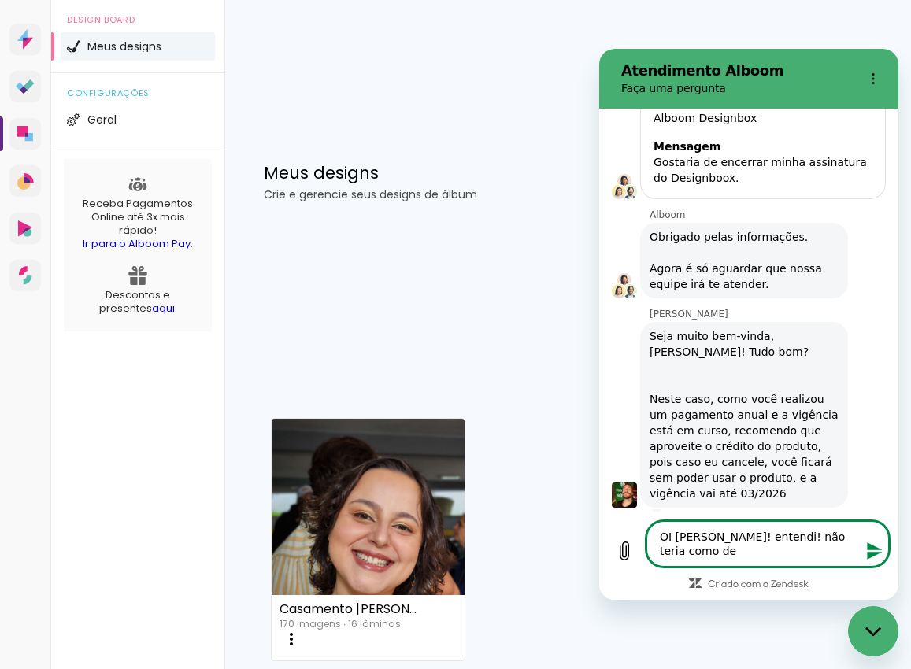
type textarea "OI [PERSON_NAME]! entendi! não teria como dei"
type textarea "x"
type textarea "OI [PERSON_NAME]! entendi! não teria como deix"
type textarea "x"
type textarea "OI [PERSON_NAME]! entendi! não teria como deixa"
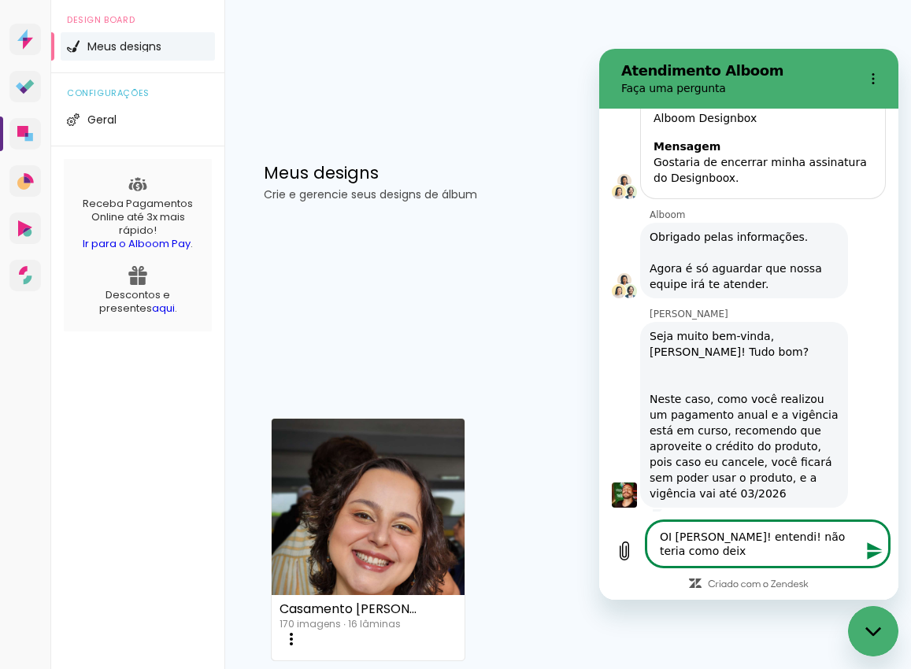
type textarea "x"
type textarea "OI [PERSON_NAME]! entendi! não teria como deixar"
type textarea "x"
type textarea "OI [PERSON_NAME]! entendi! não teria como deixar"
type textarea "x"
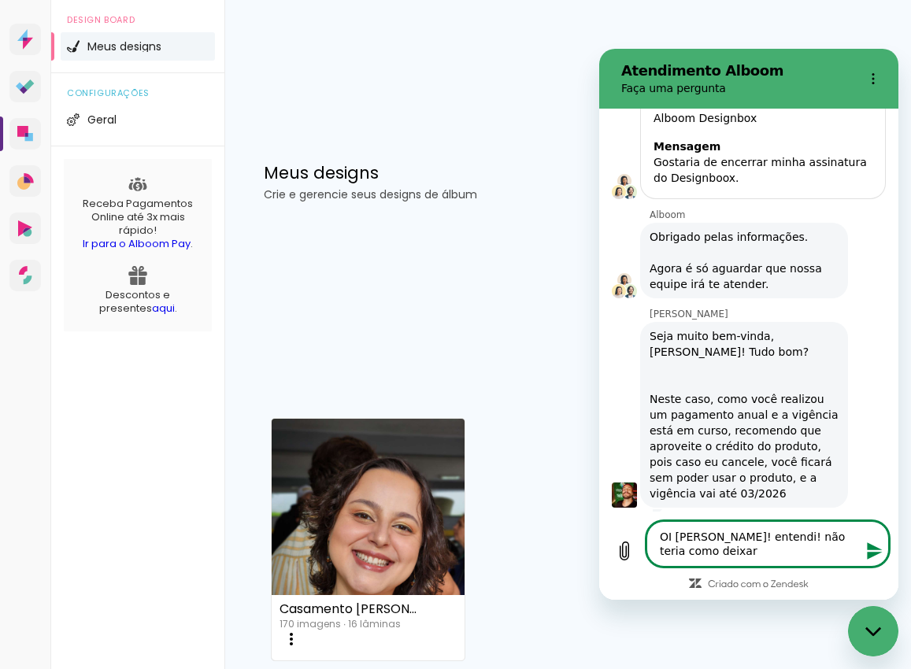
type textarea "OI [PERSON_NAME]! entendi! não teria como deixar e"
type textarea "x"
type textarea "OI [PERSON_NAME]! entendi! não teria como deixar es"
type textarea "x"
type textarea "OI [PERSON_NAME]! entendi! não teria como deixar ess"
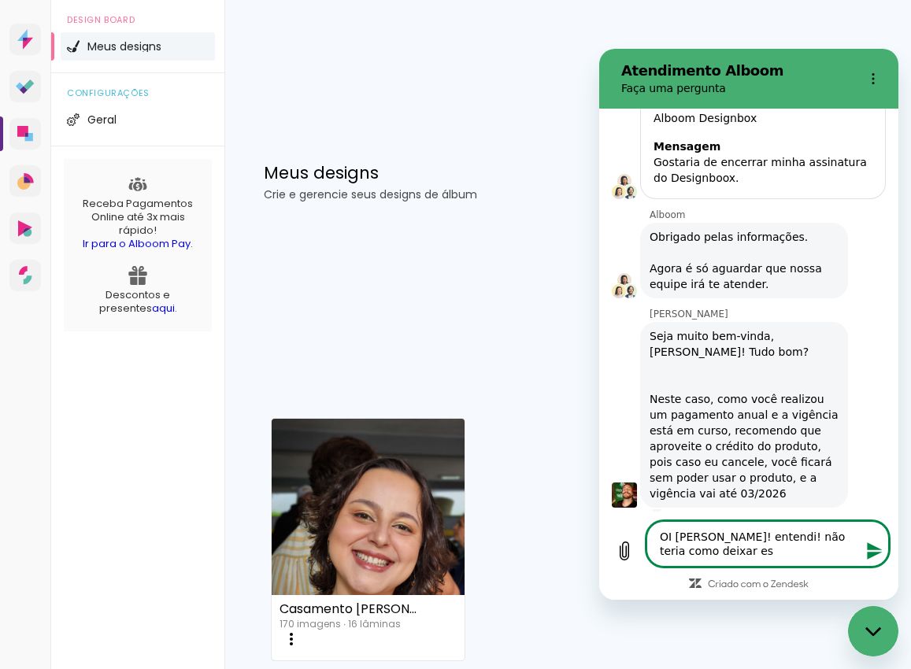
type textarea "x"
type textarea "OI [PERSON_NAME]! entendi! não teria como deixar esse"
type textarea "x"
type textarea "OI [PERSON_NAME]! entendi! não teria como deixar esse"
type textarea "x"
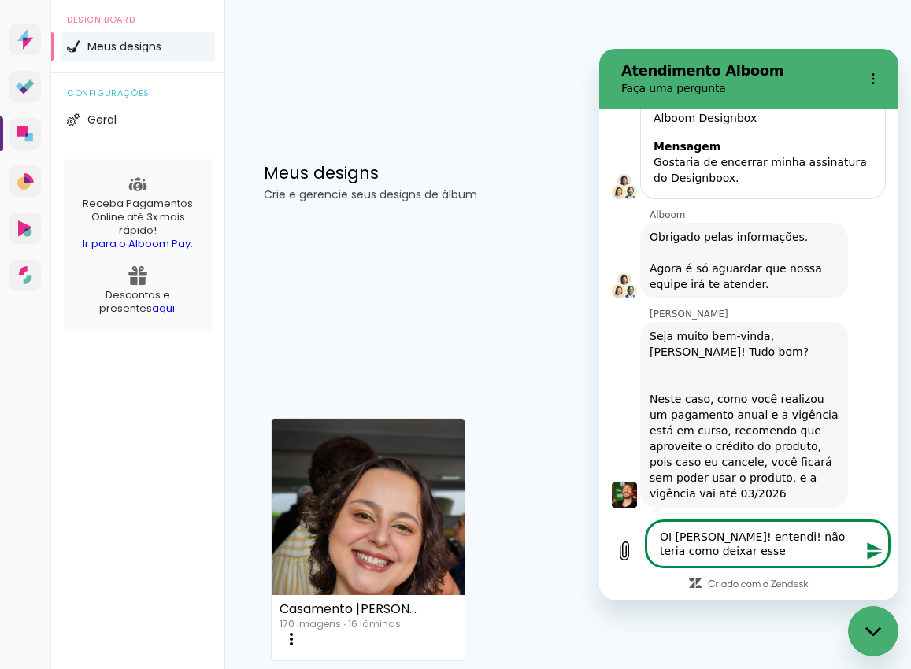
type textarea "OI [PERSON_NAME]! entendi! não teria como deixar esse v"
type textarea "x"
type textarea "OI [PERSON_NAME]! entendi! não teria como deixar esse va"
type textarea "x"
type textarea "OI [PERSON_NAME]! entendi! não teria como deixar esse val"
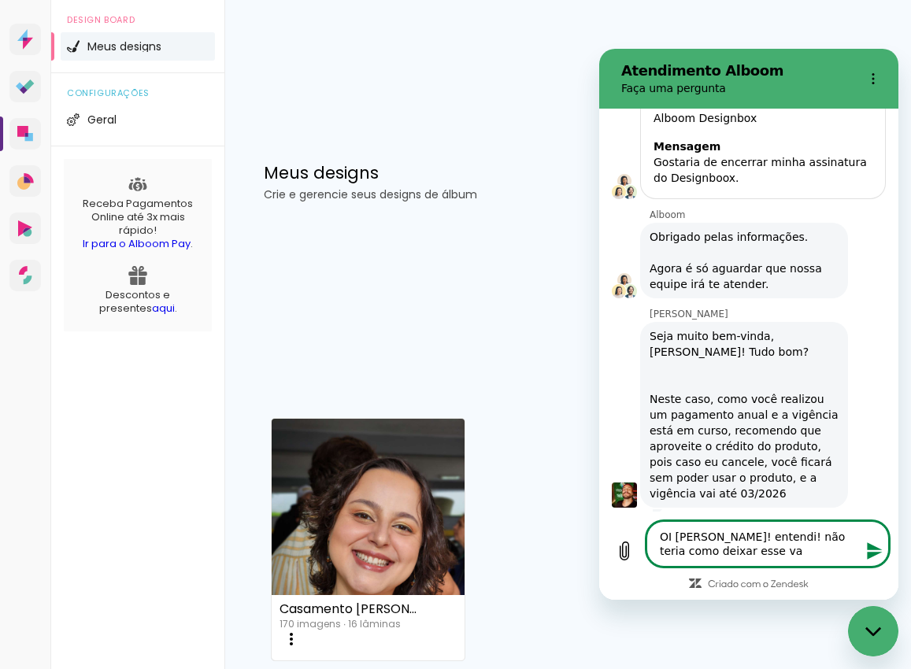
type textarea "x"
type textarea "OI [PERSON_NAME]! entendi! não teria como deixar esse valo"
type textarea "x"
type textarea "OI [PERSON_NAME]! entendi! não teria como deixar esse valor"
type textarea "x"
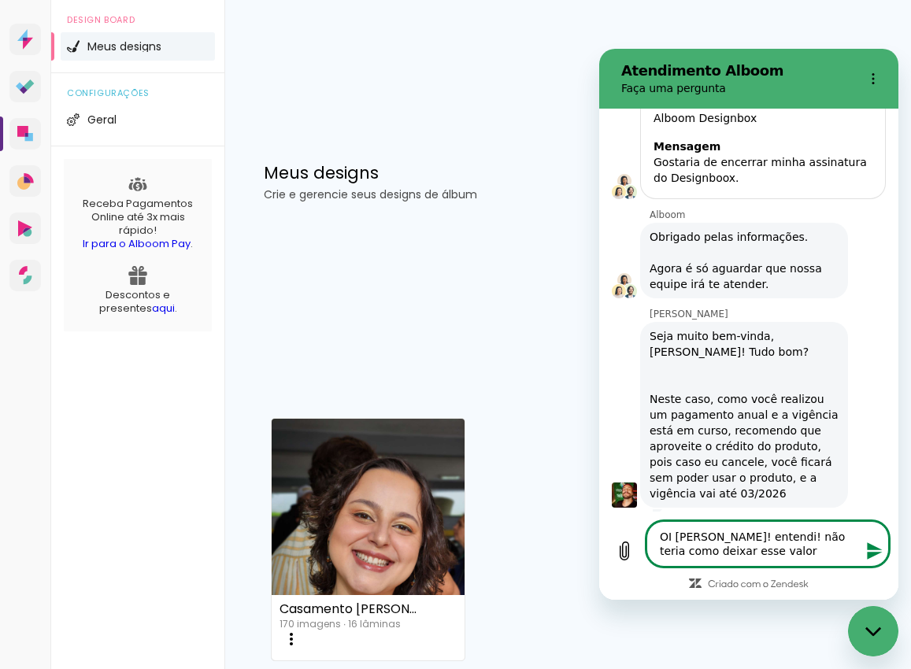
type textarea "OI [PERSON_NAME]! entendi! não teria como deixar esse valor"
type textarea "x"
type textarea "OI [PERSON_NAME]! entendi! não teria como deixar esse valor p"
type textarea "x"
type textarea "OI [PERSON_NAME]! entendi! não teria como deixar esse valor pa"
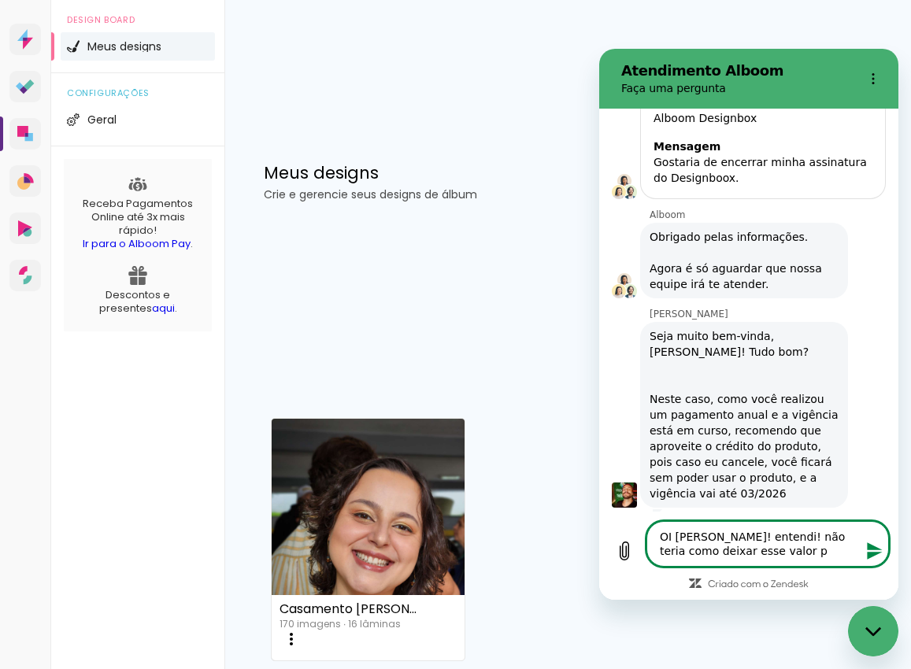
type textarea "x"
type textarea "OI [PERSON_NAME]! entendi! não teria como deixar esse valor par"
type textarea "x"
type textarea "OI [PERSON_NAME]! entendi! não teria como deixar esse valor para"
type textarea "x"
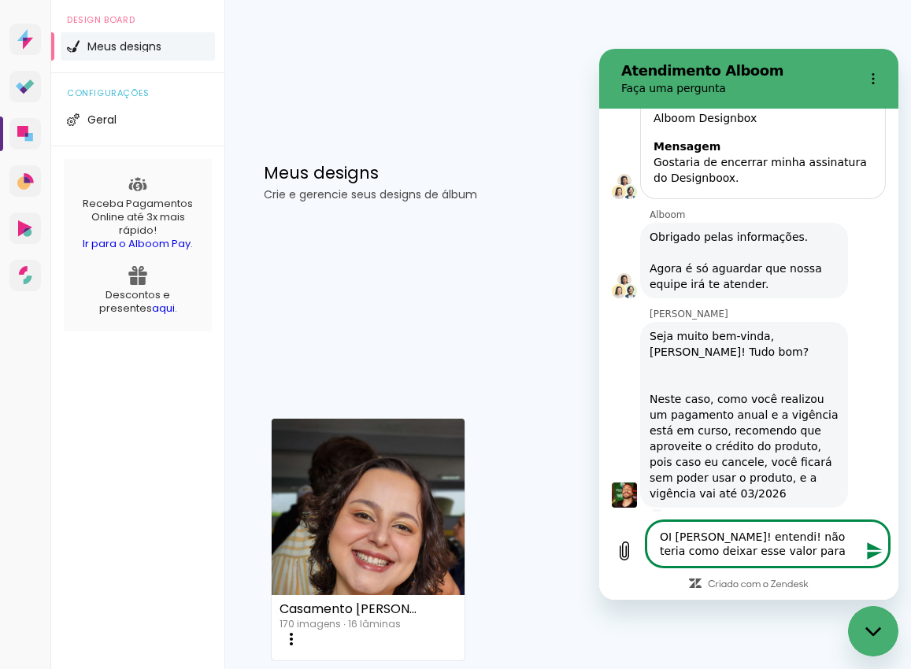
type textarea "OI [PERSON_NAME]! entendi! não teria como deixar esse valor para"
type textarea "x"
type textarea "OI [PERSON_NAME]! entendi! não teria como deixar esse valor para o"
type textarea "x"
type textarea "OI [PERSON_NAME]! entendi! não teria como deixar esse valor para os"
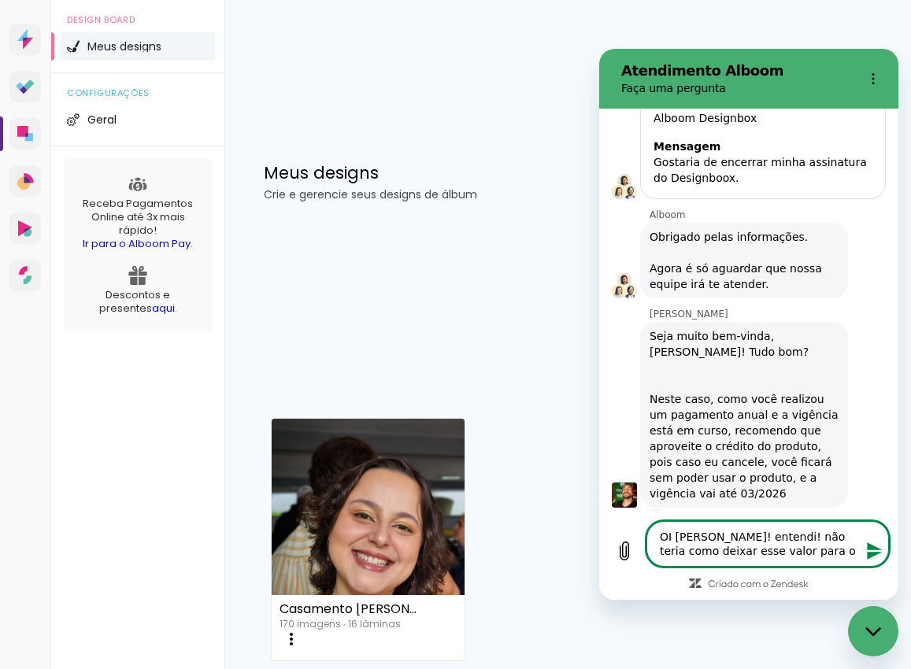
type textarea "x"
type textarea "OI [PERSON_NAME]! entendi! não teria como deixar esse valor para os"
type textarea "x"
type textarea "OI [PERSON_NAME]! entendi! não teria como deixar esse valor para os o"
type textarea "x"
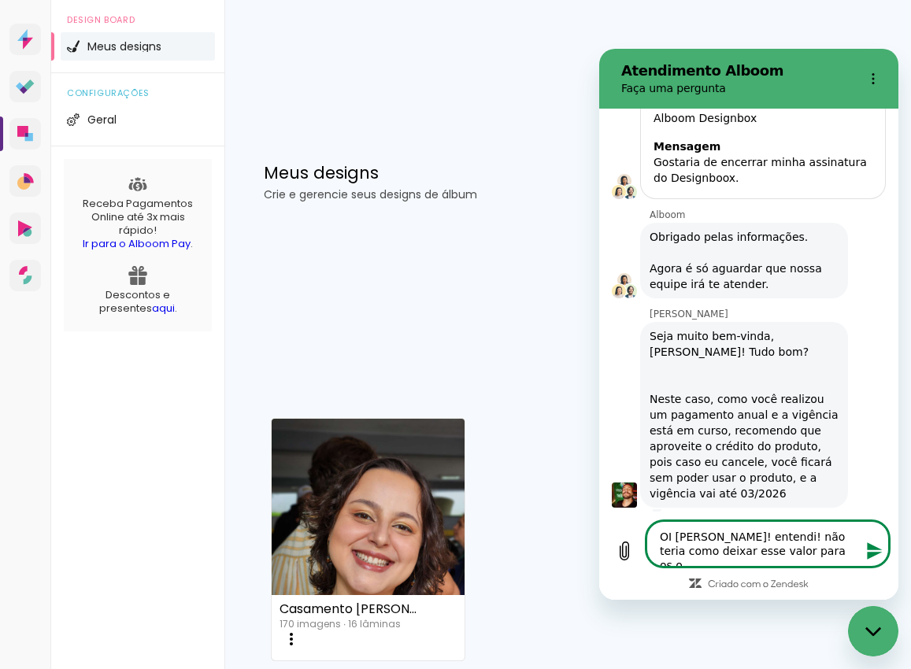
type textarea "OI [PERSON_NAME]! entendi! não teria como deixar esse valor para os ou"
type textarea "x"
type textarea "OI [PERSON_NAME]! entendi! não teria como deixar esse valor para os out"
type textarea "x"
type textarea "OI [PERSON_NAME]! entendi! não teria como deixar esse valor para os outr"
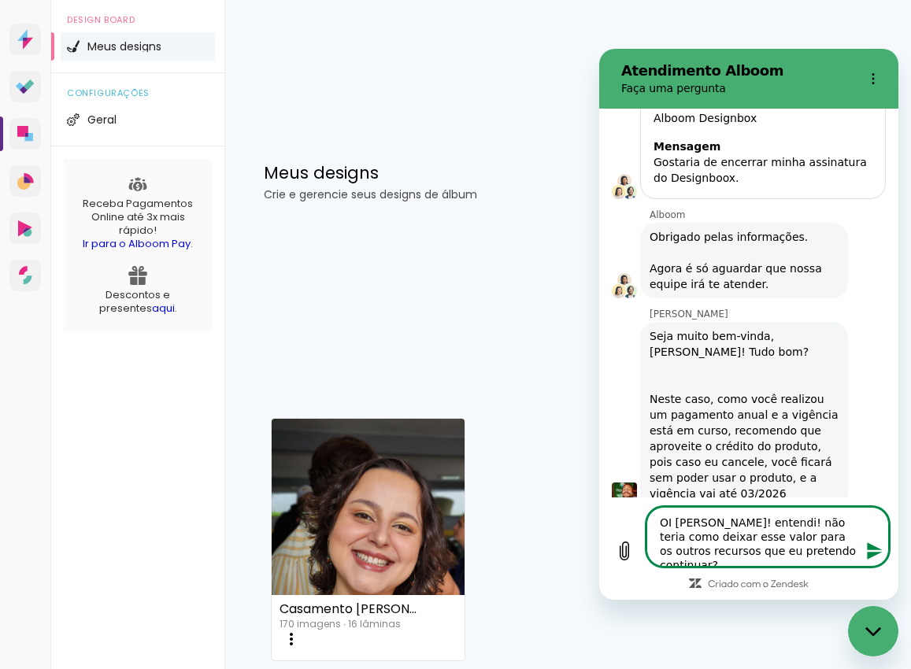
click at [875, 556] on icon "Enviar mensagem" at bounding box center [874, 550] width 15 height 17
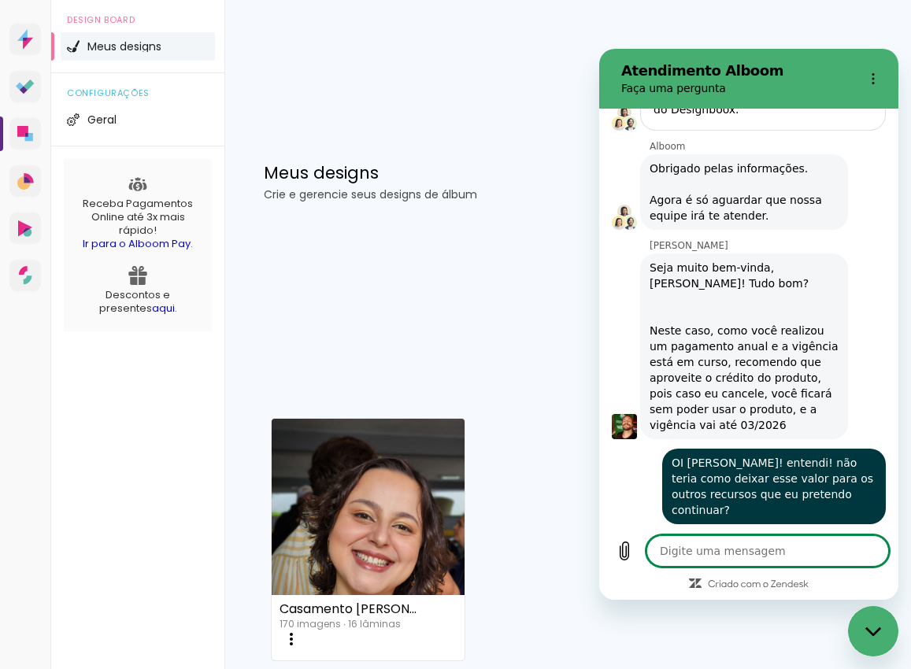
scroll to position [404, 0]
click at [731, 552] on textarea at bounding box center [767, 550] width 243 height 31
drag, startPoint x: 782, startPoint y: 562, endPoint x: 779, endPoint y: 553, distance: 9.7
click at [779, 553] on textarea "Continuo com o Prosite e o" at bounding box center [767, 550] width 243 height 31
click at [781, 557] on textarea "Continuo com o Prosite,Proof" at bounding box center [767, 550] width 243 height 31
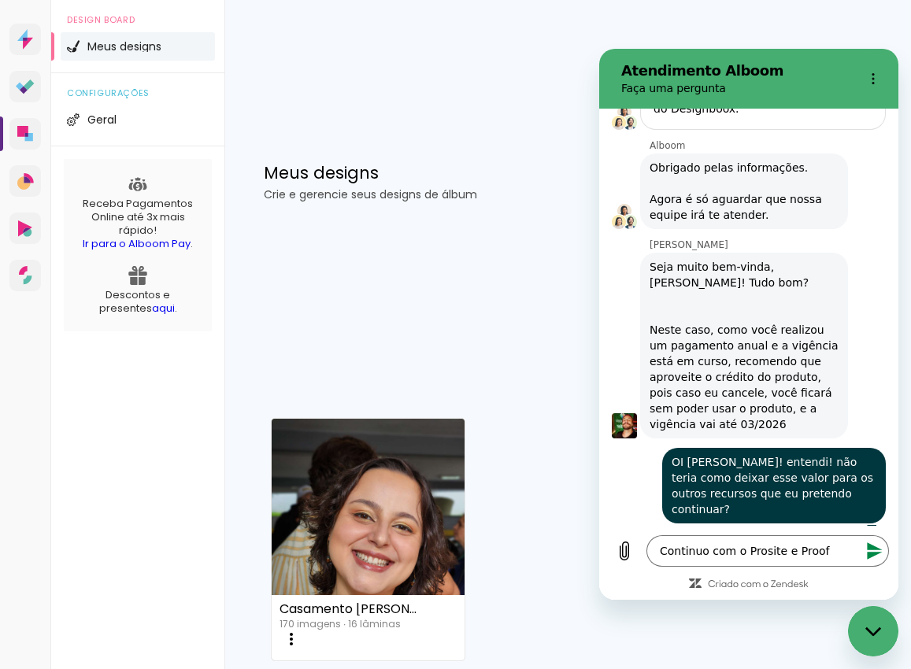
click at [874, 546] on icon "Enviar mensagem" at bounding box center [874, 550] width 15 height 17
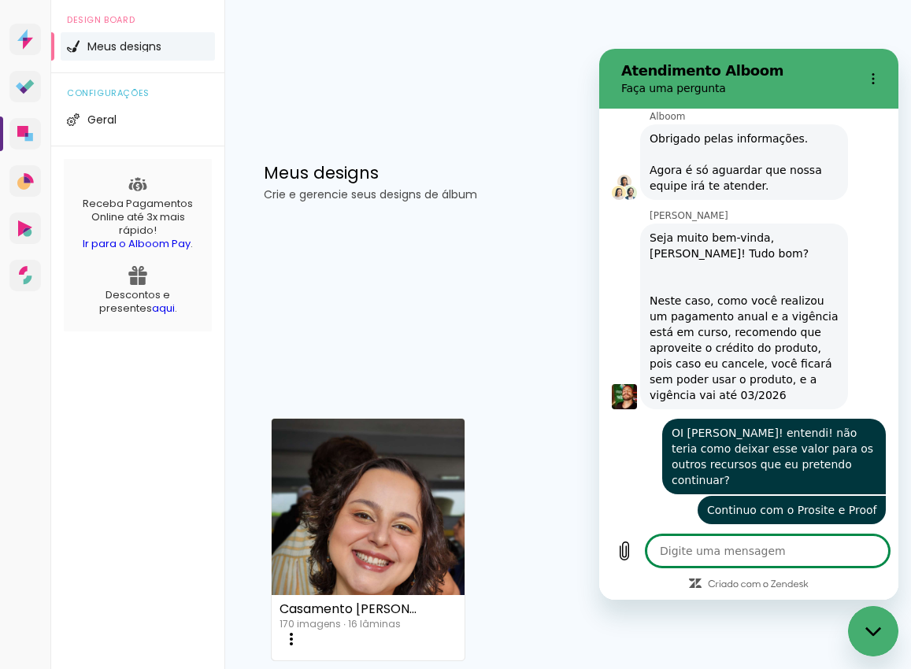
scroll to position [434, 0]
click at [728, 543] on textarea at bounding box center [767, 550] width 243 height 31
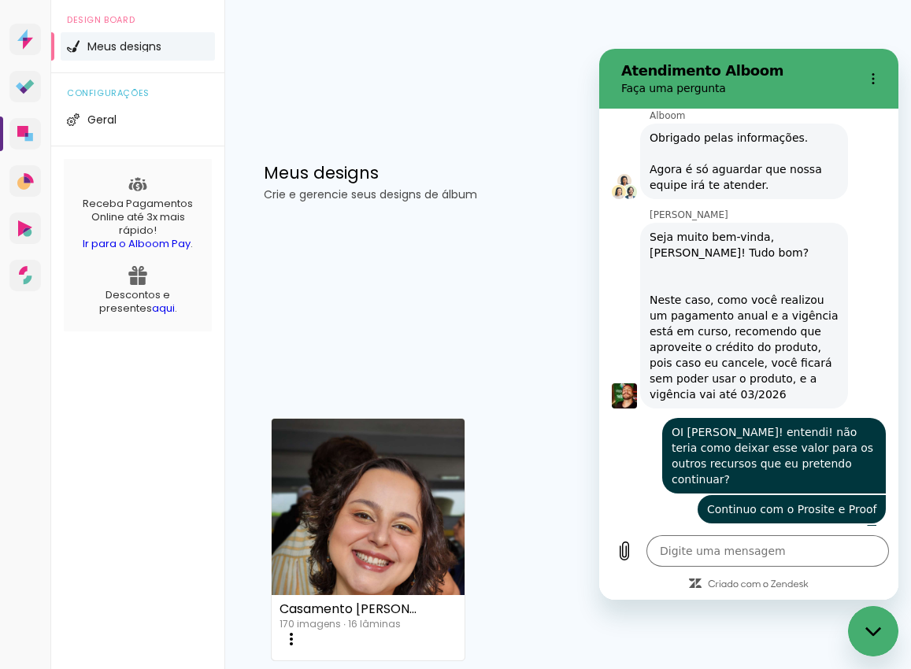
click at [20, 244] on link "Alboom AR Realidade Aumentada" at bounding box center [24, 228] width 31 height 31
